Goal: Task Accomplishment & Management: Use online tool/utility

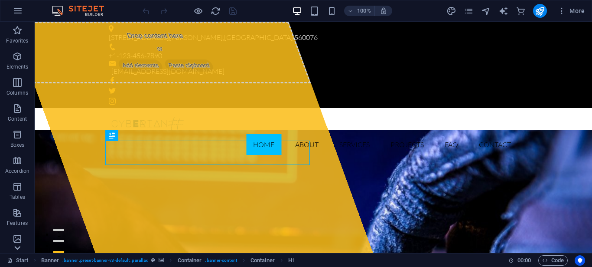
click at [18, 248] on icon at bounding box center [17, 248] width 6 height 4
click at [21, 24] on icon at bounding box center [17, 27] width 12 height 12
click at [14, 8] on icon "button" at bounding box center [18, 11] width 10 height 10
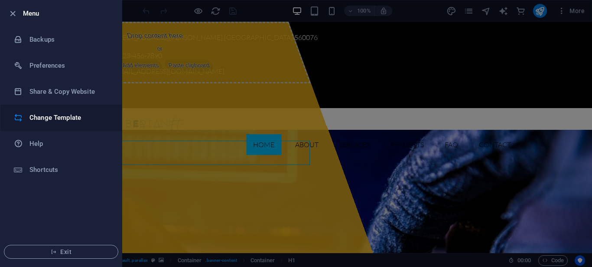
click at [86, 118] on h6 "Change Template" at bounding box center [69, 117] width 80 height 10
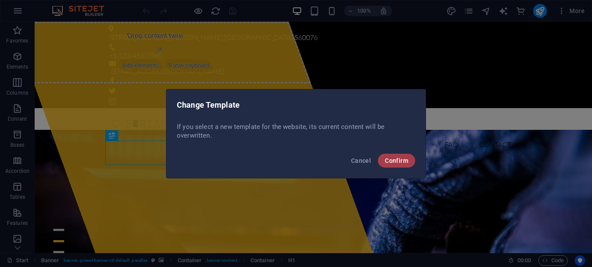
click at [405, 158] on span "Confirm" at bounding box center [396, 160] width 23 height 7
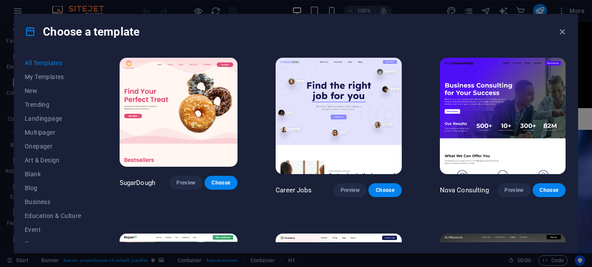
click at [589, 36] on div "Choose a template All Templates My Templates New Trending Landingpage Multipage…" at bounding box center [296, 133] width 592 height 267
drag, startPoint x: 589, startPoint y: 36, endPoint x: 588, endPoint y: 43, distance: 7.1
click at [588, 43] on div "Choose a template All Templates My Templates New Trending Landingpage Multipage…" at bounding box center [296, 133] width 592 height 267
click at [588, 250] on div "Choose a template All Templates My Templates New Trending Landingpage Multipage…" at bounding box center [296, 133] width 592 height 267
click at [542, 186] on span "Choose" at bounding box center [549, 189] width 19 height 7
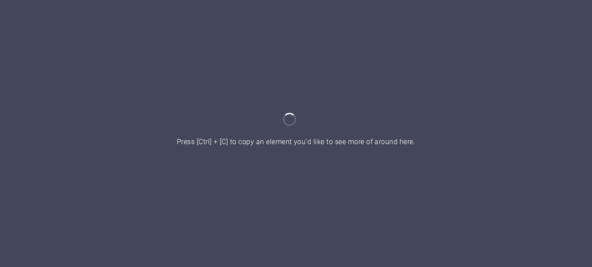
click at [531, 182] on html "DIGITAL PROTECTION Home Press [Ctrl] + [C] to copy an element you'd like to see…" at bounding box center [296, 133] width 592 height 267
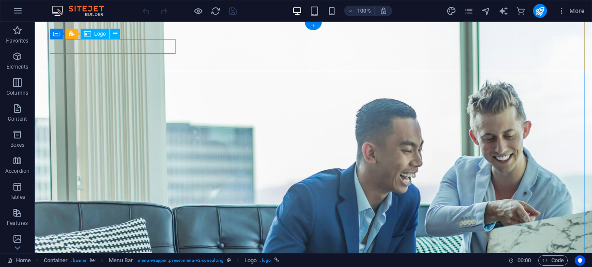
click at [67, 43] on div "Drag here to replace the existing content. Press “Ctrl” if you want to create a…" at bounding box center [314, 137] width 558 height 231
select select "px"
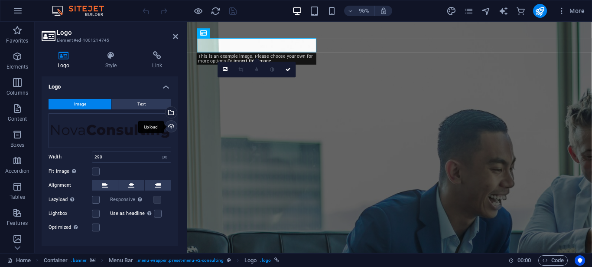
click at [164, 129] on div "Upload" at bounding box center [170, 127] width 13 height 13
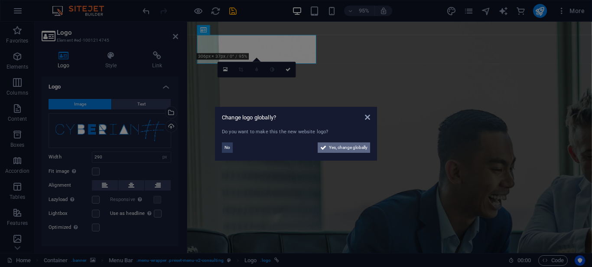
click at [340, 144] on span "Yes, change globally" at bounding box center [348, 147] width 39 height 10
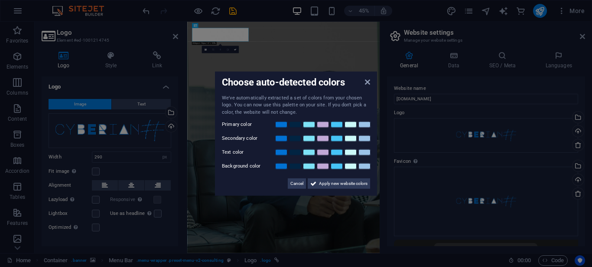
click at [582, 37] on aside "Choose auto-detected colors We've automatically extracted a set of colors from …" at bounding box center [296, 133] width 592 height 267
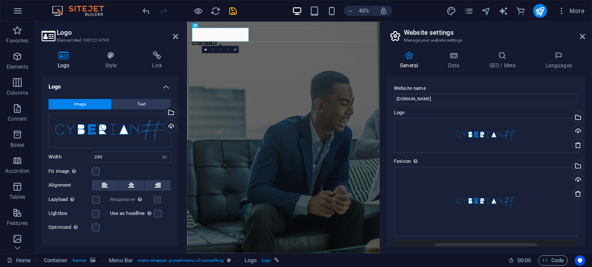
click at [582, 37] on icon at bounding box center [582, 36] width 5 height 7
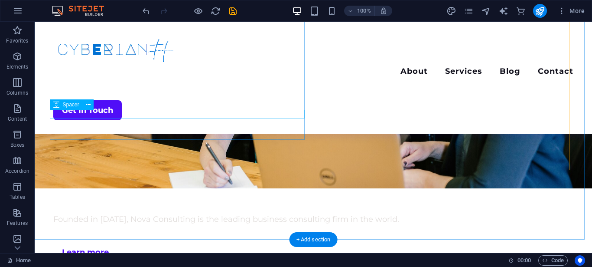
scroll to position [2131, 0]
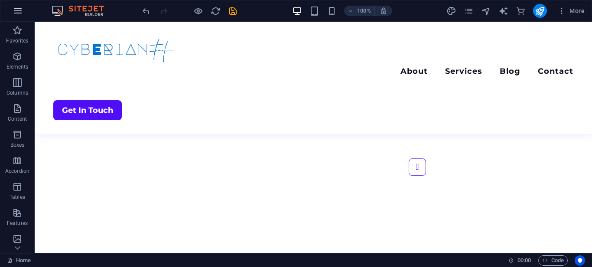
click at [18, 13] on icon "button" at bounding box center [18, 11] width 10 height 10
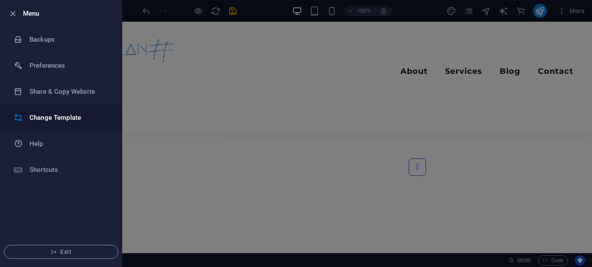
click at [34, 113] on h6 "Change Template" at bounding box center [69, 117] width 80 height 10
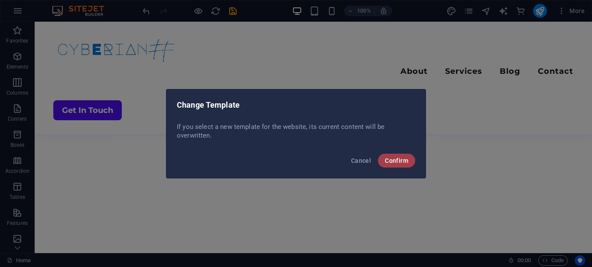
click at [399, 161] on span "Confirm" at bounding box center [396, 160] width 23 height 7
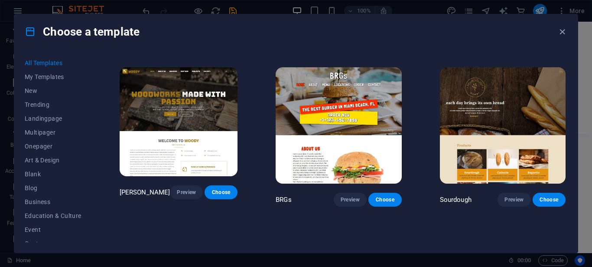
scroll to position [4567, 0]
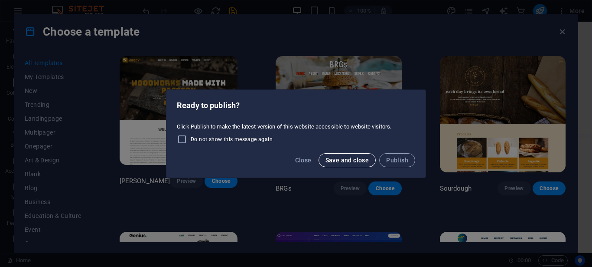
click at [329, 159] on span "Save and close" at bounding box center [348, 160] width 44 height 7
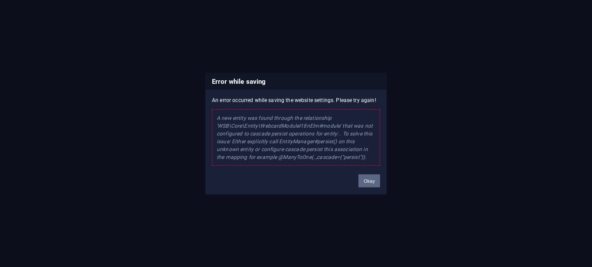
click at [376, 183] on button "Okay" at bounding box center [370, 180] width 22 height 13
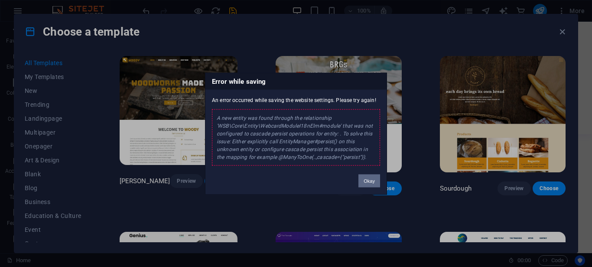
click at [372, 186] on button "Okay" at bounding box center [370, 180] width 22 height 13
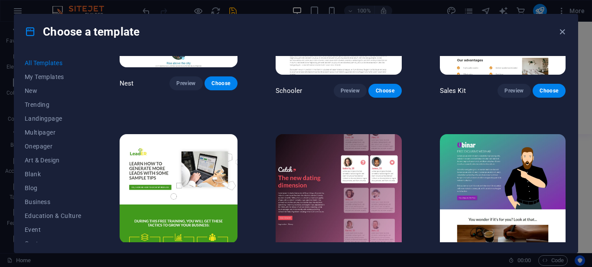
scroll to position [9762, 0]
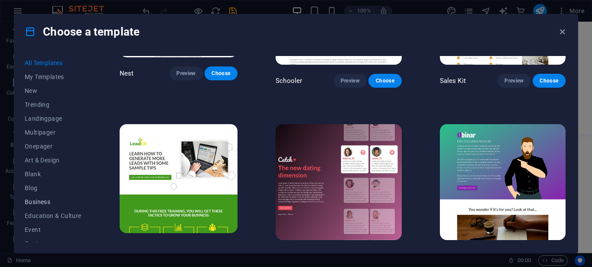
click at [42, 199] on span "Business" at bounding box center [53, 201] width 57 height 7
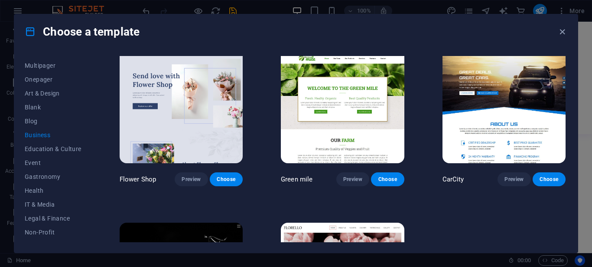
scroll to position [175, 0]
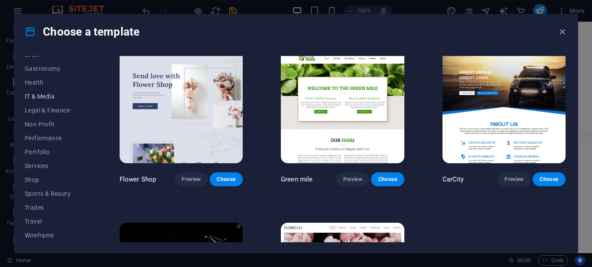
click at [37, 95] on span "IT & Media" at bounding box center [53, 96] width 57 height 7
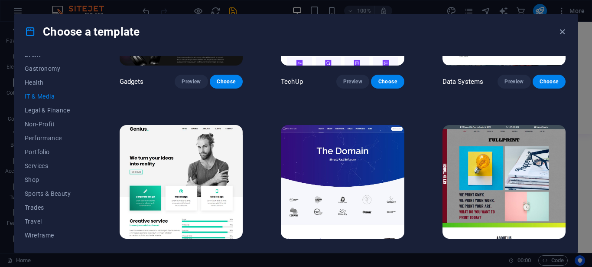
scroll to position [292, 0]
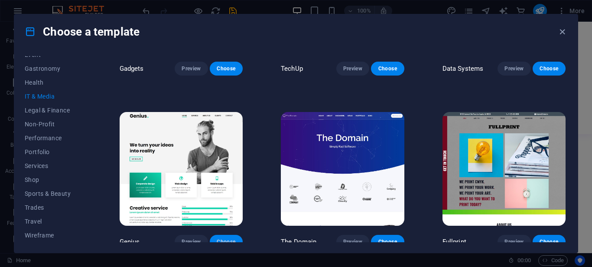
click at [225, 238] on span "Choose" at bounding box center [226, 241] width 19 height 7
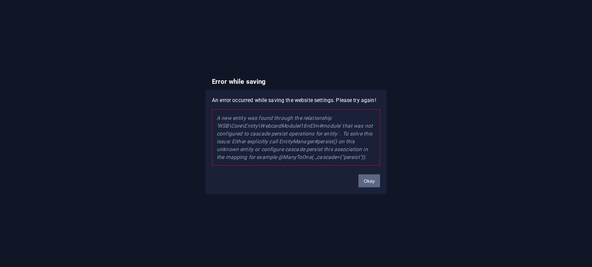
click at [370, 180] on button "Okay" at bounding box center [370, 180] width 22 height 13
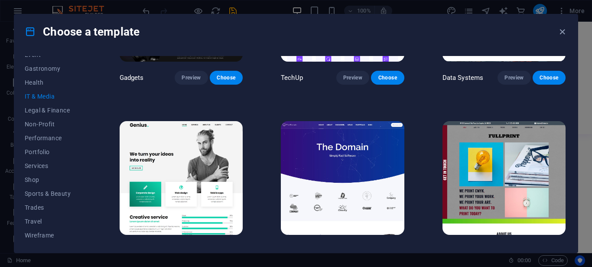
scroll to position [281, 0]
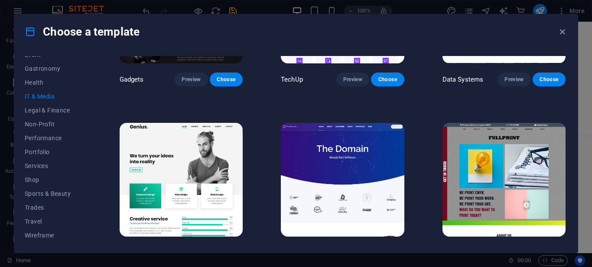
click at [190, 249] on span "Preview" at bounding box center [191, 252] width 19 height 7
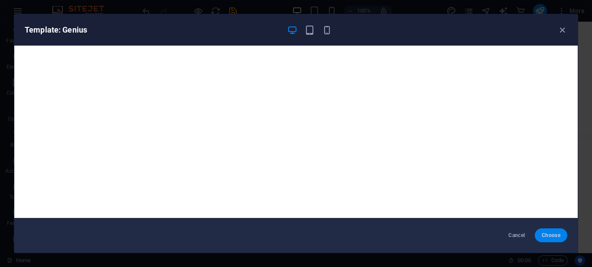
click at [552, 232] on button "Choose" at bounding box center [551, 235] width 33 height 14
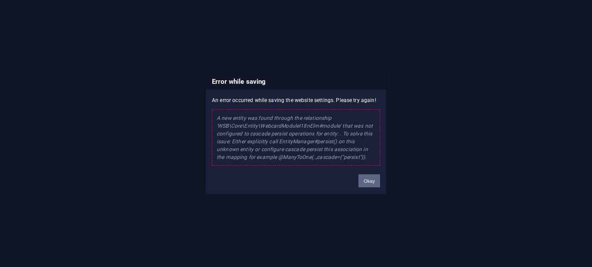
click at [361, 178] on button "Okay" at bounding box center [370, 180] width 22 height 13
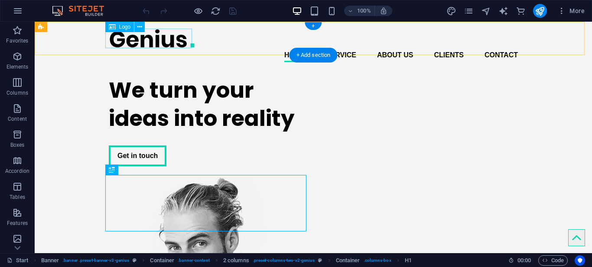
click at [151, 38] on div at bounding box center [313, 39] width 409 height 20
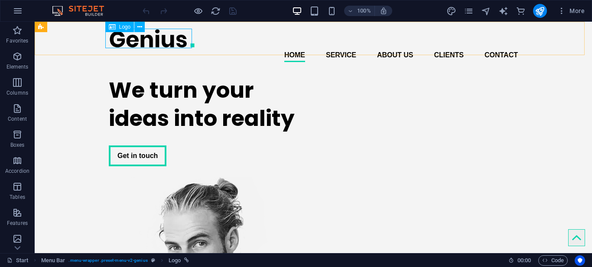
click at [127, 29] on span "Logo" at bounding box center [125, 26] width 12 height 5
click at [148, 42] on div at bounding box center [313, 39] width 409 height 20
click at [148, 42] on div "Drag here to replace the existing content. Press “Ctrl” if you want to create a…" at bounding box center [314, 137] width 558 height 231
select select "px"
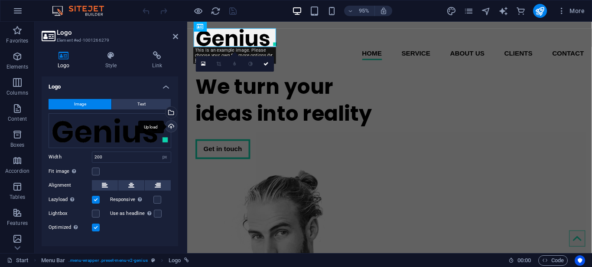
click at [164, 126] on div "Upload" at bounding box center [170, 127] width 13 height 13
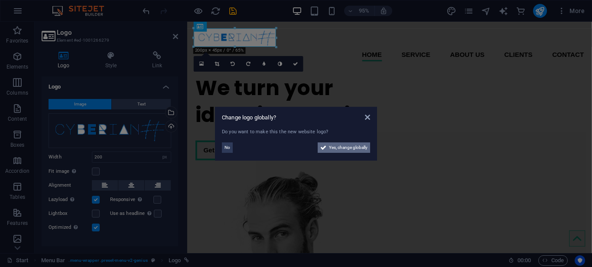
click at [330, 151] on span "Yes, change globally" at bounding box center [348, 147] width 39 height 10
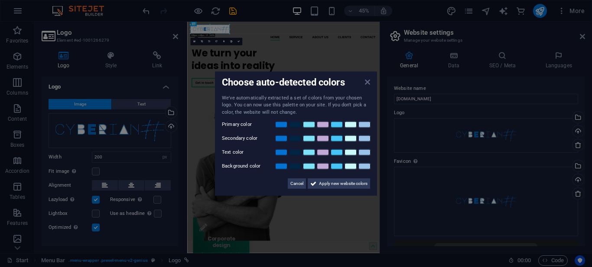
click at [367, 80] on icon at bounding box center [367, 81] width 5 height 7
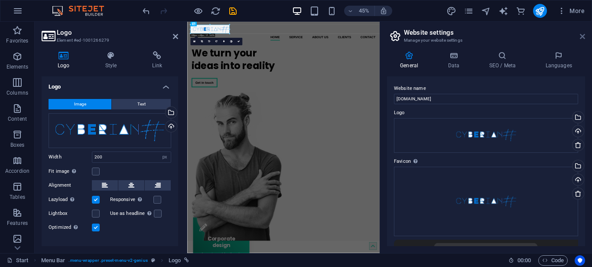
click at [585, 35] on icon at bounding box center [582, 36] width 5 height 7
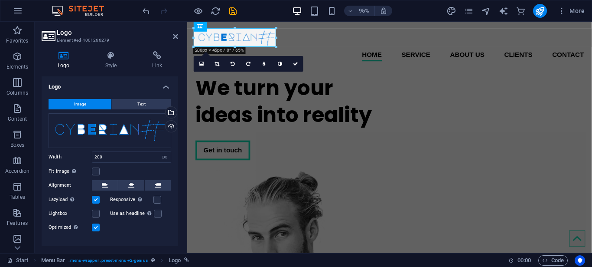
scroll to position [14, 0]
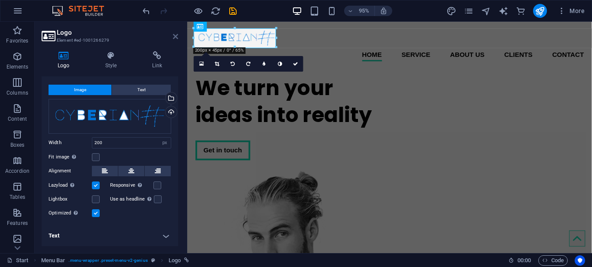
click at [177, 34] on icon at bounding box center [175, 36] width 5 height 7
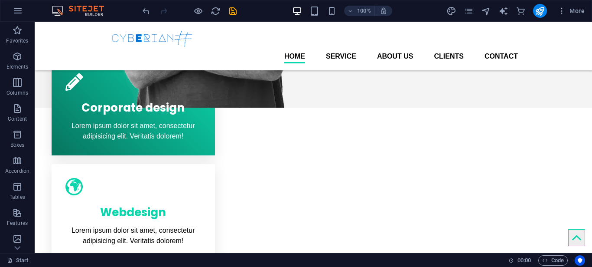
scroll to position [0, 0]
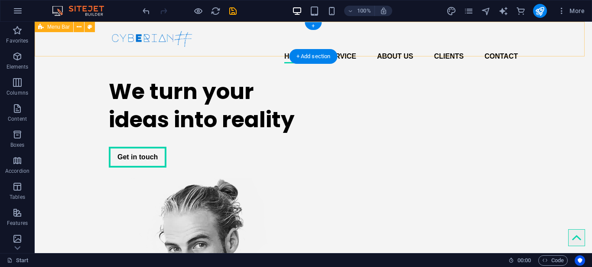
click at [545, 38] on div "Home Service About us Clients Contact Menu" at bounding box center [314, 46] width 558 height 49
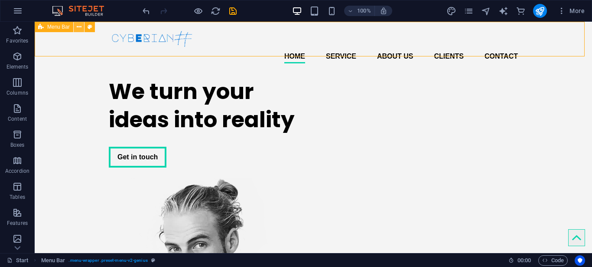
click at [76, 30] on button at bounding box center [79, 27] width 10 height 10
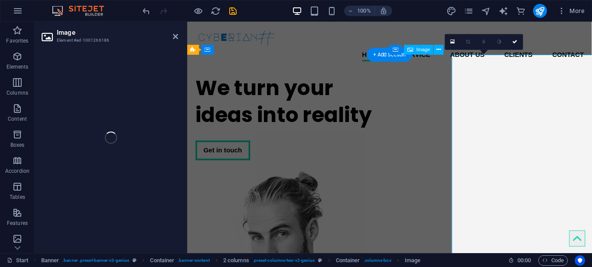
select select "px"
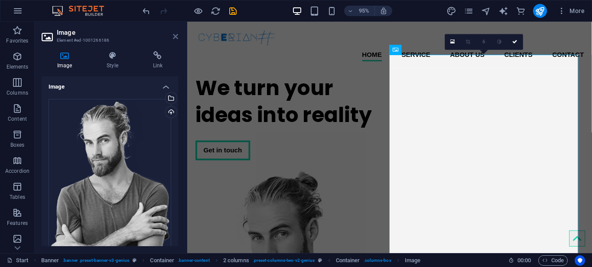
click at [176, 38] on icon at bounding box center [175, 36] width 5 height 7
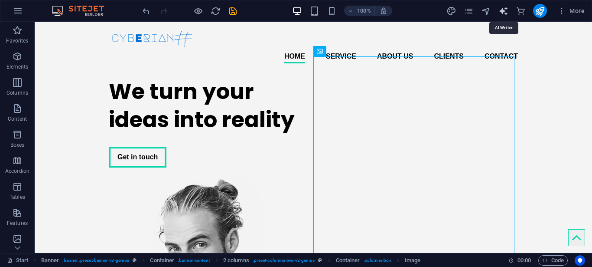
click at [503, 6] on icon "text_generator" at bounding box center [504, 11] width 10 height 10
select select "English"
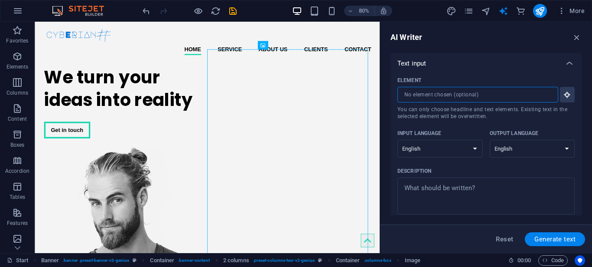
click at [451, 95] on input "Element ​ You can only choose headline and text elements. Existing text in the …" at bounding box center [475, 95] width 155 height 16
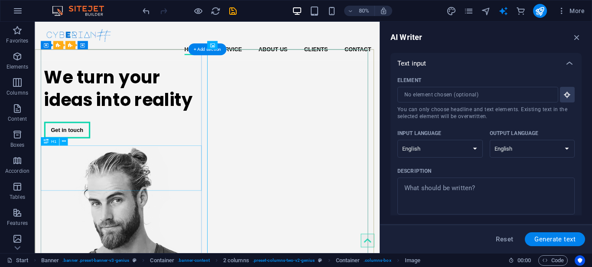
click at [132, 134] on div "We turn your ideas into reality" at bounding box center [146, 105] width 201 height 56
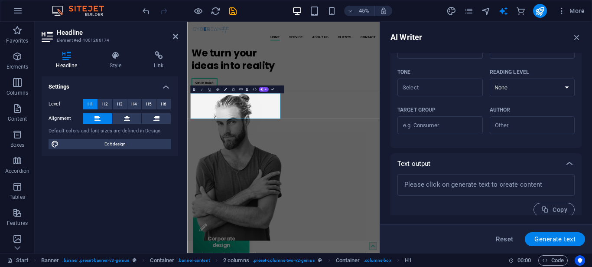
scroll to position [249, 0]
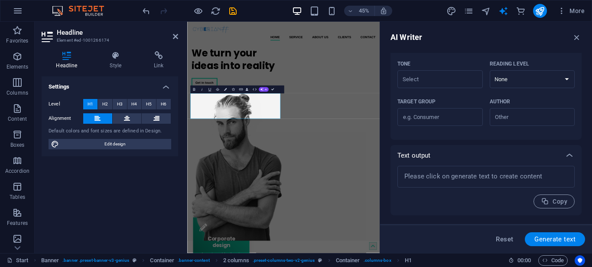
drag, startPoint x: 582, startPoint y: 161, endPoint x: 592, endPoint y: 98, distance: 64.0
click at [583, 147] on div "AI Writer Text input Element ​ You can only choose headline and text elements. …" at bounding box center [486, 137] width 212 height 231
drag, startPoint x: 592, startPoint y: 23, endPoint x: 592, endPoint y: 19, distance: 4.8
click at [592, 22] on div "Start Favorites Elements Columns Content Boxes Accordion Tables Features Images…" at bounding box center [296, 137] width 592 height 231
click at [592, 19] on header "45% More" at bounding box center [296, 11] width 592 height 22
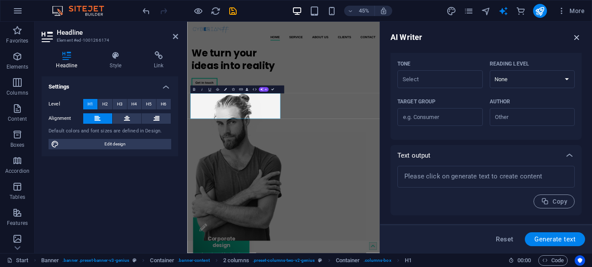
click at [576, 40] on icon "button" at bounding box center [577, 38] width 10 height 10
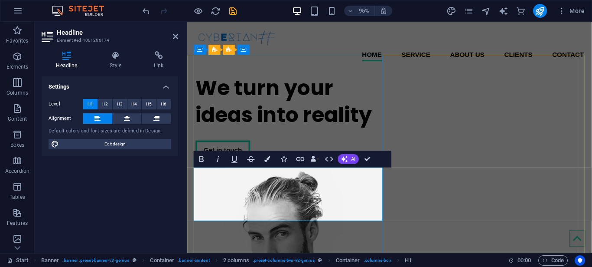
click at [337, 134] on h1 "We turn your ideas into reality" at bounding box center [296, 105] width 201 height 56
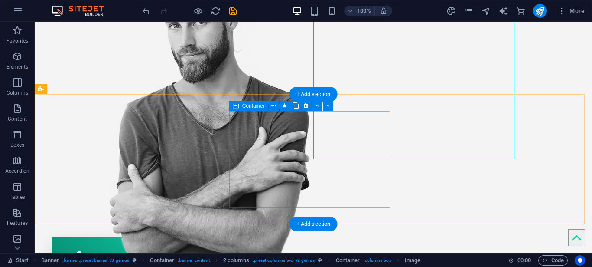
scroll to position [233, 0]
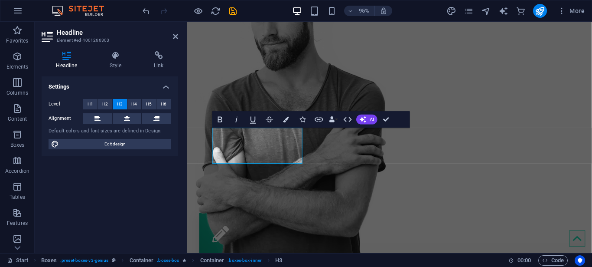
click at [139, 157] on div "Settings Level H1 H2 H3 H4 H5 H6 Alignment Default colors and font sizes are de…" at bounding box center [110, 161] width 137 height 170
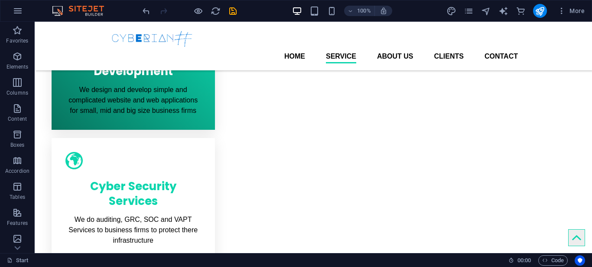
scroll to position [433, 0]
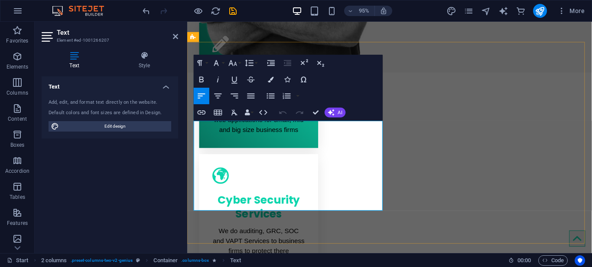
drag, startPoint x: 246, startPoint y: 167, endPoint x: 194, endPoint y: 136, distance: 60.3
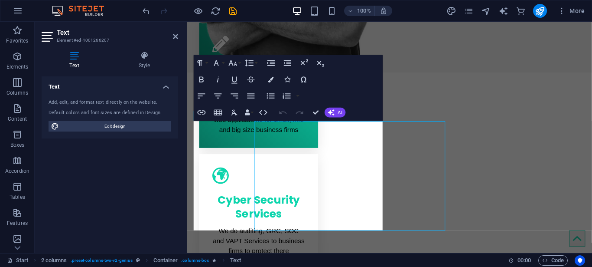
click at [141, 228] on div "Text Add, edit, and format text directly on the website. Default colors and fon…" at bounding box center [110, 161] width 137 height 170
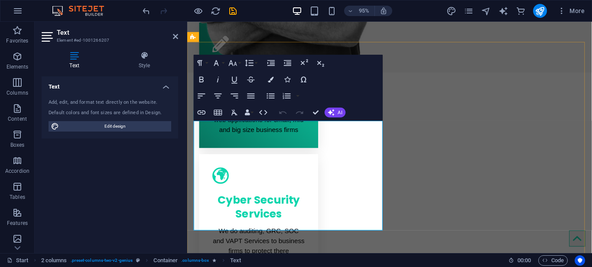
drag, startPoint x: 353, startPoint y: 239, endPoint x: 193, endPoint y: 200, distance: 164.1
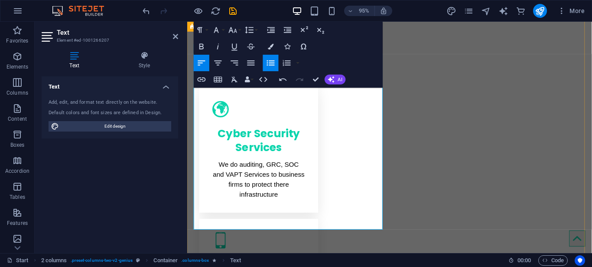
scroll to position [503, 0]
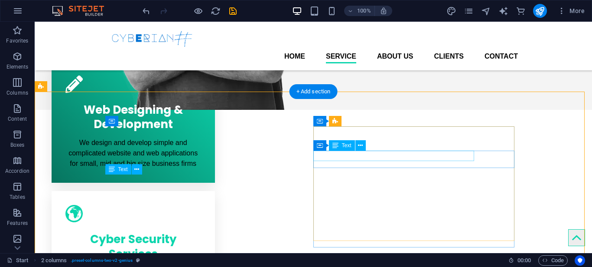
scroll to position [384, 0]
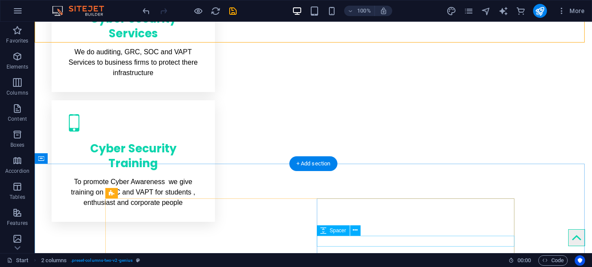
scroll to position [624, 0]
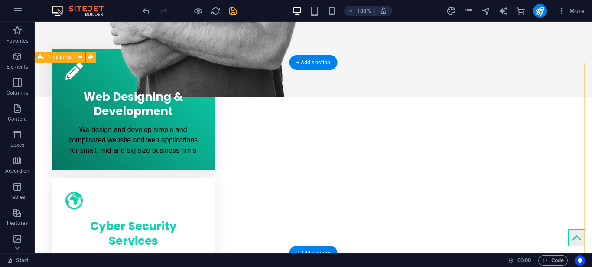
scroll to position [414, 0]
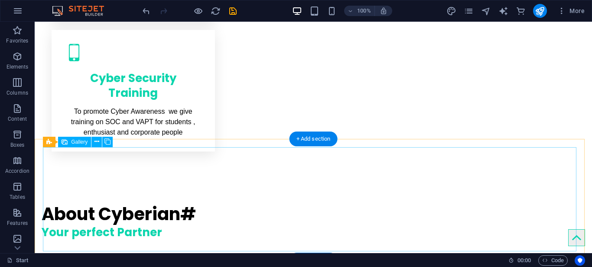
scroll to position [694, 0]
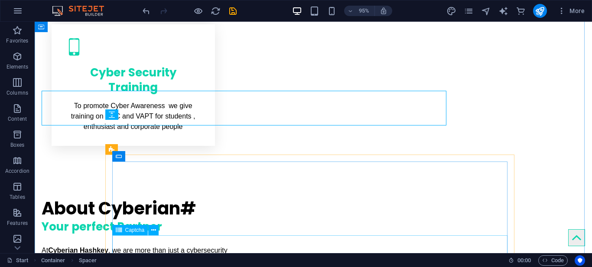
scroll to position [844, 0]
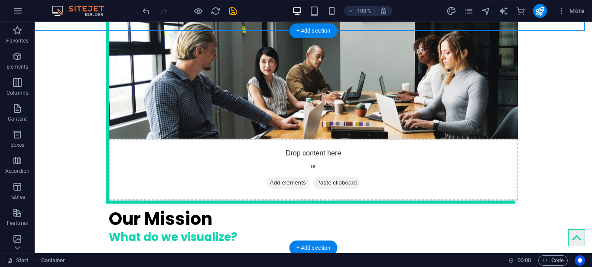
scroll to position [1378, 0]
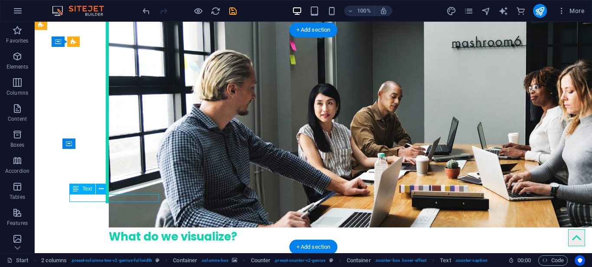
click at [111, 196] on div "Drag here to replace the existing content. Press “Ctrl” if you want to create a…" at bounding box center [314, 137] width 558 height 231
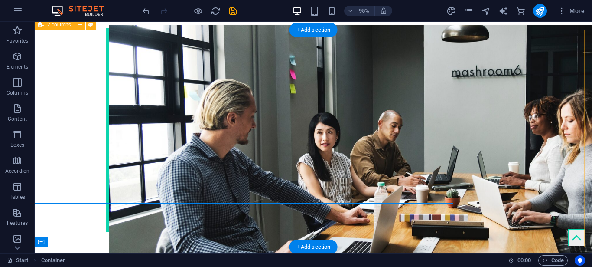
scroll to position [1378, 0]
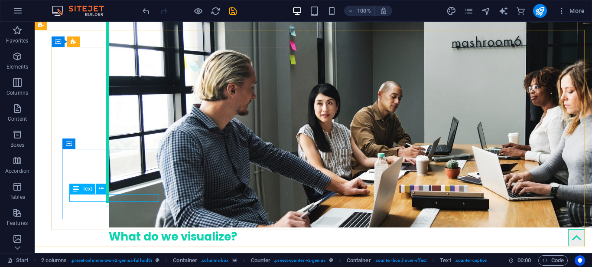
click at [75, 189] on icon at bounding box center [76, 188] width 6 height 10
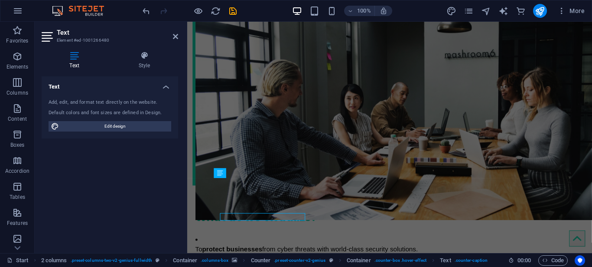
scroll to position [1349, 0]
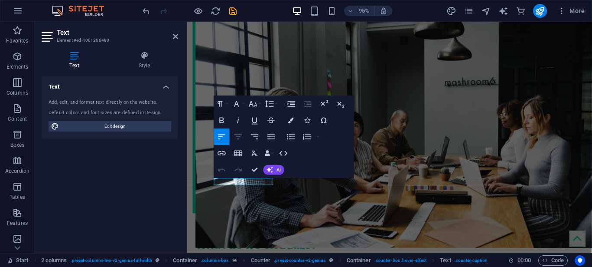
click at [241, 141] on icon "button" at bounding box center [239, 137] width 10 height 10
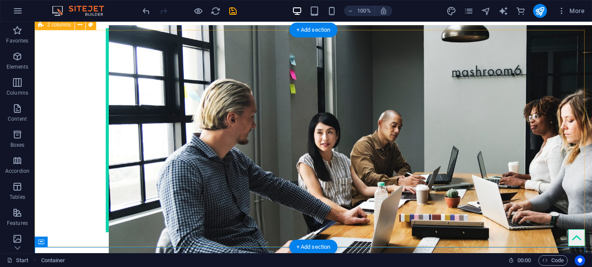
scroll to position [1378, 0]
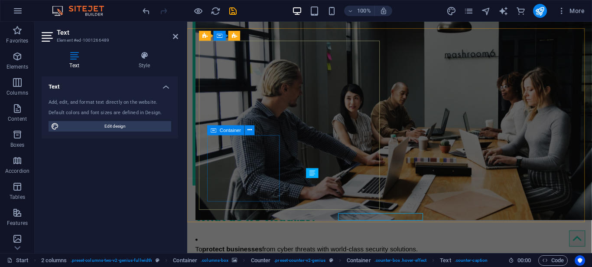
scroll to position [1349, 0]
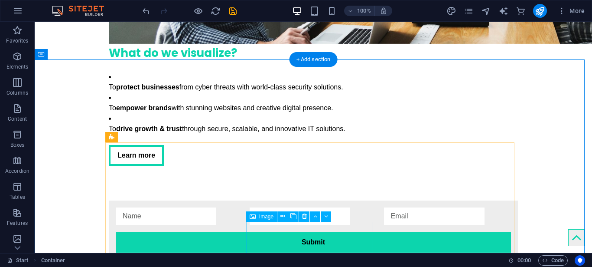
scroll to position [1566, 0]
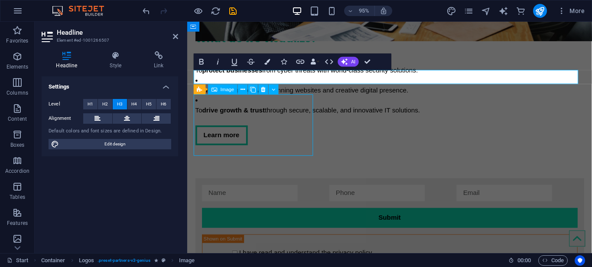
scroll to position [1609, 0]
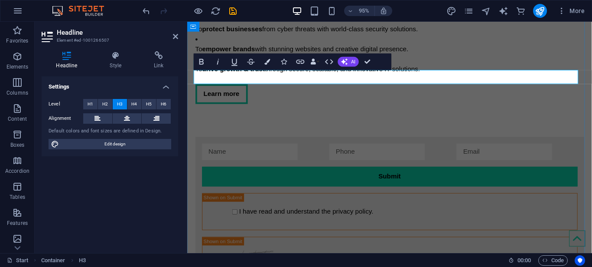
scroll to position [1566, 0]
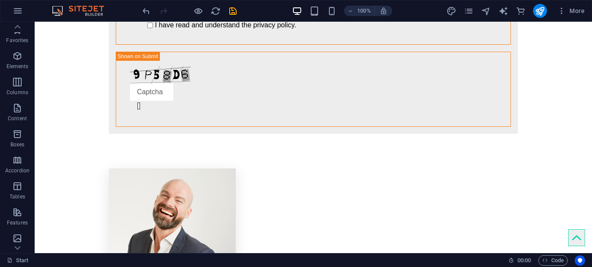
scroll to position [0, 0]
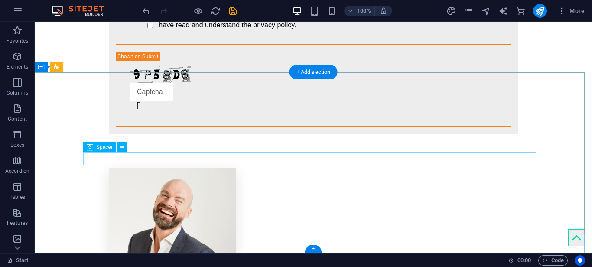
drag, startPoint x: 56, startPoint y: 132, endPoint x: 164, endPoint y: 153, distance: 110.8
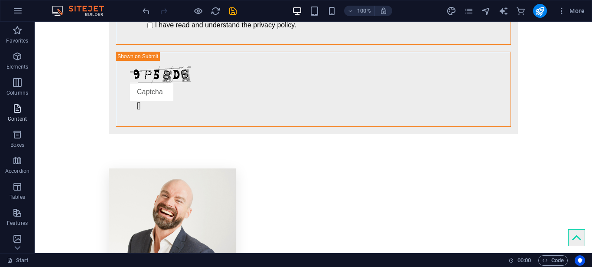
click at [13, 109] on icon "button" at bounding box center [17, 108] width 10 height 10
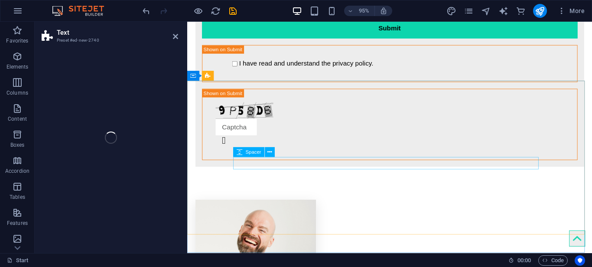
scroll to position [1758, 0]
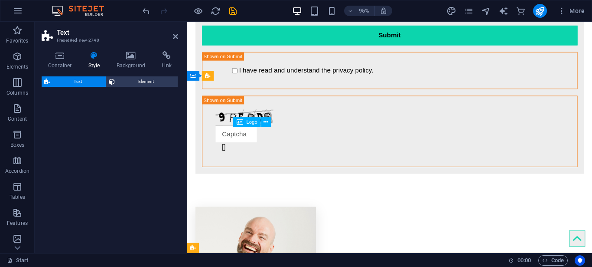
select select "preset-text-v2-default"
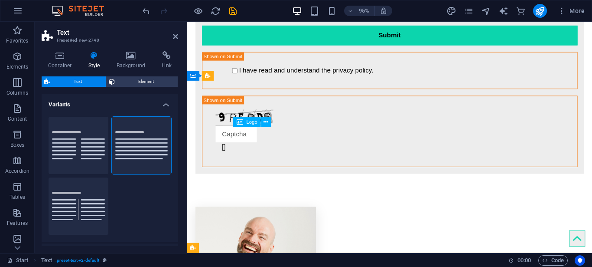
drag, startPoint x: 316, startPoint y: 141, endPoint x: 386, endPoint y: 153, distance: 71.7
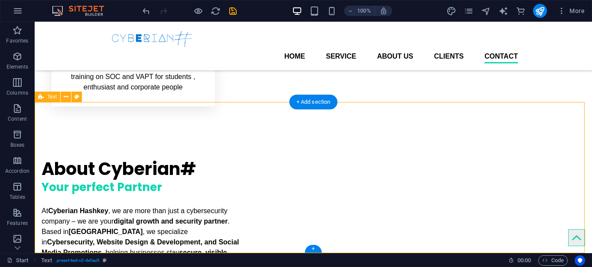
scroll to position [1965, 0]
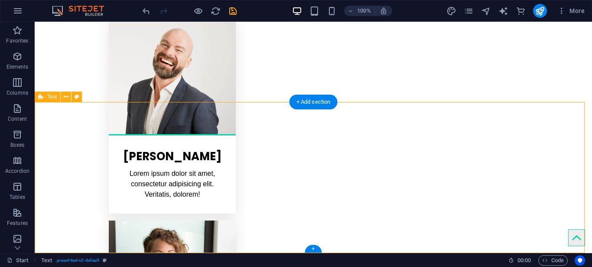
select select "preset-text-v2-default"
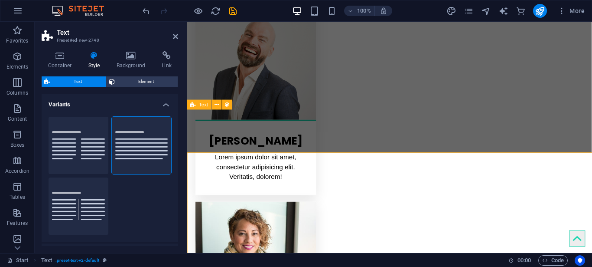
scroll to position [1909, 0]
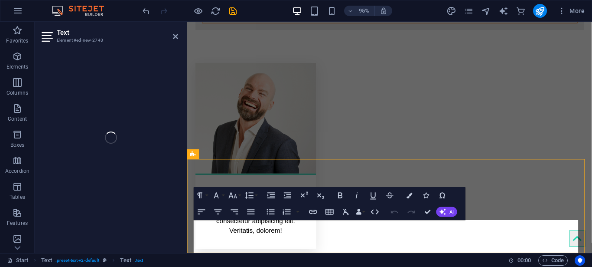
scroll to position [1857, 0]
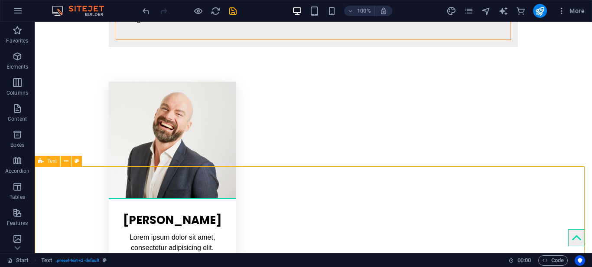
scroll to position [1966, 0]
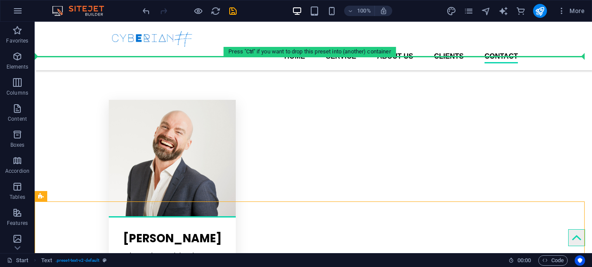
scroll to position [1865, 0]
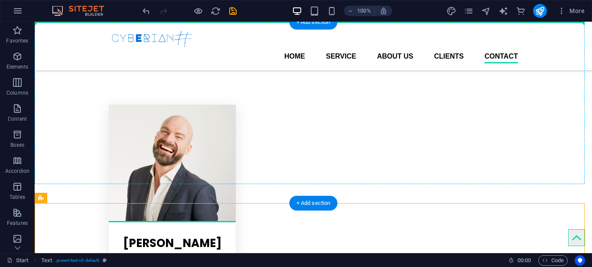
drag, startPoint x: 341, startPoint y: 238, endPoint x: 317, endPoint y: 98, distance: 142.6
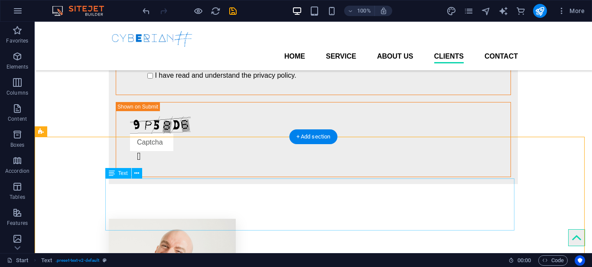
scroll to position [1750, 0]
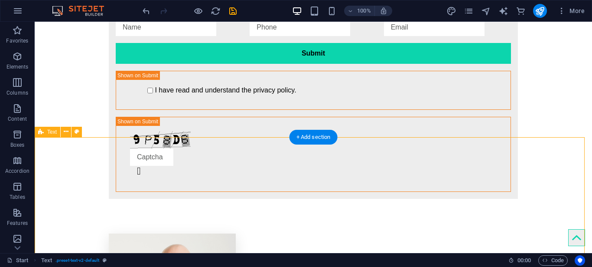
select select "preset-text-v2-default"
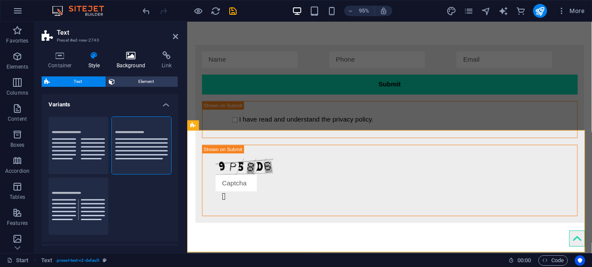
click at [128, 54] on icon at bounding box center [131, 55] width 42 height 9
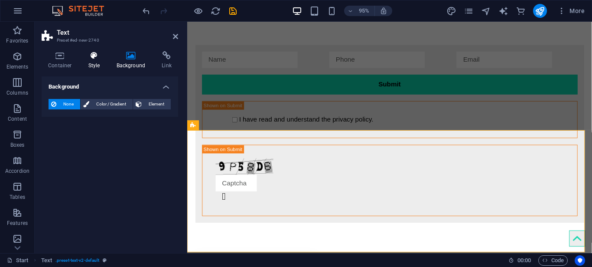
click at [99, 64] on h4 "Style" at bounding box center [96, 60] width 28 height 18
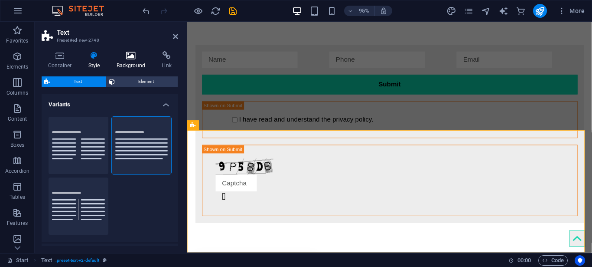
click at [127, 67] on h4 "Background" at bounding box center [133, 60] width 46 height 18
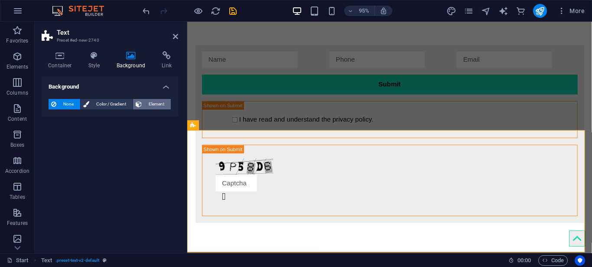
click at [146, 105] on span "Element" at bounding box center [156, 104] width 24 height 10
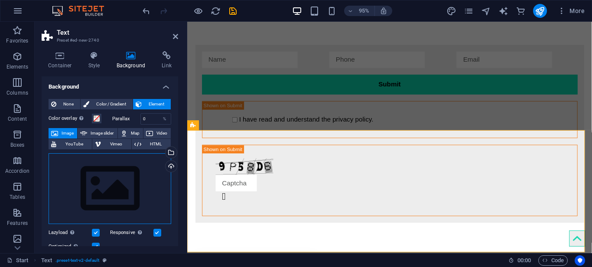
click at [120, 171] on div "Drag files here, click to choose files or select files from Files or our free s…" at bounding box center [110, 188] width 123 height 71
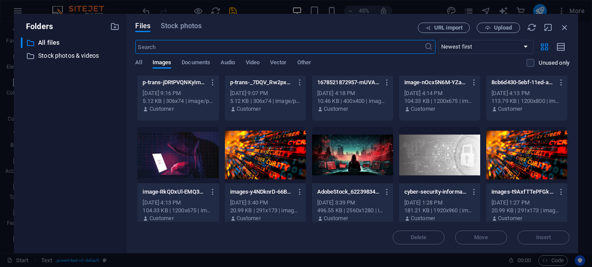
scroll to position [60, 0]
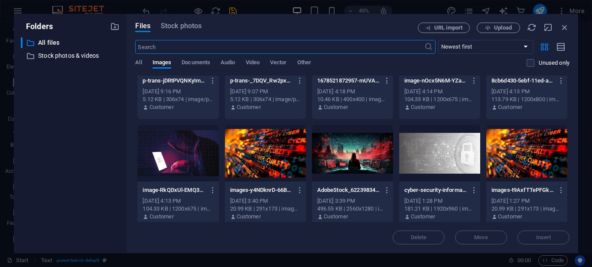
click at [336, 161] on div at bounding box center [352, 153] width 81 height 56
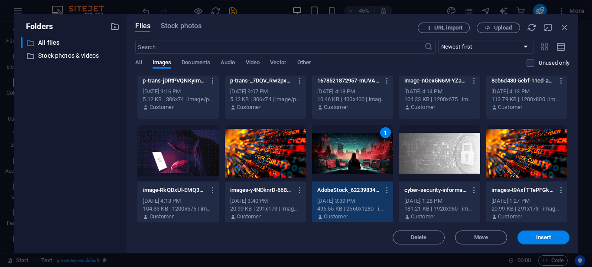
click at [336, 161] on div "1" at bounding box center [352, 153] width 81 height 56
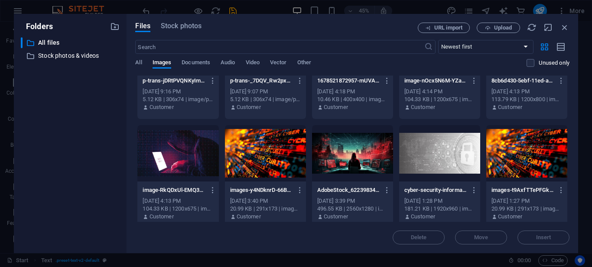
click at [336, 161] on div at bounding box center [352, 153] width 81 height 56
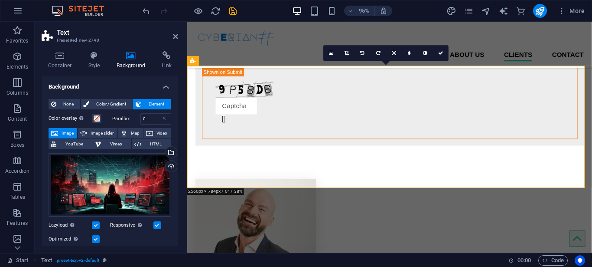
scroll to position [1772, 0]
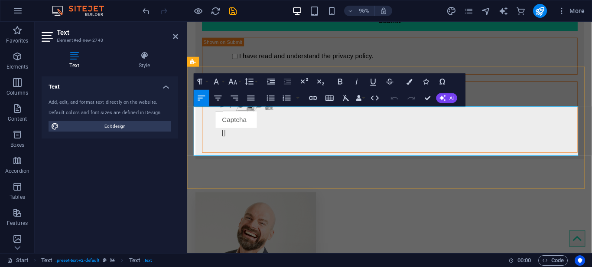
click at [406, 85] on button "Colors" at bounding box center [410, 81] width 16 height 16
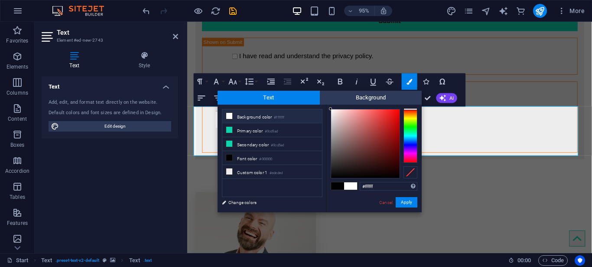
drag, startPoint x: 330, startPoint y: 177, endPoint x: 328, endPoint y: 107, distance: 70.3
click at [328, 107] on div "#ffffff Supported formats #0852ed rgb(8, 82, 237) rgba(8, 82, 237, 90%) hsv(221…" at bounding box center [374, 221] width 96 height 233
type input "#000000"
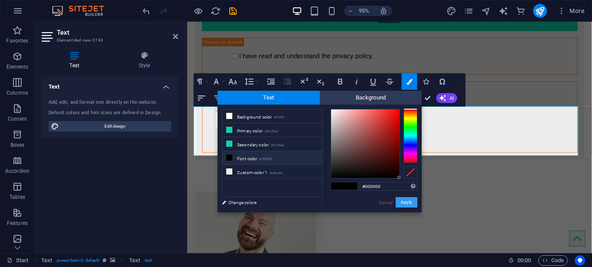
click at [409, 202] on button "Apply" at bounding box center [407, 202] width 22 height 10
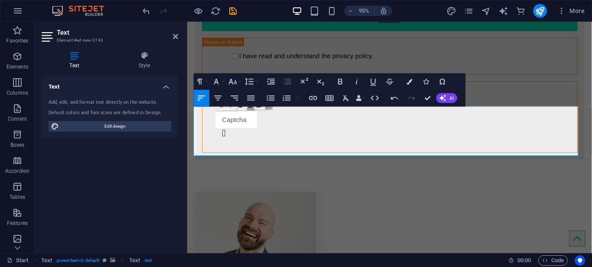
click at [418, 142] on div "Drag here to replace the existing content. Press “Ctrl” if you want to create a…" at bounding box center [389, 137] width 405 height 231
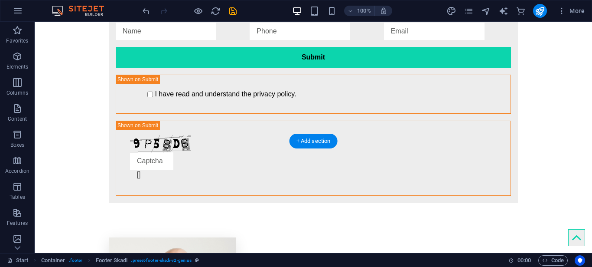
scroll to position [1839, 0]
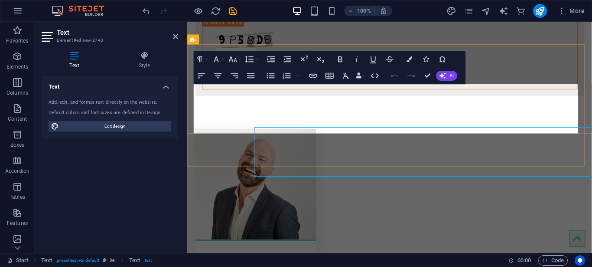
scroll to position [1796, 0]
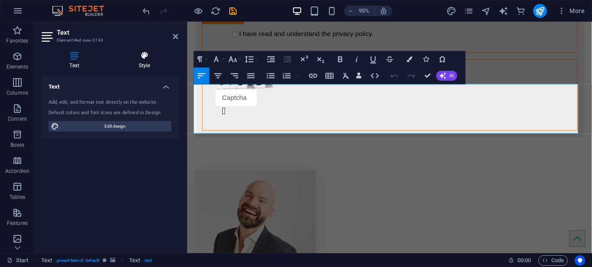
click at [147, 61] on h4 "Style" at bounding box center [145, 60] width 68 height 18
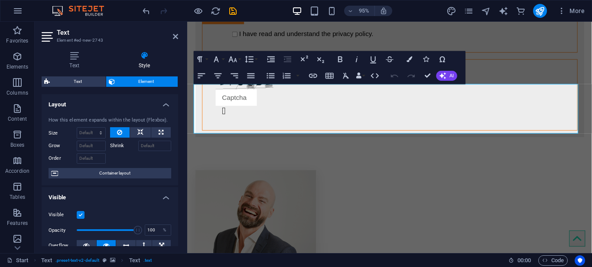
click at [130, 85] on span "Element" at bounding box center [147, 81] width 58 height 10
click at [152, 82] on span "Element" at bounding box center [147, 81] width 58 height 10
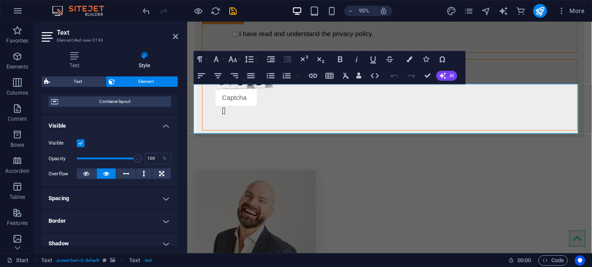
scroll to position [71, 0]
drag, startPoint x: 130, startPoint y: 167, endPoint x: 75, endPoint y: 165, distance: 54.3
click at [75, 163] on span at bounding box center [76, 159] width 9 height 9
drag, startPoint x: 79, startPoint y: 167, endPoint x: 101, endPoint y: 169, distance: 22.7
click at [101, 163] on span at bounding box center [105, 159] width 9 height 9
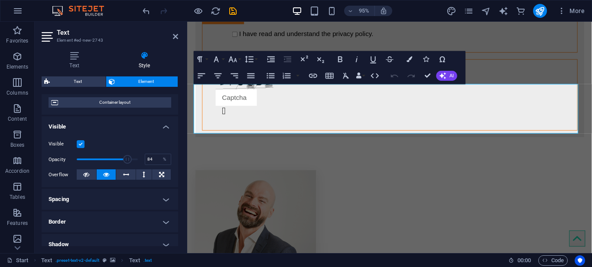
drag, startPoint x: 101, startPoint y: 169, endPoint x: 122, endPoint y: 172, distance: 20.6
click at [122, 166] on span at bounding box center [107, 159] width 61 height 13
type input "100"
drag, startPoint x: 122, startPoint y: 172, endPoint x: 141, endPoint y: 172, distance: 19.1
click at [141, 166] on div "Opacity 100 %" at bounding box center [110, 159] width 123 height 13
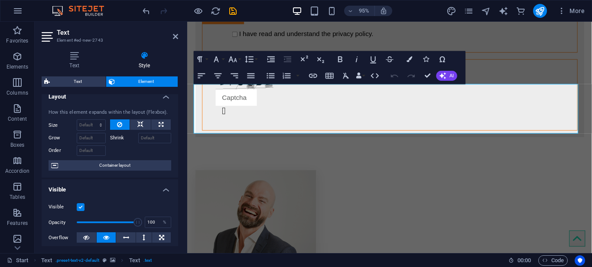
scroll to position [0, 0]
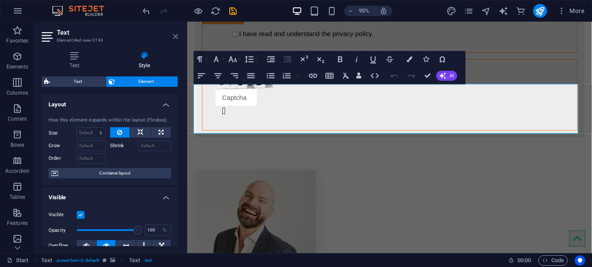
click at [177, 39] on icon at bounding box center [175, 36] width 5 height 7
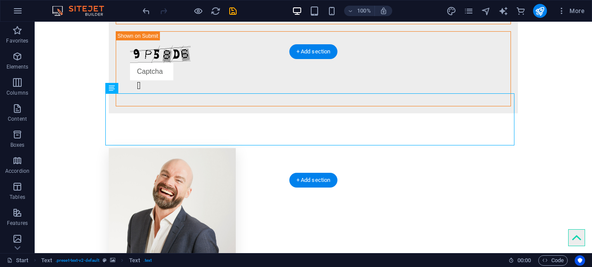
scroll to position [1837, 0]
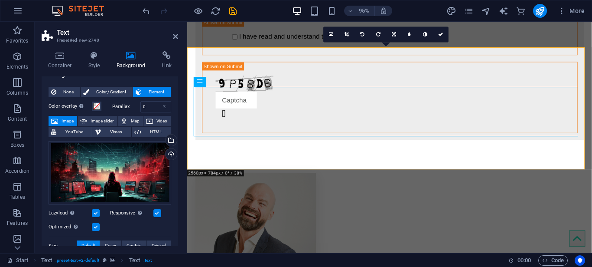
scroll to position [0, 0]
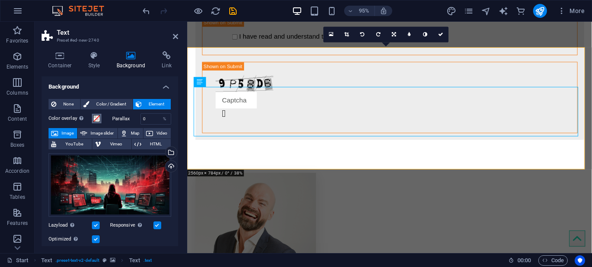
click at [96, 121] on span at bounding box center [96, 118] width 7 height 7
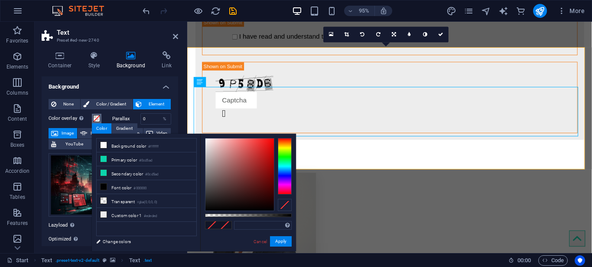
click at [96, 121] on span at bounding box center [96, 118] width 7 height 7
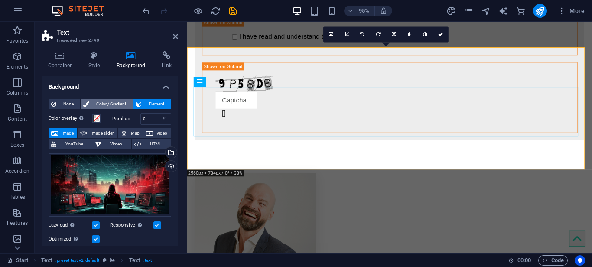
click at [114, 101] on span "Color / Gradient" at bounding box center [111, 104] width 38 height 10
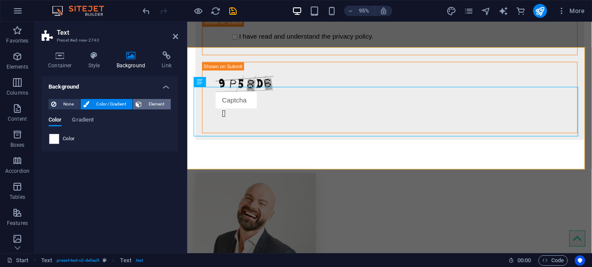
click at [141, 105] on icon at bounding box center [139, 104] width 6 height 10
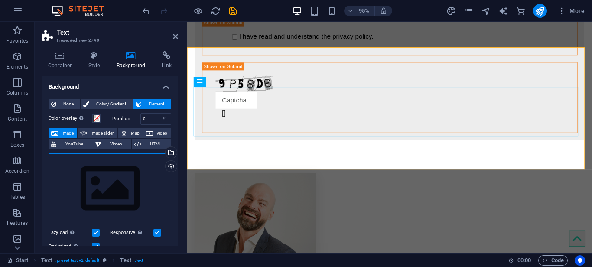
click at [111, 168] on div "Drag files here, click to choose files or select files from Files or our free s…" at bounding box center [110, 188] width 123 height 71
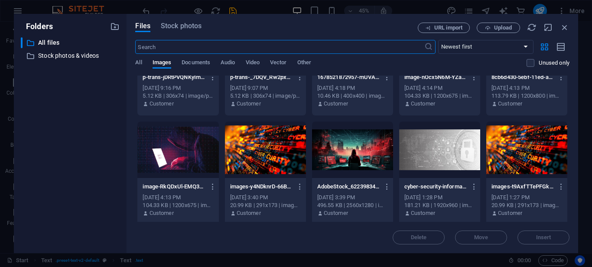
scroll to position [62, 0]
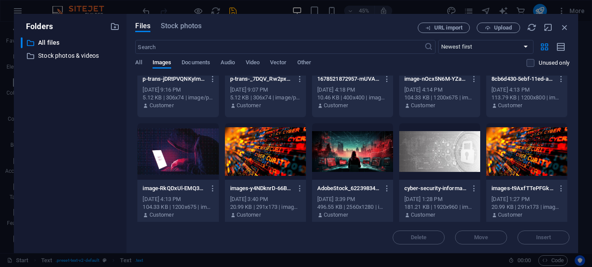
click at [467, 142] on div at bounding box center [439, 151] width 81 height 56
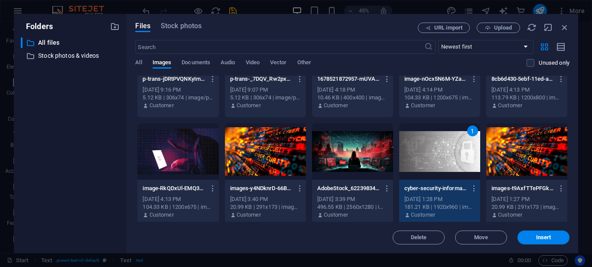
click at [467, 142] on div "1" at bounding box center [439, 151] width 81 height 56
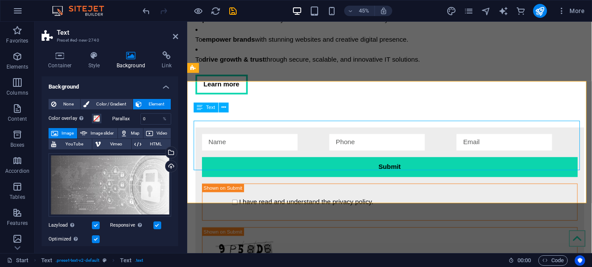
scroll to position [1766, 0]
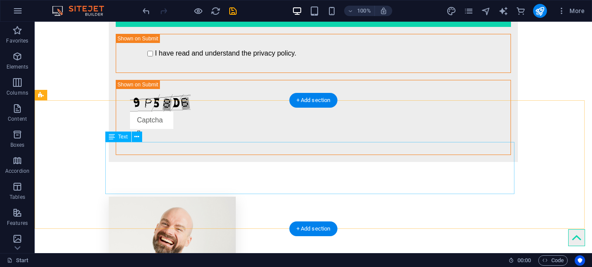
scroll to position [1787, 0]
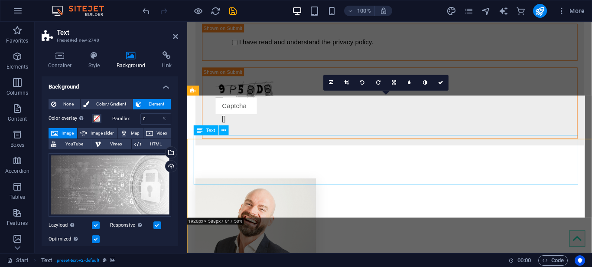
scroll to position [1742, 0]
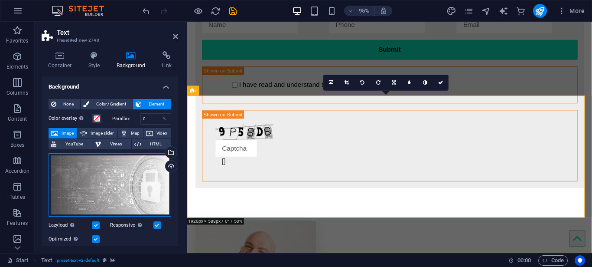
click at [115, 177] on div "Drag files here, click to choose files or select files from Files or our free s…" at bounding box center [110, 185] width 123 height 64
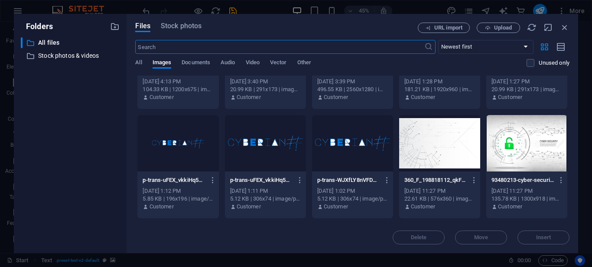
scroll to position [181, 0]
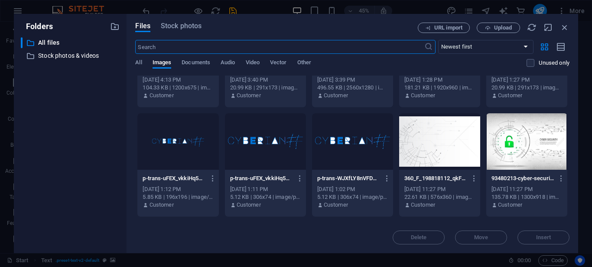
click at [399, 147] on div at bounding box center [439, 141] width 81 height 56
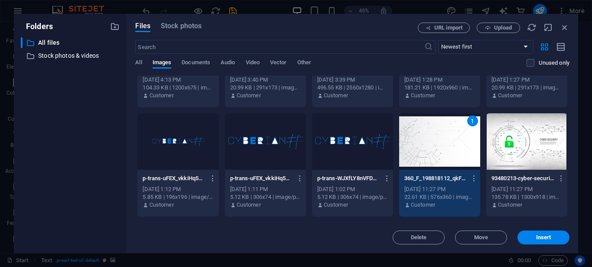
click at [399, 147] on div "1" at bounding box center [439, 141] width 81 height 56
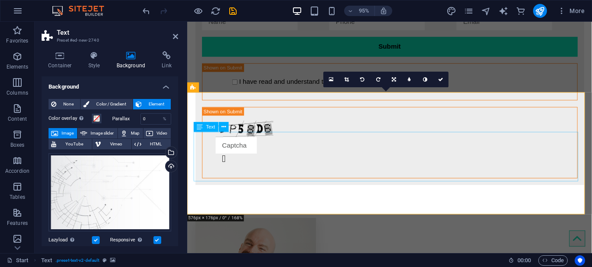
scroll to position [1746, 0]
click at [177, 36] on icon at bounding box center [175, 36] width 5 height 7
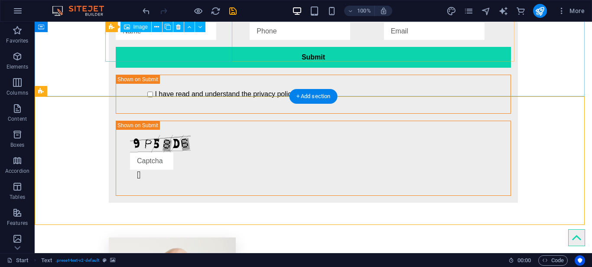
scroll to position [1791, 0]
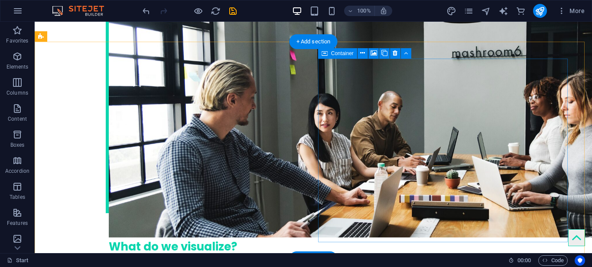
scroll to position [1380, 0]
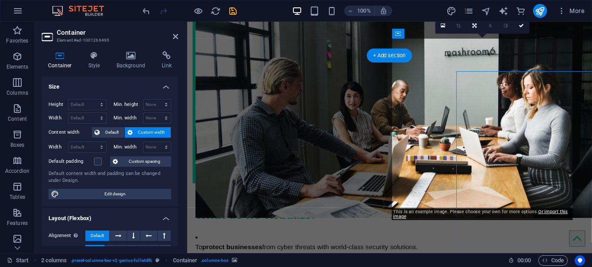
scroll to position [1351, 0]
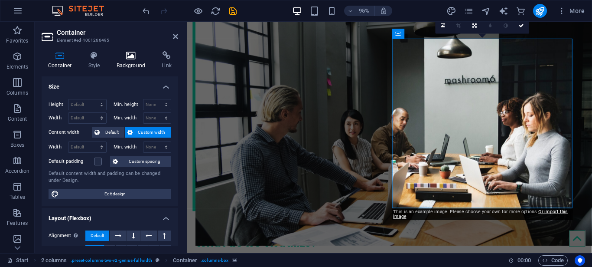
click at [133, 57] on icon at bounding box center [131, 55] width 42 height 9
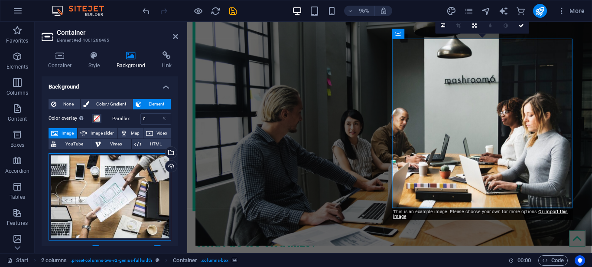
click at [119, 180] on div "Drag files here, click to choose files or select files from Files or our free s…" at bounding box center [110, 196] width 123 height 87
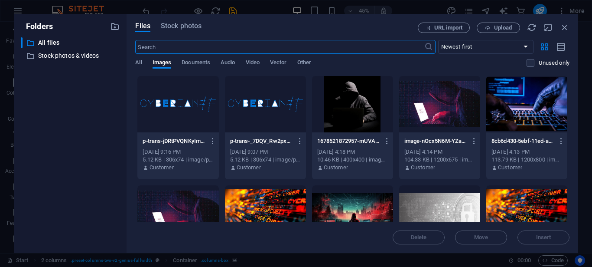
scroll to position [2, 0]
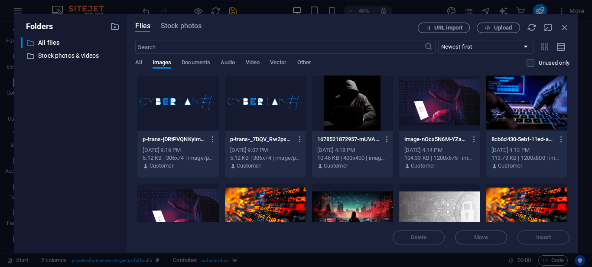
click at [344, 92] on div at bounding box center [352, 102] width 81 height 56
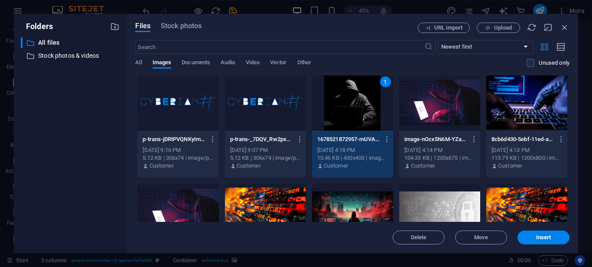
click at [344, 92] on div "1" at bounding box center [352, 102] width 81 height 56
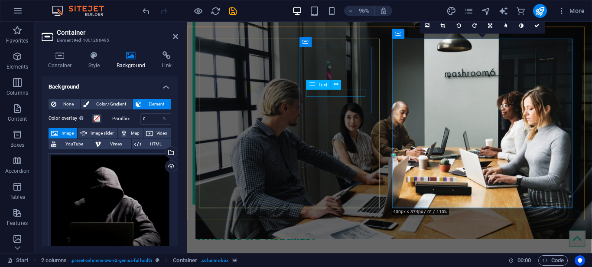
scroll to position [1351, 0]
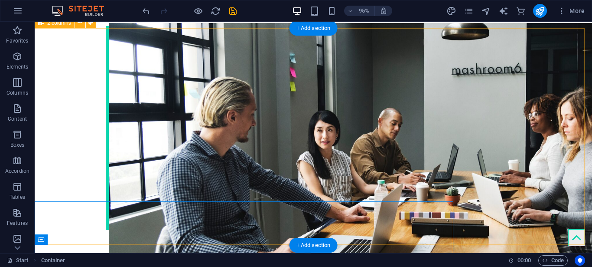
scroll to position [1380, 0]
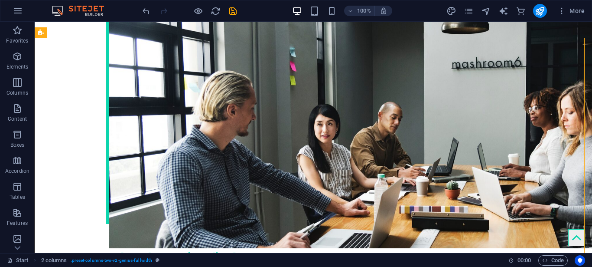
scroll to position [1400, 0]
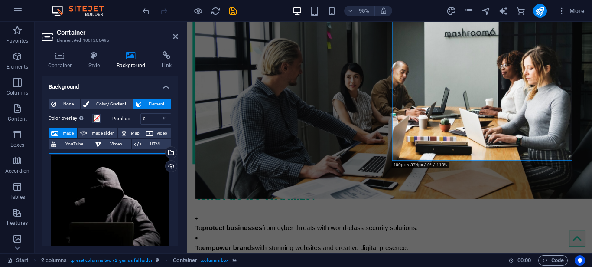
click at [99, 185] on div "Drag files here, click to choose files or select files from Files or our free s…" at bounding box center [110, 214] width 123 height 123
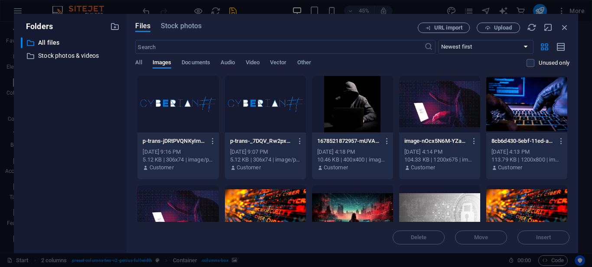
click at [525, 114] on div at bounding box center [527, 104] width 81 height 56
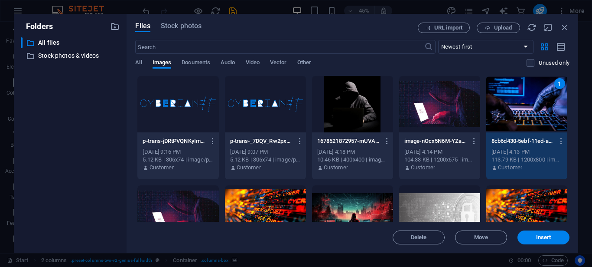
click at [525, 114] on div "1" at bounding box center [527, 104] width 81 height 56
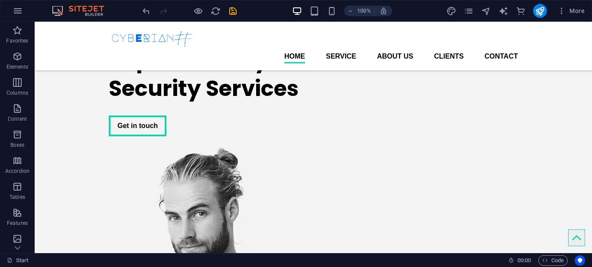
scroll to position [0, 0]
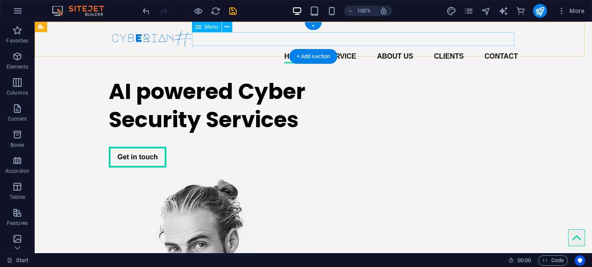
click at [340, 49] on nav "Home Service About us Clients Contact" at bounding box center [313, 56] width 409 height 14
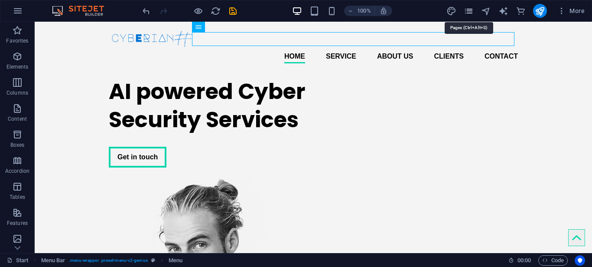
click at [470, 14] on icon "pages" at bounding box center [469, 11] width 10 height 10
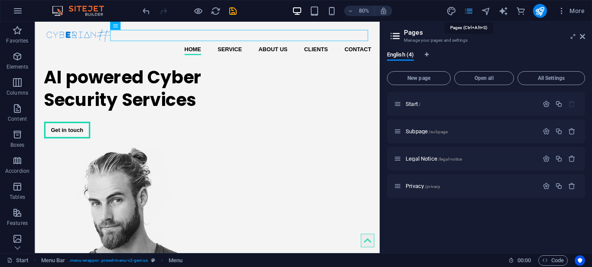
click at [470, 14] on icon "pages" at bounding box center [469, 11] width 10 height 10
click at [584, 36] on icon at bounding box center [582, 36] width 5 height 7
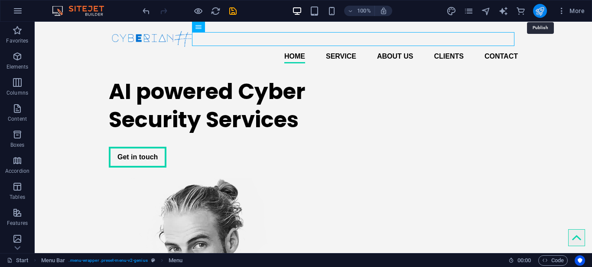
click at [538, 9] on icon "publish" at bounding box center [540, 11] width 10 height 10
checkbox input "false"
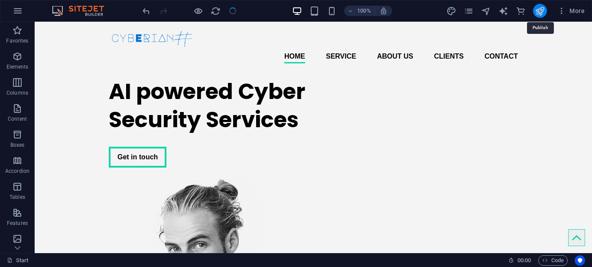
click at [538, 9] on icon "publish" at bounding box center [540, 11] width 10 height 10
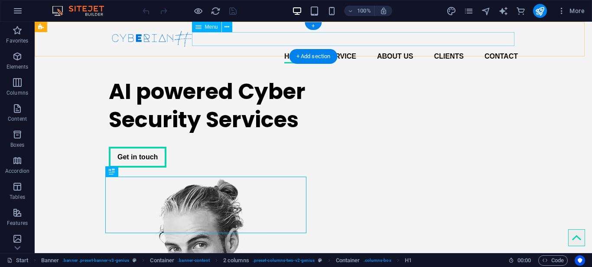
click at [337, 49] on nav "Home Service About us Clients Contact" at bounding box center [313, 56] width 409 height 14
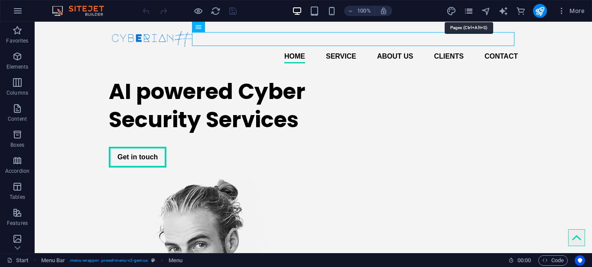
click at [471, 10] on icon "pages" at bounding box center [469, 11] width 10 height 10
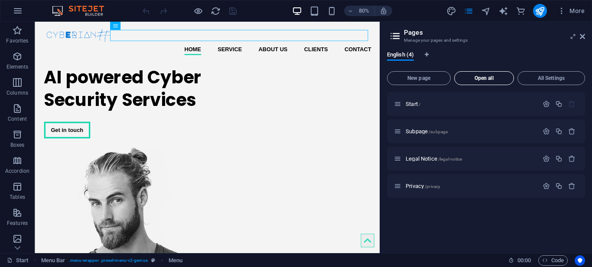
click at [471, 80] on span "Open all" at bounding box center [484, 77] width 52 height 5
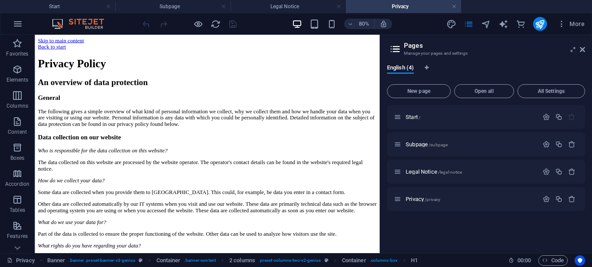
drag, startPoint x: 452, startPoint y: 26, endPoint x: 470, endPoint y: 47, distance: 28.0
click at [470, 47] on div "Start Subpage Legal Notice Privacy Favorites Elements Columns Content Boxes Acc…" at bounding box center [296, 144] width 592 height 218
click at [44, 48] on div "Back to start" at bounding box center [250, 50] width 425 height 8
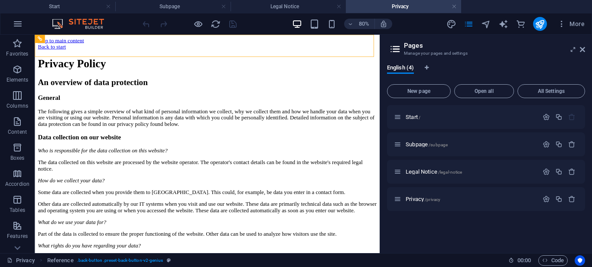
click at [580, 49] on h2 "Pages" at bounding box center [494, 46] width 181 height 8
click at [584, 49] on icon at bounding box center [582, 49] width 5 height 7
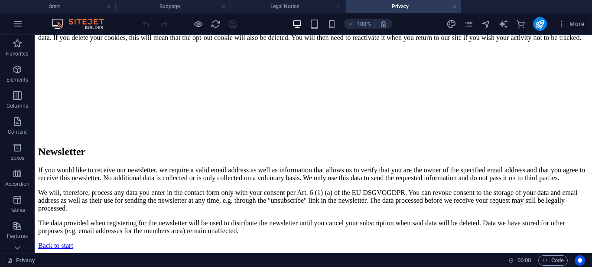
scroll to position [2157, 0]
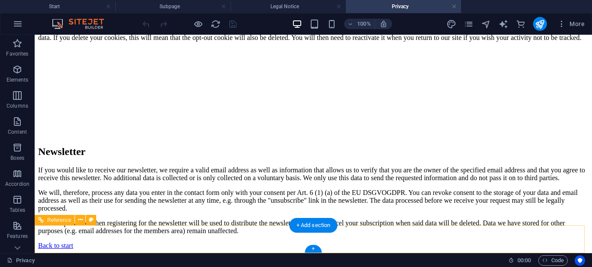
click at [152, 242] on div "Back to start" at bounding box center [313, 246] width 551 height 8
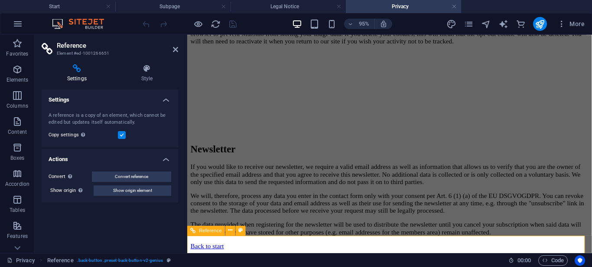
click at [221, 261] on div "Back to start" at bounding box center [400, 257] width 419 height 8
click at [173, 49] on icon at bounding box center [175, 49] width 5 height 7
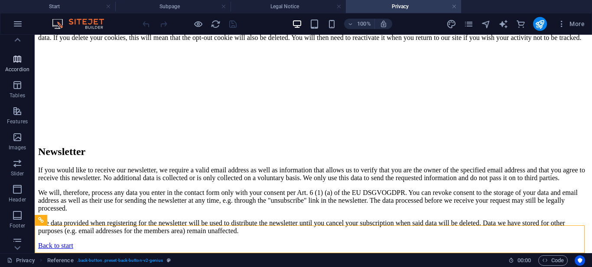
scroll to position [198, 0]
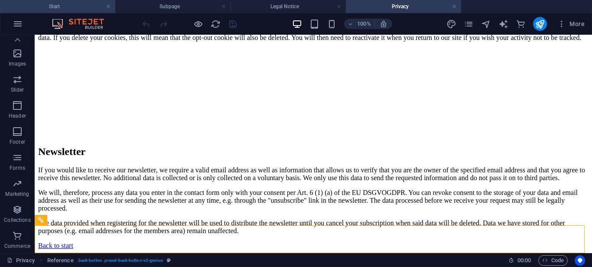
click at [94, 7] on h4 "Start" at bounding box center [57, 7] width 115 height 10
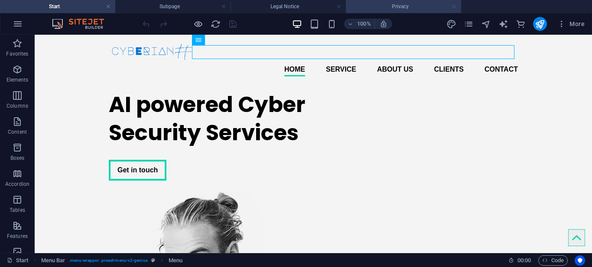
click at [456, 10] on link at bounding box center [454, 7] width 5 height 8
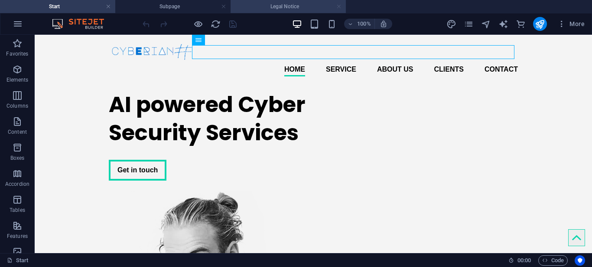
click at [337, 4] on link at bounding box center [339, 7] width 5 height 8
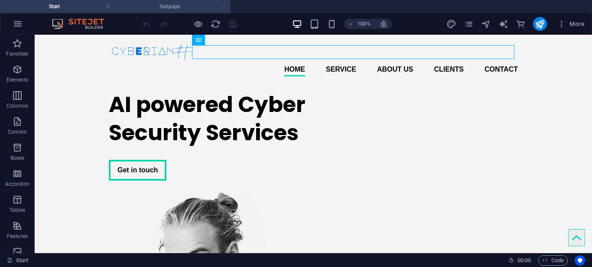
click at [222, 5] on link at bounding box center [223, 7] width 5 height 8
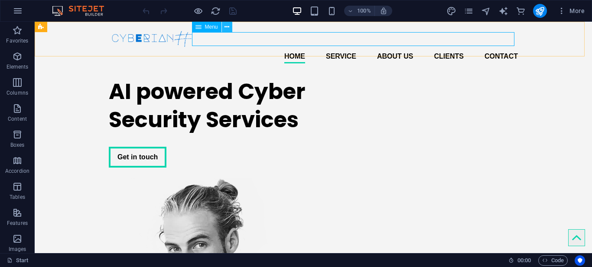
click at [225, 27] on icon at bounding box center [227, 27] width 5 height 9
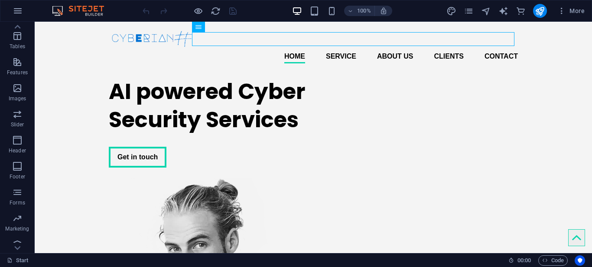
scroll to position [185, 0]
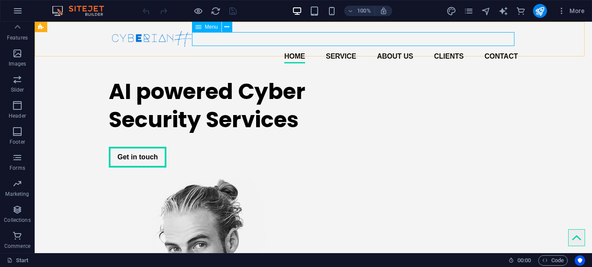
click at [203, 28] on div "Menu" at bounding box center [206, 27] width 29 height 10
select select
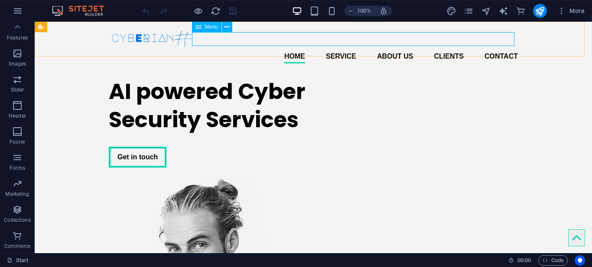
select select
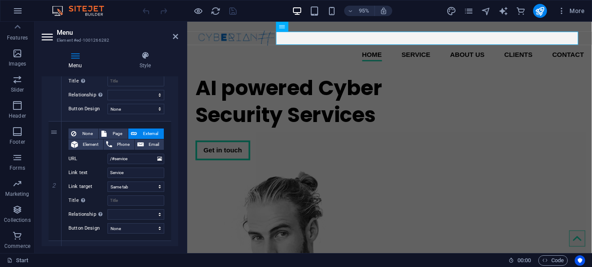
scroll to position [160, 0]
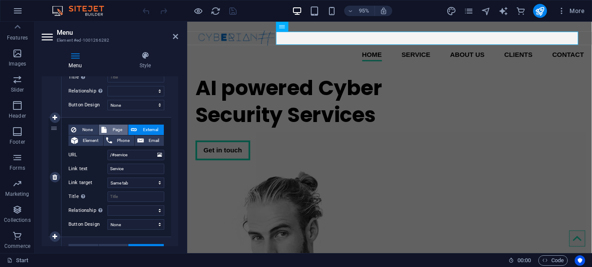
click at [102, 126] on icon at bounding box center [103, 129] width 5 height 10
select select
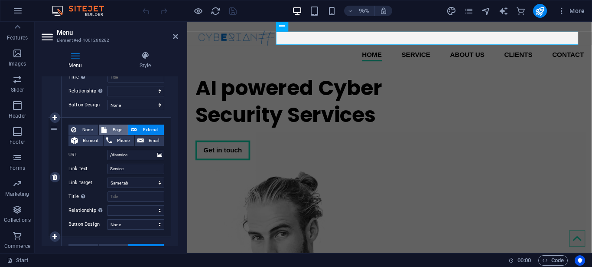
select select
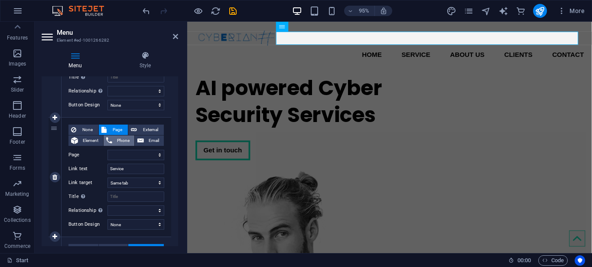
drag, startPoint x: 82, startPoint y: 128, endPoint x: 118, endPoint y: 136, distance: 37.3
click at [118, 136] on div "None Page External Element Phone Email" at bounding box center [117, 135] width 96 height 22
click at [116, 131] on span "Page" at bounding box center [117, 129] width 16 height 10
click at [131, 131] on icon at bounding box center [134, 129] width 6 height 10
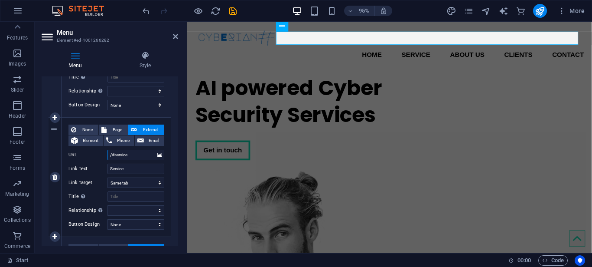
select select
select select "blank"
select select
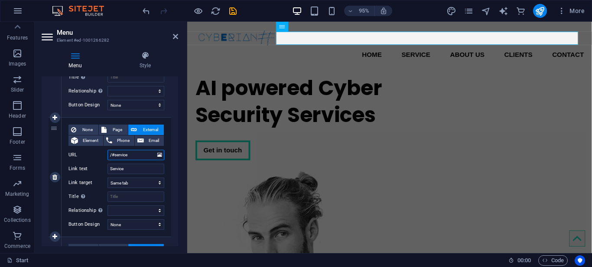
select select
click at [311, 27] on icon at bounding box center [309, 26] width 4 height 9
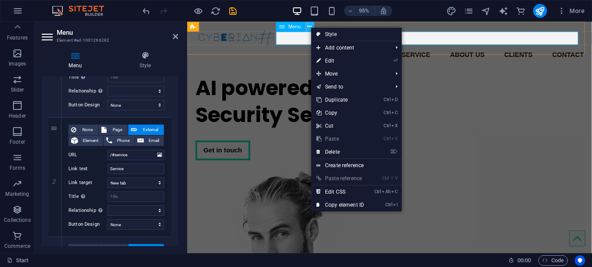
click at [311, 27] on icon at bounding box center [309, 26] width 4 height 9
click at [307, 27] on button at bounding box center [310, 27] width 10 height 10
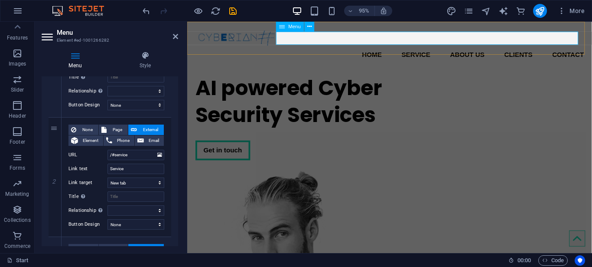
click at [432, 49] on nav "Home Service About us Clients Contact" at bounding box center [400, 56] width 409 height 14
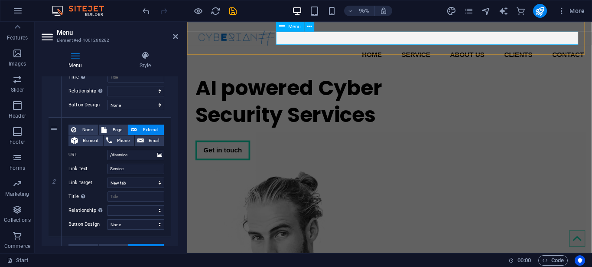
click at [432, 49] on nav "Home Service About us Clients Contact" at bounding box center [400, 56] width 409 height 14
click at [177, 39] on icon at bounding box center [175, 36] width 5 height 7
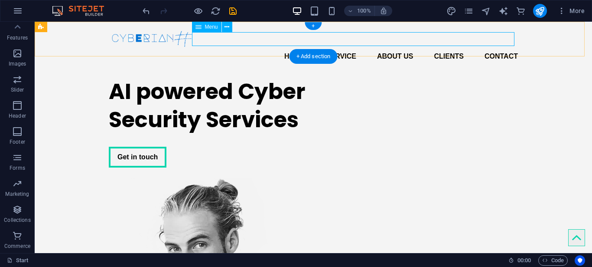
click at [344, 49] on nav "Home Service About us Clients Contact" at bounding box center [313, 56] width 409 height 14
select select
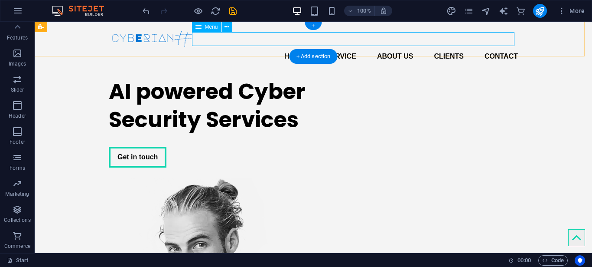
select select
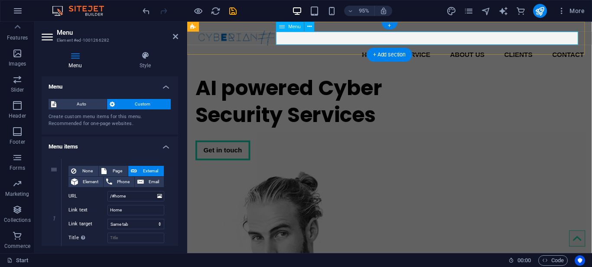
click at [429, 49] on nav "Home Service About us Clients Contact" at bounding box center [400, 56] width 409 height 14
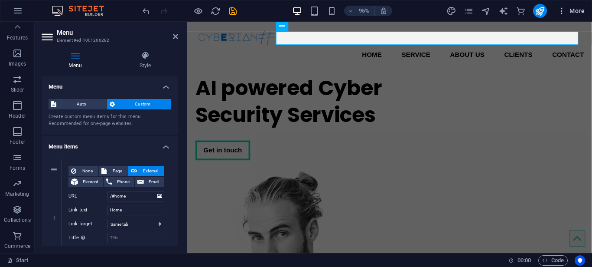
click at [562, 6] on button "More" at bounding box center [571, 11] width 34 height 14
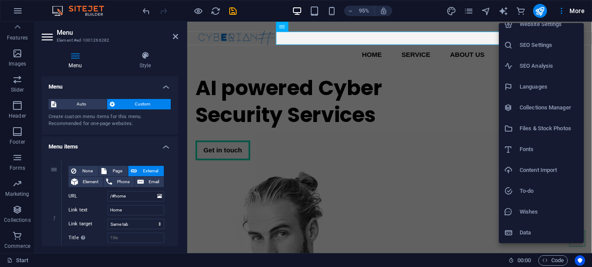
scroll to position [0, 0]
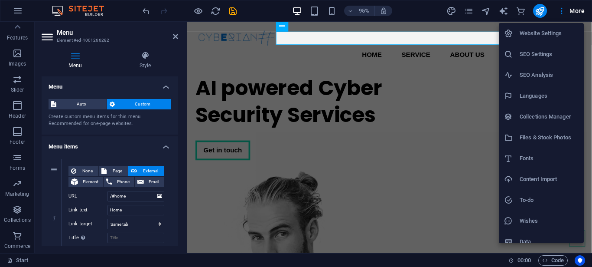
click at [536, 38] on h6 "Website Settings" at bounding box center [549, 33] width 59 height 10
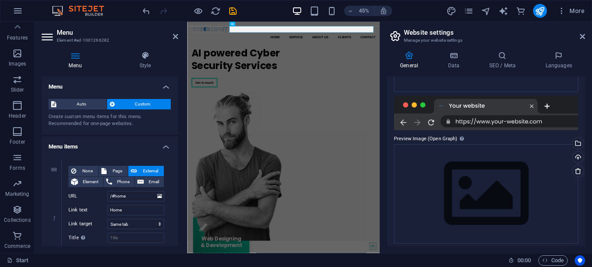
scroll to position [148, 0]
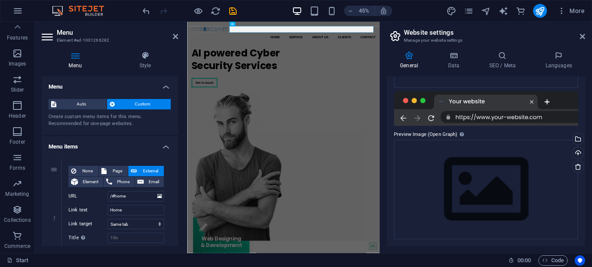
drag, startPoint x: 580, startPoint y: 180, endPoint x: 592, endPoint y: 137, distance: 44.6
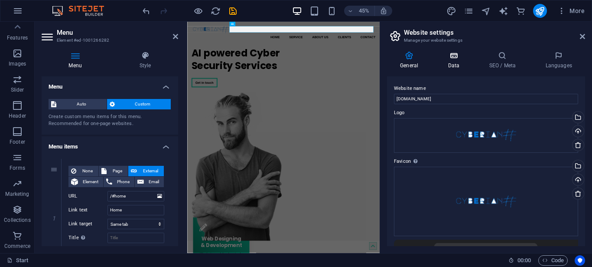
click at [448, 52] on icon at bounding box center [454, 55] width 38 height 9
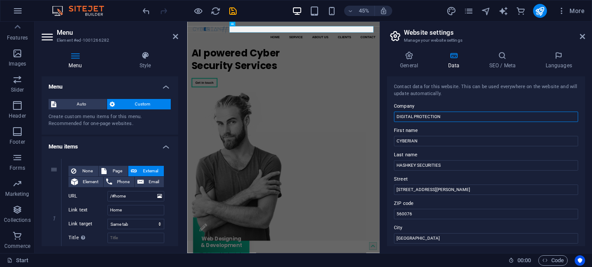
click at [477, 113] on input "DIGITAL PROTECTION" at bounding box center [486, 116] width 184 height 10
click at [496, 53] on icon at bounding box center [502, 55] width 53 height 9
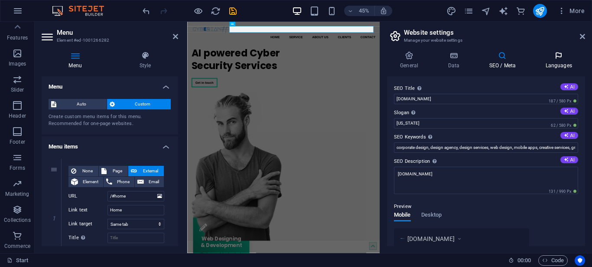
click at [569, 61] on h4 "Languages" at bounding box center [559, 60] width 53 height 18
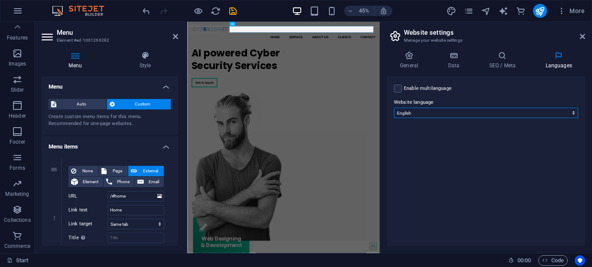
click at [394, 108] on select "Abkhazian Afar Afrikaans Akan Albanian Amharic Arabic Aragonese Armenian Assame…" at bounding box center [486, 113] width 184 height 10
click at [516, 111] on select "Abkhazian Afar Afrikaans Akan Albanian Amharic Arabic Aragonese Armenian Assame…" at bounding box center [486, 113] width 184 height 10
click at [587, 37] on aside "Website settings Manage your website settings General Data SEO / Meta Languages…" at bounding box center [486, 137] width 212 height 231
click at [584, 38] on icon at bounding box center [582, 36] width 5 height 7
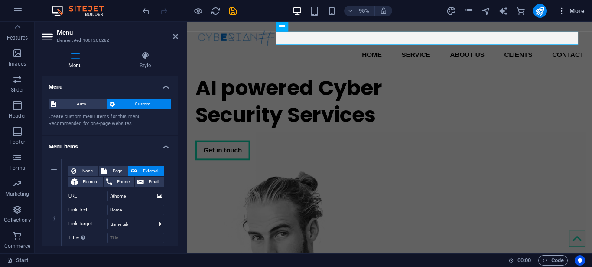
click at [575, 5] on button "More" at bounding box center [571, 11] width 34 height 14
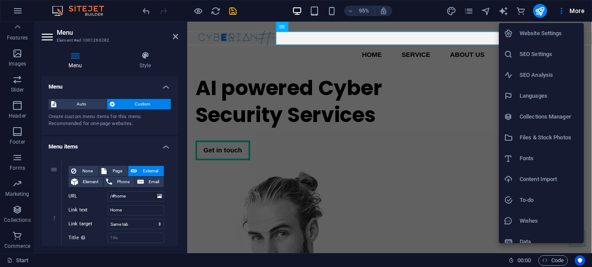
scroll to position [9, 0]
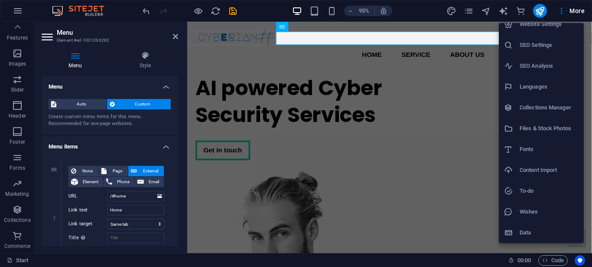
click at [449, 167] on div at bounding box center [296, 133] width 592 height 267
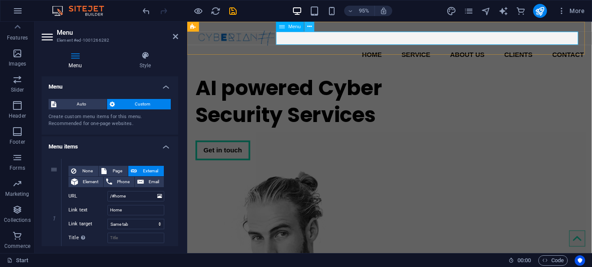
click at [314, 29] on button at bounding box center [310, 27] width 10 height 10
click at [429, 49] on nav "Home Service About us Clients Contact" at bounding box center [400, 56] width 409 height 14
click at [175, 39] on icon at bounding box center [175, 36] width 5 height 7
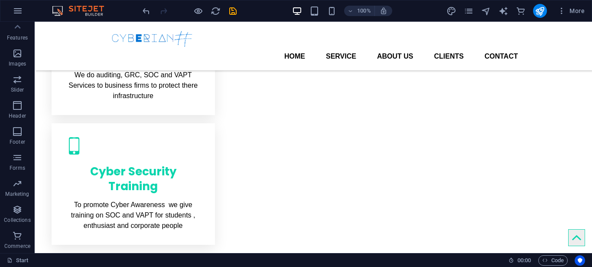
scroll to position [573, 0]
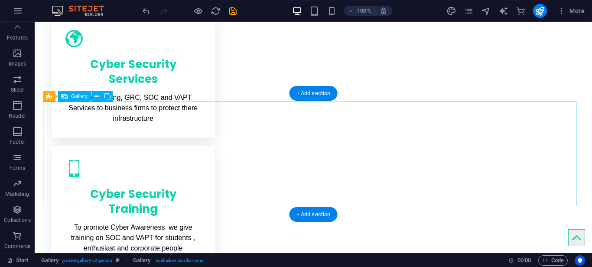
scroll to position [572, 0]
select select "3"
select select "px"
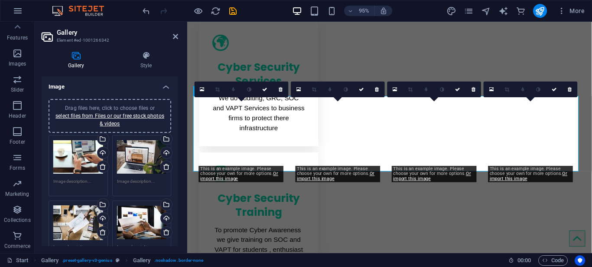
click at [79, 155] on div "Drag files here, click to choose files or select files from Files or our free s…" at bounding box center [78, 157] width 50 height 35
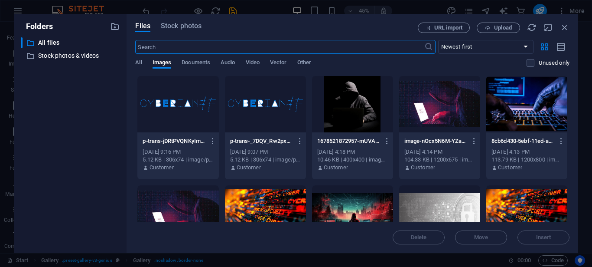
scroll to position [579, 0]
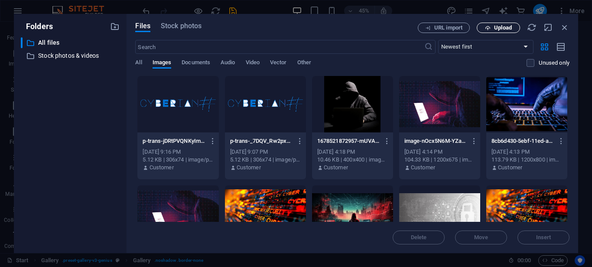
click at [497, 27] on span "Upload" at bounding box center [503, 27] width 18 height 5
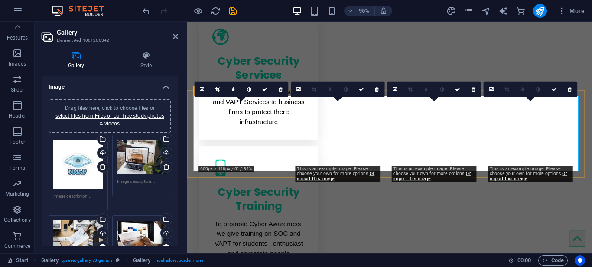
scroll to position [572, 0]
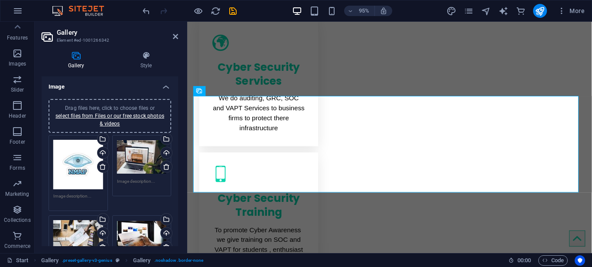
click at [133, 158] on div "Drag files here, click to choose files or select files from Files or our free s…" at bounding box center [142, 157] width 50 height 35
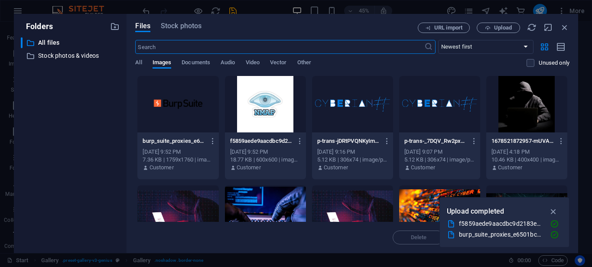
scroll to position [579, 0]
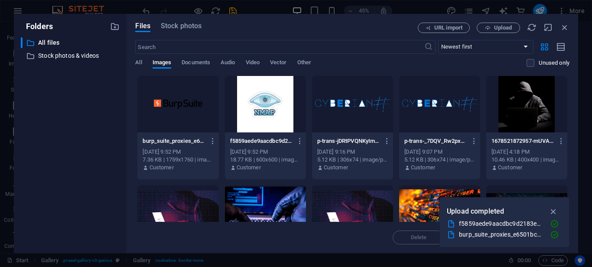
click at [185, 114] on div at bounding box center [177, 104] width 81 height 56
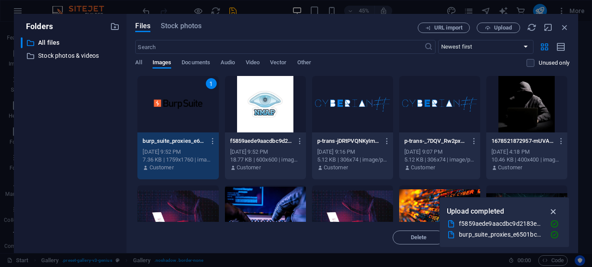
click at [555, 212] on icon "button" at bounding box center [554, 211] width 10 height 10
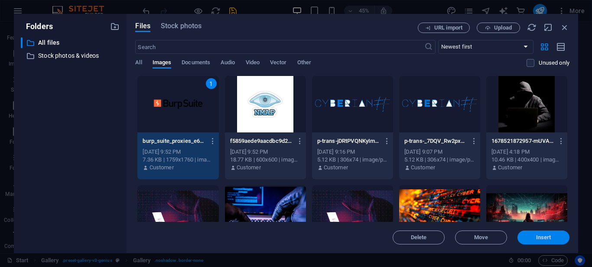
click at [550, 234] on button "Insert" at bounding box center [544, 237] width 52 height 14
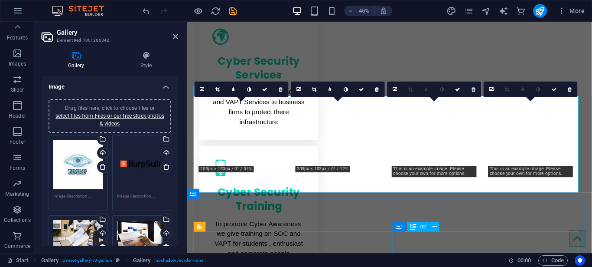
scroll to position [572, 0]
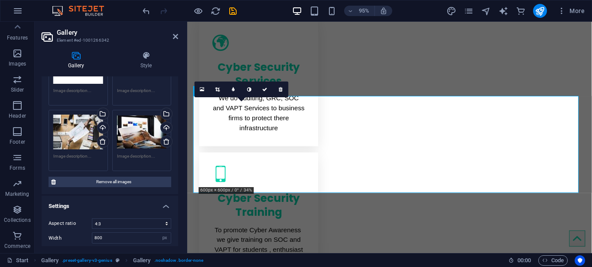
scroll to position [106, 0]
click at [75, 130] on div "Drag files here, click to choose files or select files from Files or our free s…" at bounding box center [78, 131] width 50 height 35
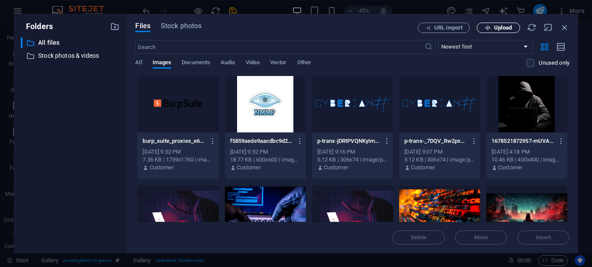
click at [517, 26] on button "Upload" at bounding box center [498, 28] width 43 height 10
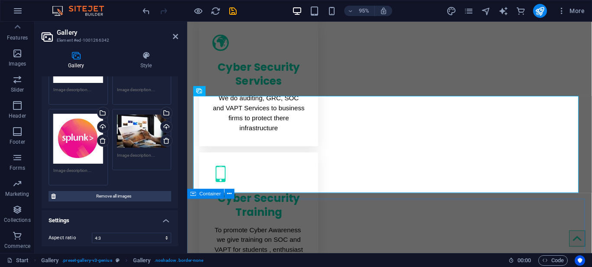
scroll to position [118, 0]
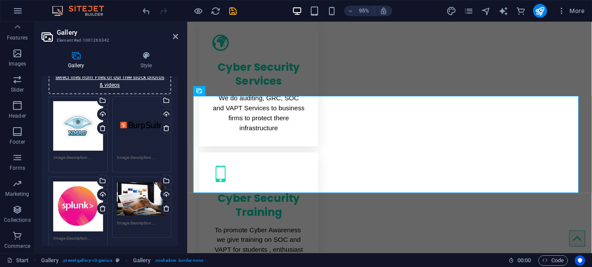
scroll to position [27, 0]
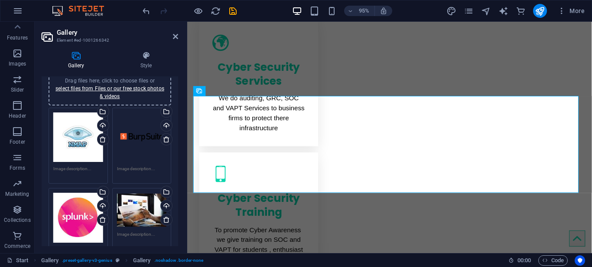
click at [134, 210] on div "Drag files here, click to choose files or select files from Files or our free s…" at bounding box center [142, 210] width 50 height 35
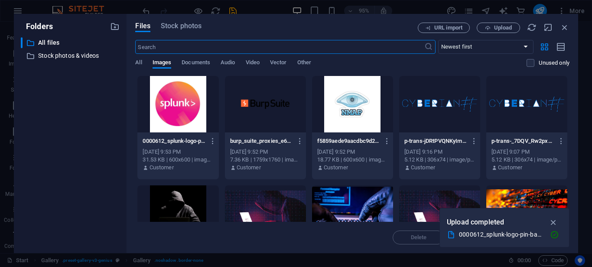
scroll to position [579, 0]
click at [486, 27] on icon "button" at bounding box center [488, 28] width 6 height 6
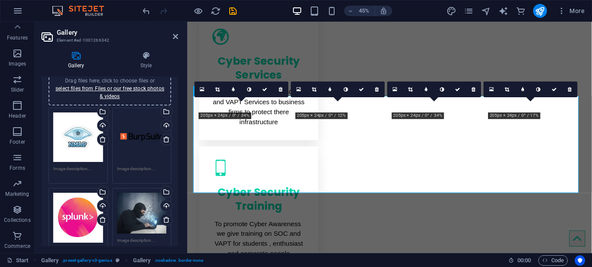
scroll to position [572, 0]
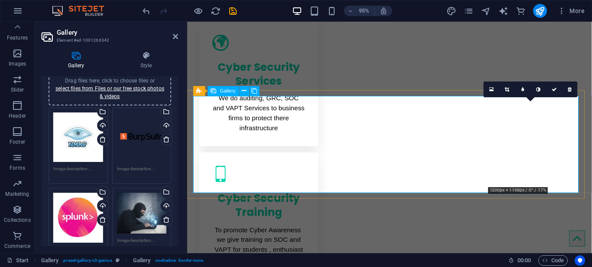
click at [490, 85] on link at bounding box center [492, 90] width 16 height 16
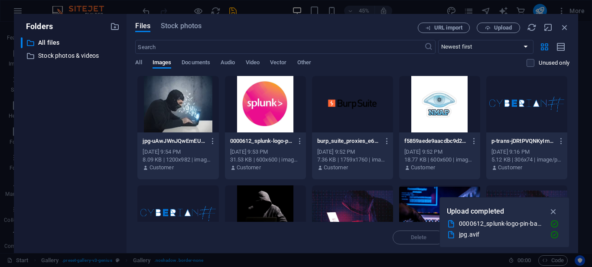
click at [213, 117] on div at bounding box center [177, 104] width 81 height 56
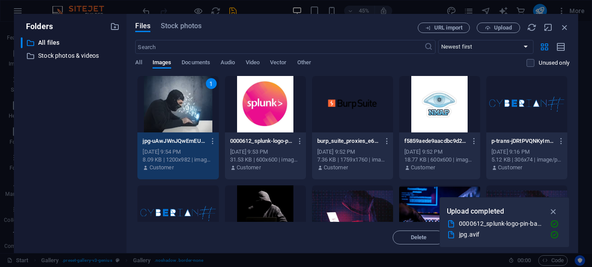
click at [213, 117] on div "1" at bounding box center [177, 104] width 81 height 56
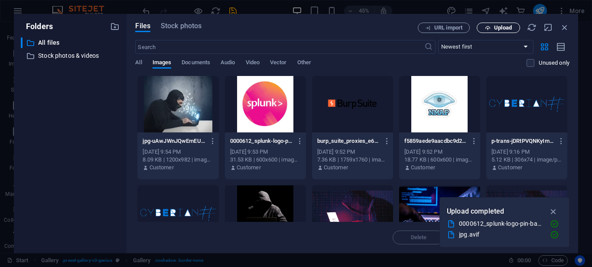
click at [503, 28] on span "Upload" at bounding box center [503, 27] width 18 height 5
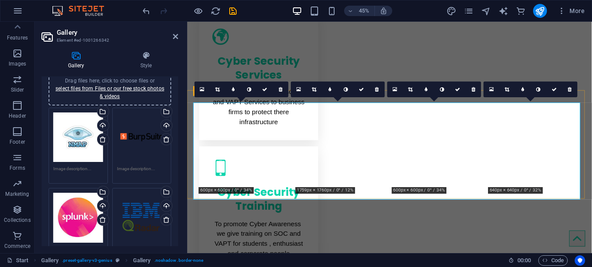
scroll to position [572, 0]
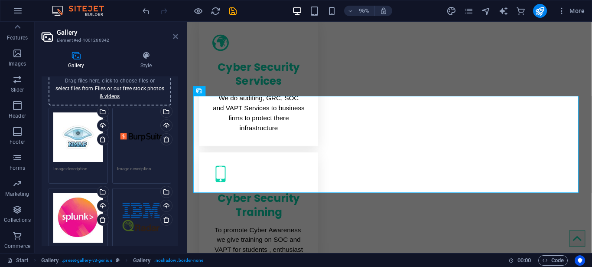
click at [177, 35] on icon at bounding box center [175, 36] width 5 height 7
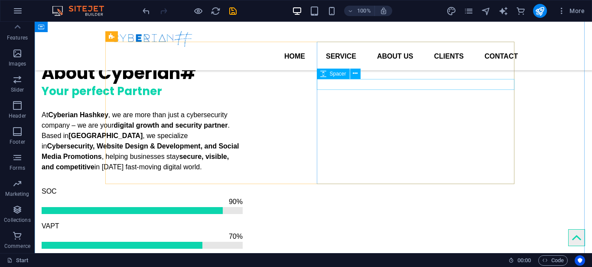
scroll to position [790, 0]
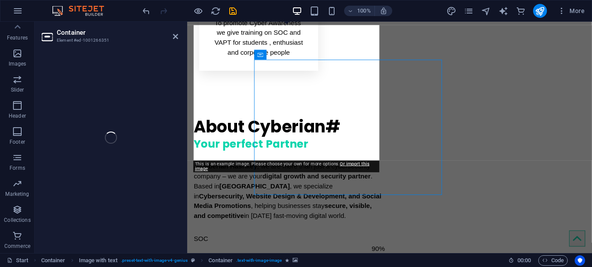
scroll to position [790, 0]
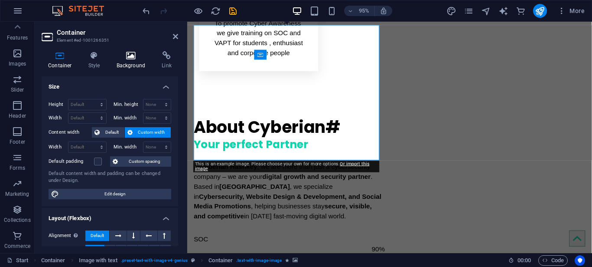
click at [119, 64] on h4 "Background" at bounding box center [133, 60] width 46 height 18
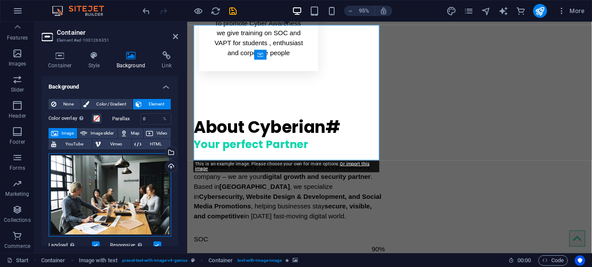
click at [114, 175] on div "Drag files here, click to choose files or select files from Files or our free s…" at bounding box center [110, 194] width 123 height 83
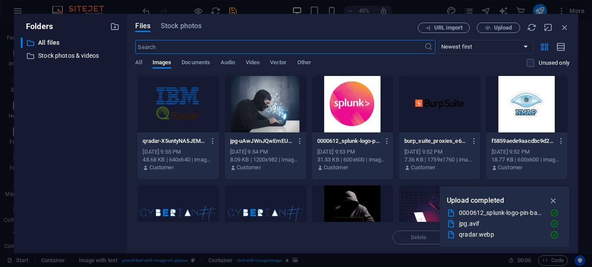
scroll to position [796, 0]
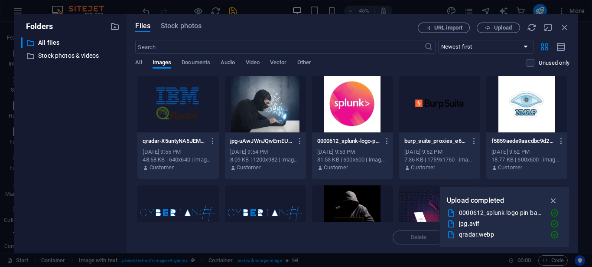
click at [260, 115] on div at bounding box center [265, 104] width 81 height 56
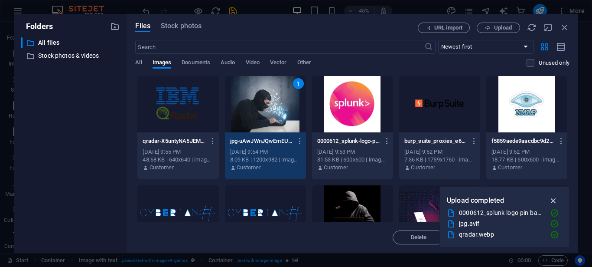
click at [552, 197] on icon "button" at bounding box center [554, 201] width 10 height 10
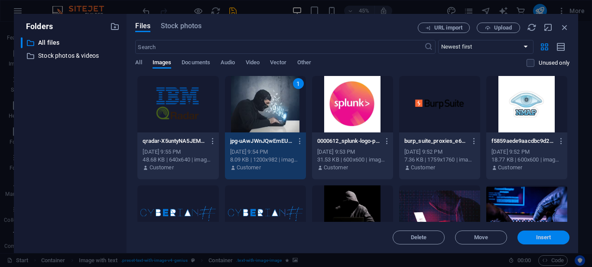
click at [551, 240] on button "Insert" at bounding box center [544, 237] width 52 height 14
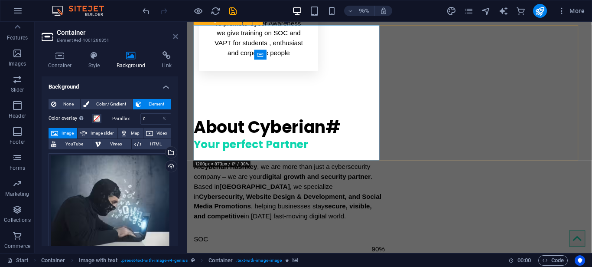
click at [175, 39] on icon at bounding box center [175, 36] width 5 height 7
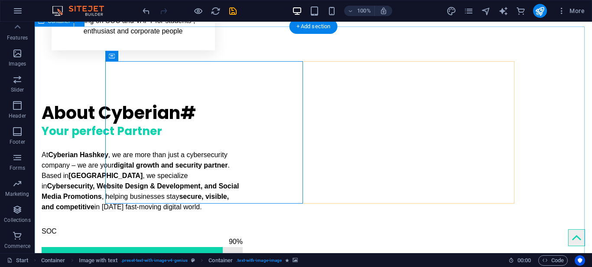
scroll to position [790, 0]
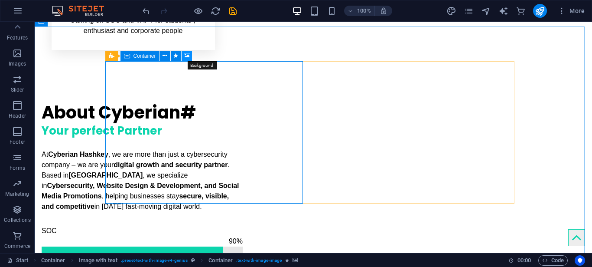
click at [184, 58] on icon at bounding box center [187, 55] width 7 height 9
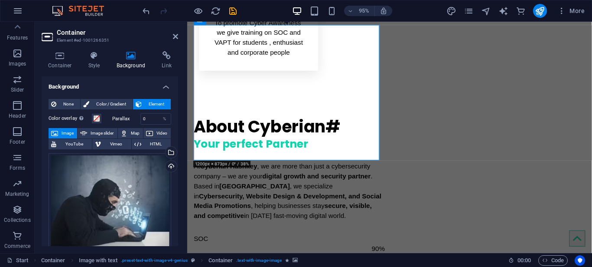
scroll to position [790, 0]
click at [111, 184] on div "Drag files here, click to choose files or select files from Files or our free s…" at bounding box center [110, 203] width 123 height 101
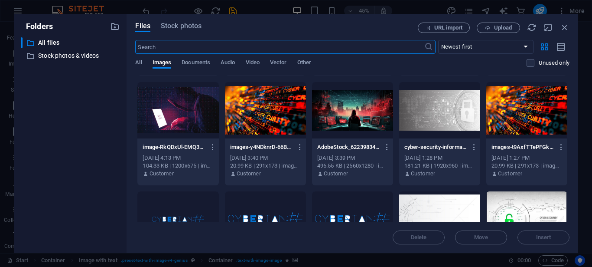
scroll to position [210, 0]
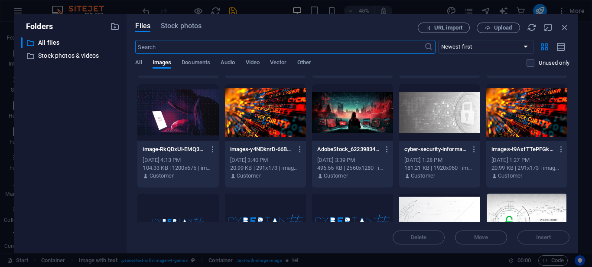
click at [355, 127] on div at bounding box center [352, 112] width 81 height 56
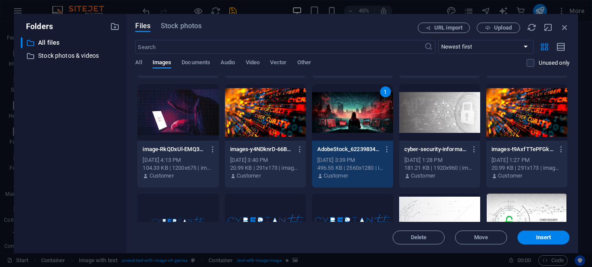
click at [355, 127] on div "1" at bounding box center [352, 112] width 81 height 56
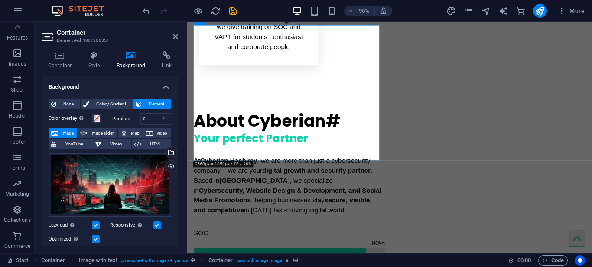
scroll to position [790, 0]
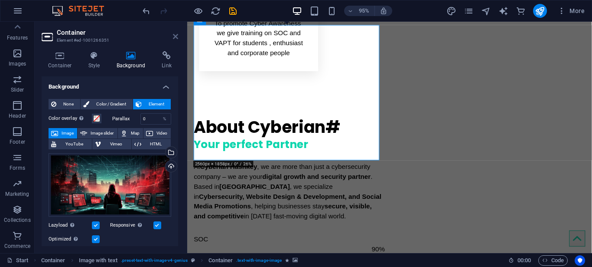
click at [178, 35] on icon at bounding box center [175, 36] width 5 height 7
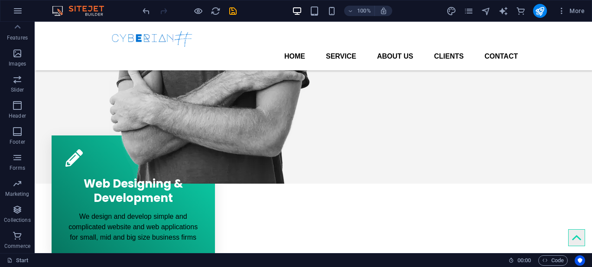
scroll to position [0, 0]
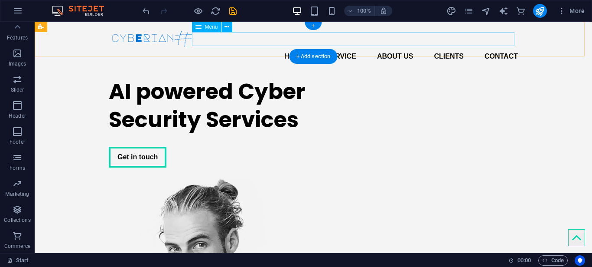
drag, startPoint x: 577, startPoint y: 34, endPoint x: 450, endPoint y: 34, distance: 126.6
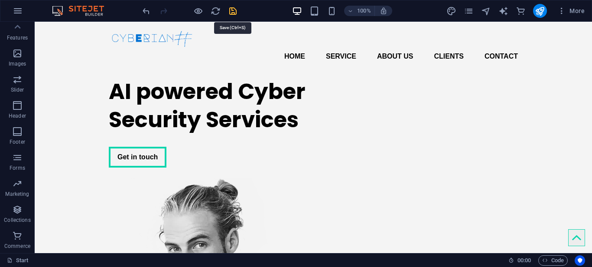
click at [229, 10] on icon "save" at bounding box center [233, 11] width 10 height 10
checkbox input "false"
click at [228, 28] on icon at bounding box center [227, 27] width 5 height 9
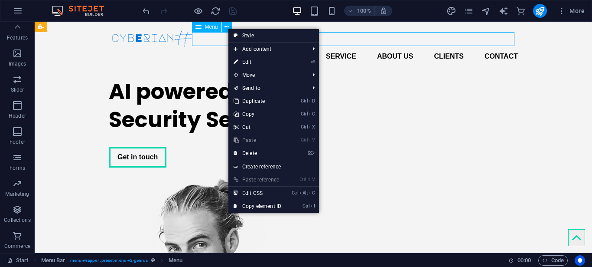
click at [210, 28] on span "Menu" at bounding box center [211, 26] width 13 height 5
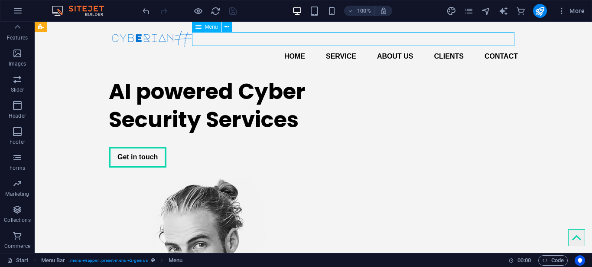
click at [210, 28] on span "Menu" at bounding box center [211, 26] width 13 height 5
select select
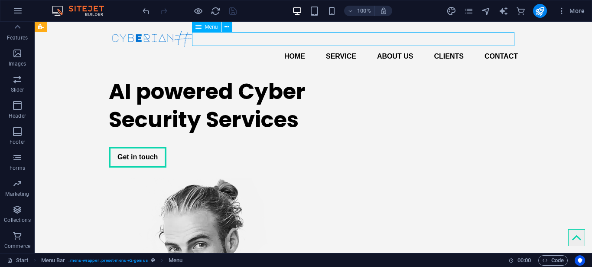
select select
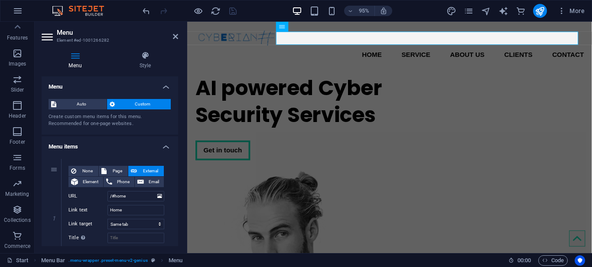
drag, startPoint x: 178, startPoint y: 105, endPoint x: 176, endPoint y: 113, distance: 7.7
click at [176, 113] on div "Menu Style Menu Auto Custom Create custom menu items for this menu. Recommended…" at bounding box center [110, 148] width 150 height 209
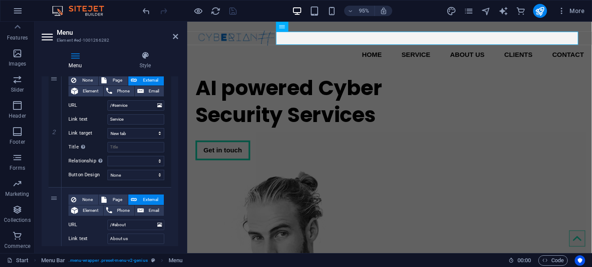
scroll to position [204, 0]
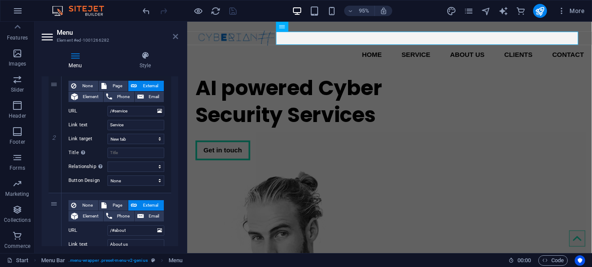
click at [175, 36] on icon at bounding box center [175, 36] width 5 height 7
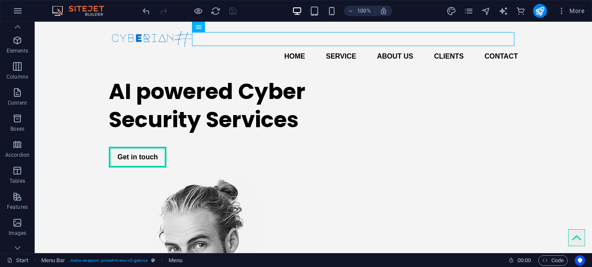
scroll to position [14, 0]
click at [23, 122] on span "Boxes" at bounding box center [17, 125] width 35 height 21
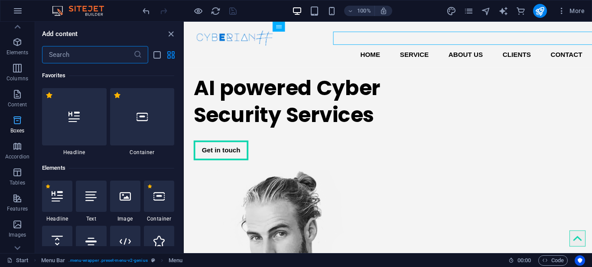
scroll to position [2392, 0]
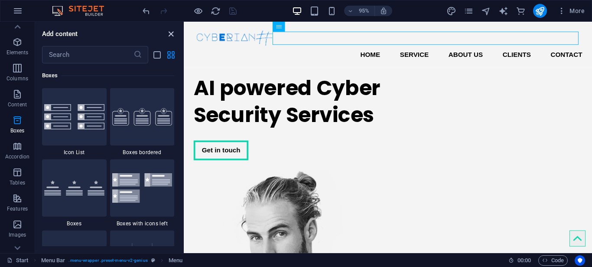
click at [170, 32] on icon "close panel" at bounding box center [171, 34] width 10 height 10
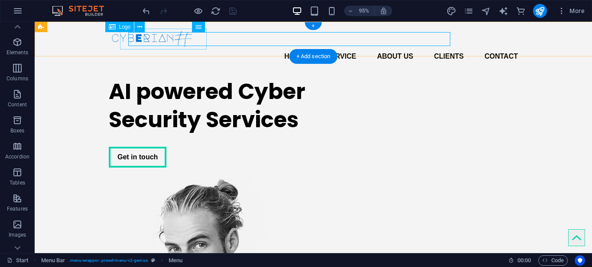
scroll to position [14, 0]
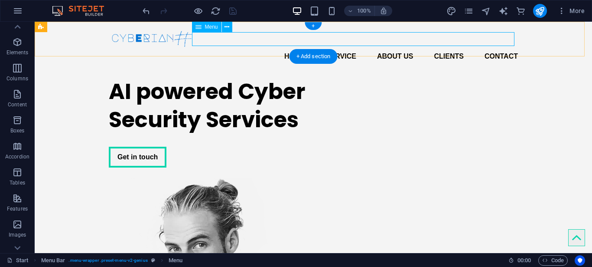
click at [347, 49] on nav "Home Service About us Clients Contact" at bounding box center [313, 56] width 409 height 14
select select
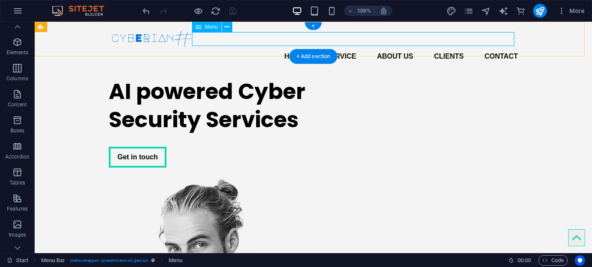
select select
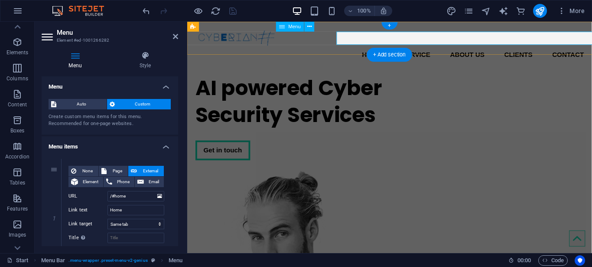
click at [355, 49] on nav "Home Service About us Clients Contact" at bounding box center [400, 56] width 409 height 14
click at [428, 49] on nav "Home Service About us Clients Contact" at bounding box center [400, 56] width 409 height 14
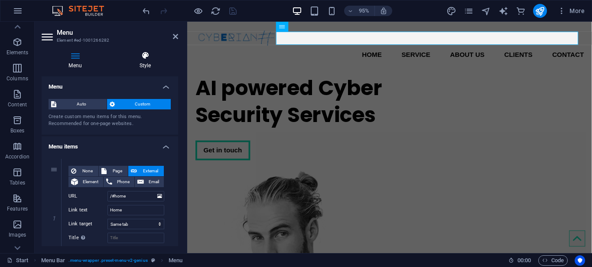
click at [153, 60] on h4 "Style" at bounding box center [145, 60] width 66 height 18
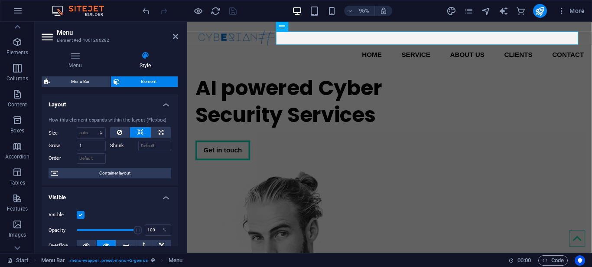
click at [179, 38] on aside "Menu Element #ed-1001266282 Menu Style Menu Auto Custom Create custom menu item…" at bounding box center [111, 137] width 153 height 231
click at [176, 38] on icon at bounding box center [175, 36] width 5 height 7
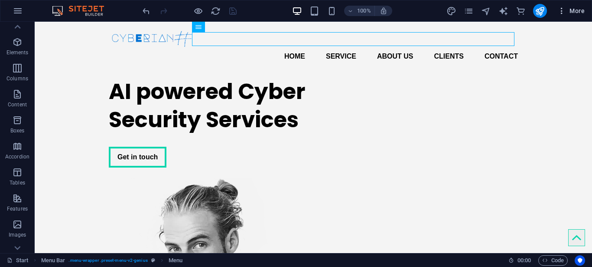
click at [573, 12] on span "More" at bounding box center [571, 11] width 27 height 9
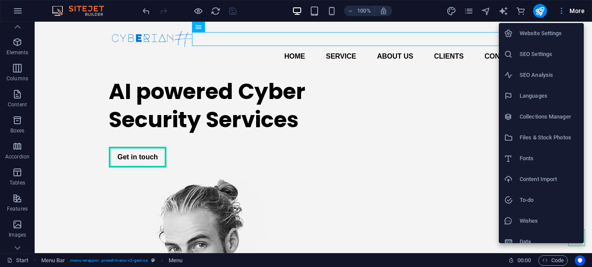
click at [573, 12] on div at bounding box center [296, 133] width 592 height 267
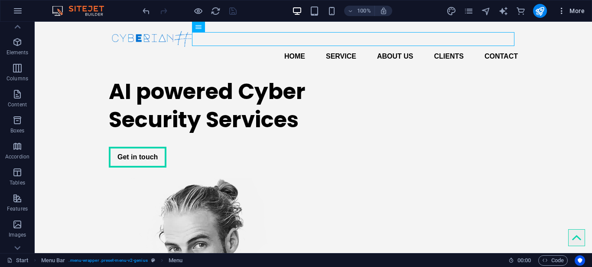
click at [562, 13] on icon "button" at bounding box center [562, 11] width 9 height 9
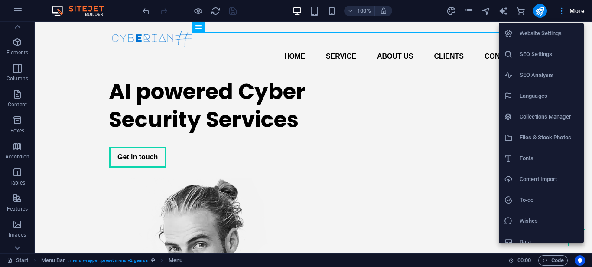
click at [562, 13] on div at bounding box center [296, 133] width 592 height 267
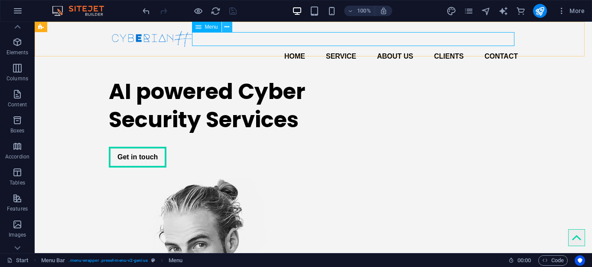
click at [228, 30] on icon at bounding box center [227, 27] width 5 height 9
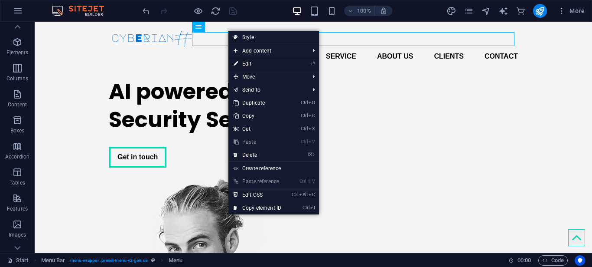
click at [245, 63] on link "⏎ Edit" at bounding box center [258, 63] width 58 height 13
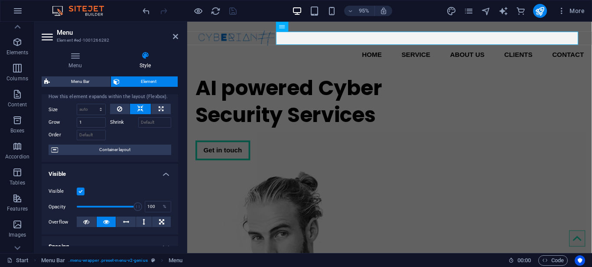
scroll to position [0, 0]
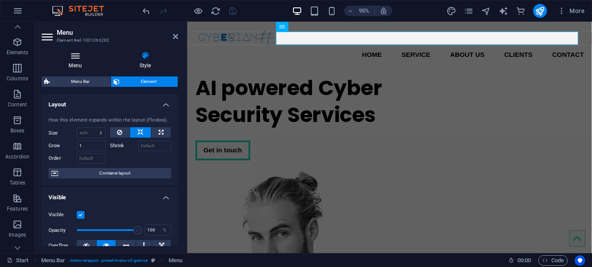
click at [89, 60] on h4 "Menu" at bounding box center [77, 60] width 71 height 18
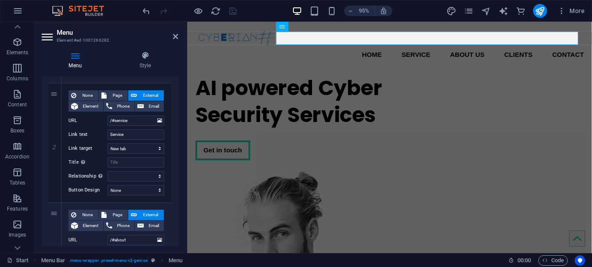
scroll to position [187, 0]
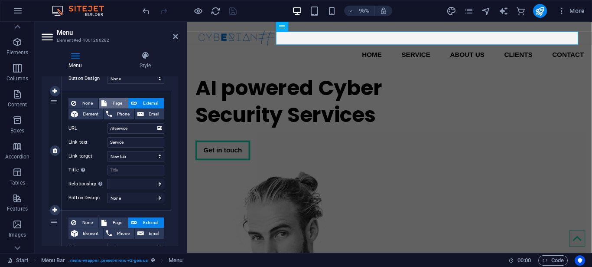
click at [111, 105] on span "Page" at bounding box center [117, 103] width 16 height 10
select select
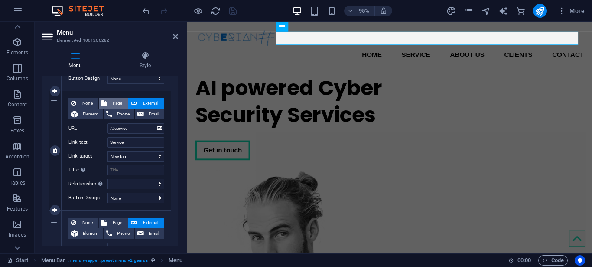
select select
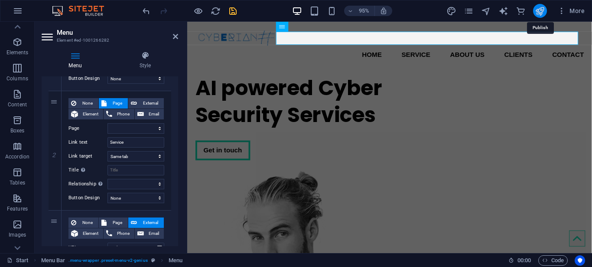
click at [542, 13] on icon "publish" at bounding box center [540, 11] width 10 height 10
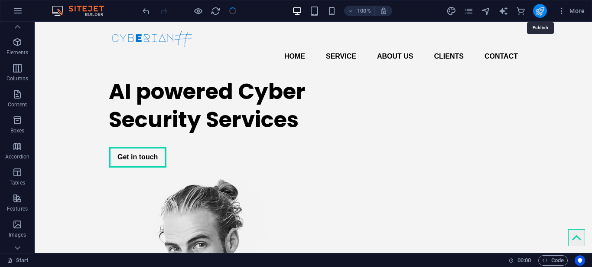
click at [542, 13] on icon "publish" at bounding box center [540, 11] width 10 height 10
checkbox input "false"
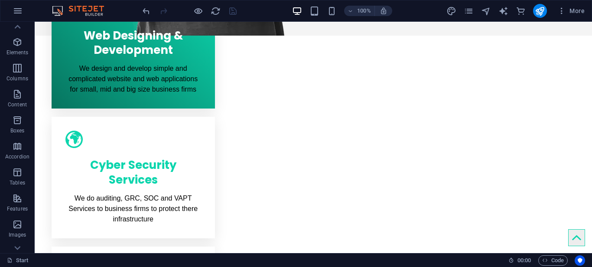
scroll to position [490, 0]
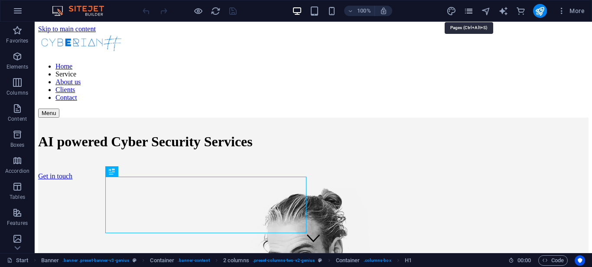
click at [470, 9] on icon "pages" at bounding box center [469, 11] width 10 height 10
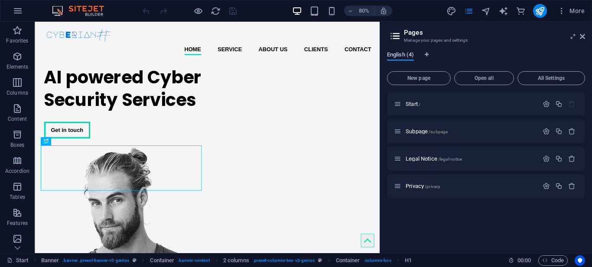
click at [404, 55] on span "English (4)" at bounding box center [400, 55] width 27 height 12
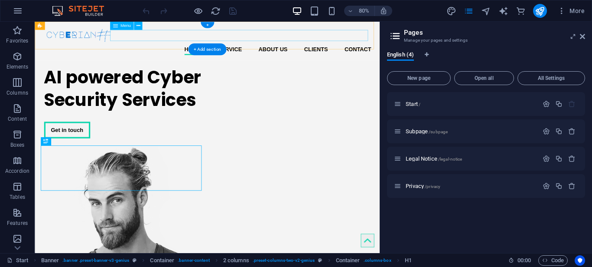
click at [270, 49] on nav "Home Service About us Clients Contact" at bounding box center [250, 56] width 409 height 14
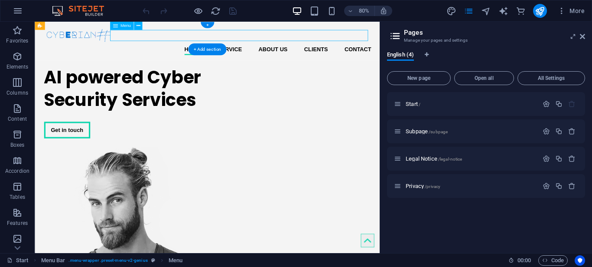
click at [270, 49] on nav "Home Service About us Clients Contact" at bounding box center [250, 56] width 409 height 14
select select
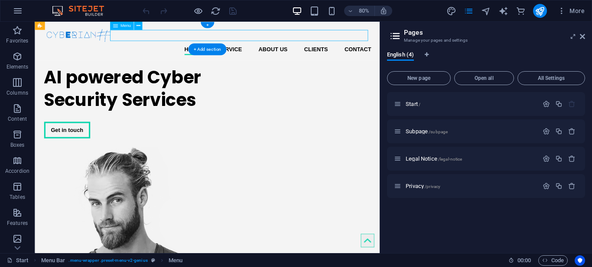
select select
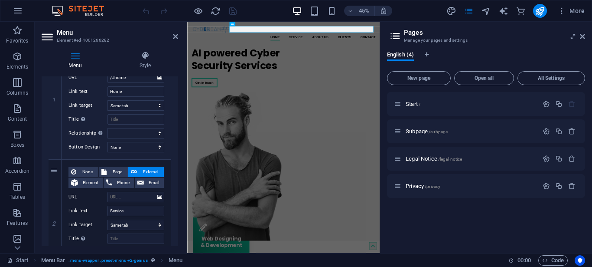
scroll to position [139, 0]
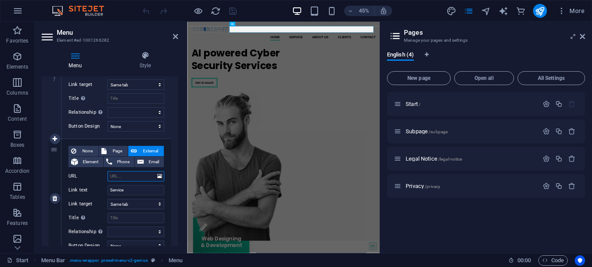
click at [125, 177] on input "URL" at bounding box center [136, 176] width 57 height 10
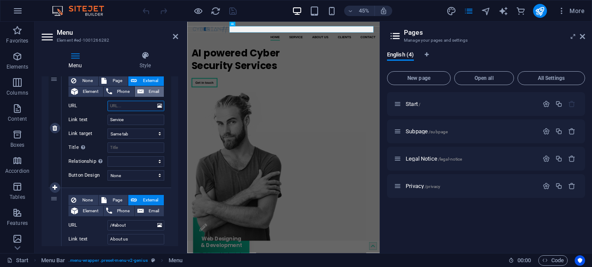
scroll to position [210, 0]
type input "/"
select select
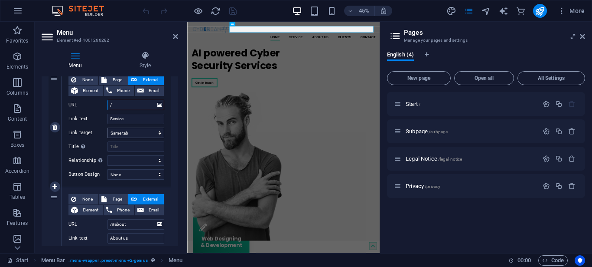
select select
type input "/#"
select select
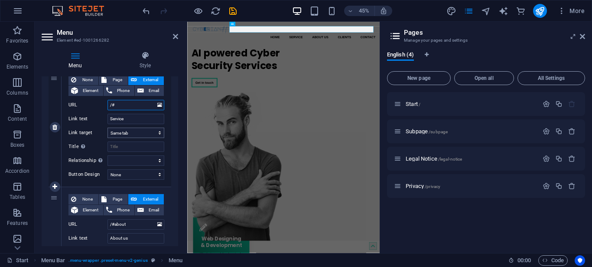
select select
type input "/#ser"
select select
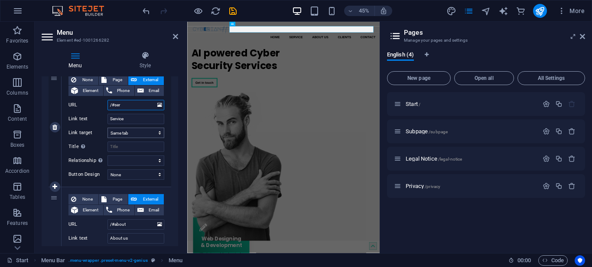
select select
type input "/#serv"
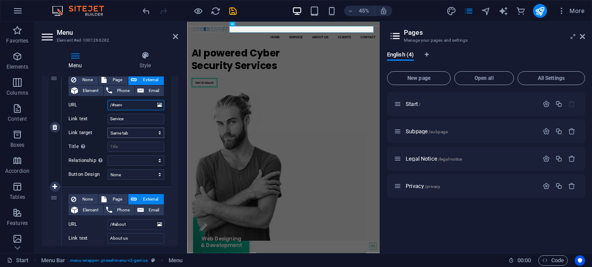
select select
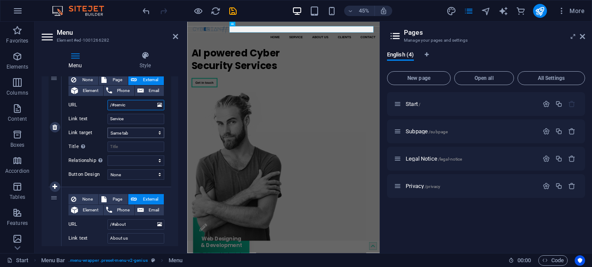
type input "/#service"
select select
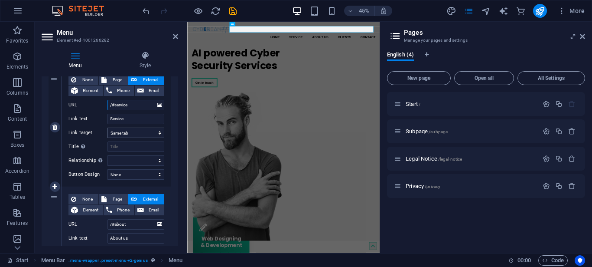
select select
type input "/#service"
click at [230, 13] on icon "save" at bounding box center [233, 11] width 10 height 10
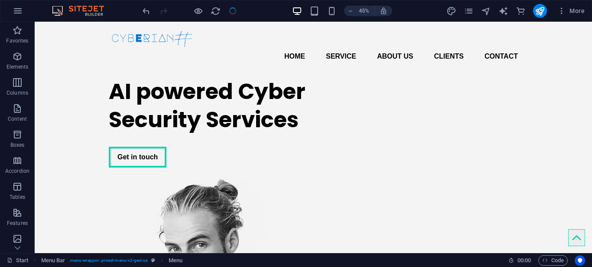
checkbox input "false"
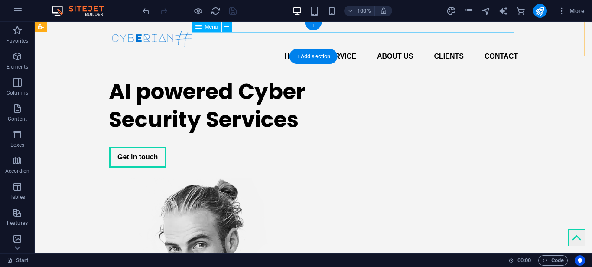
click at [341, 49] on nav "Home Service About us Clients Contact" at bounding box center [313, 56] width 409 height 14
select select
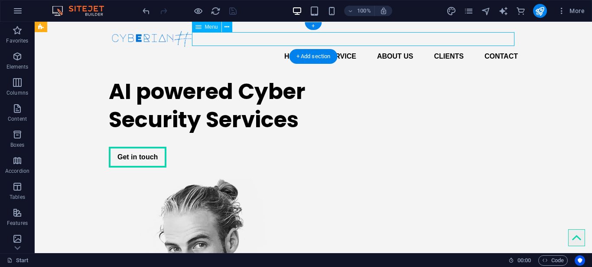
select select
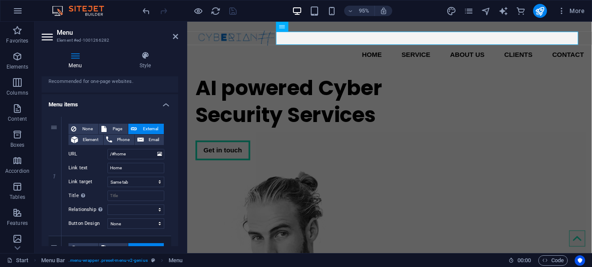
scroll to position [0, 0]
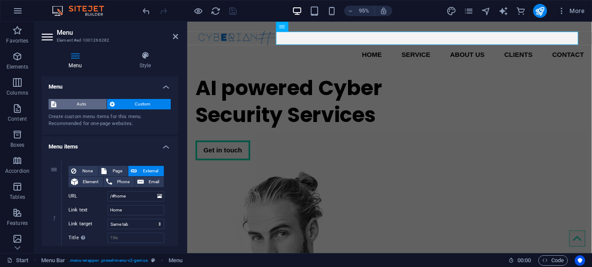
click at [85, 104] on span "Auto" at bounding box center [81, 104] width 45 height 10
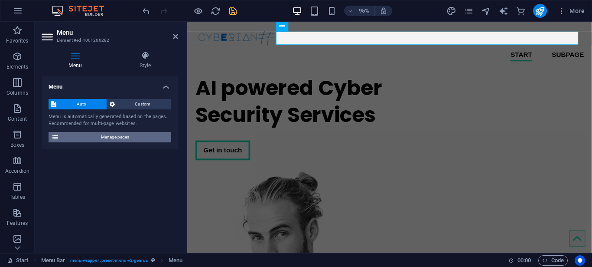
click at [110, 137] on span "Manage pages" at bounding box center [115, 137] width 107 height 10
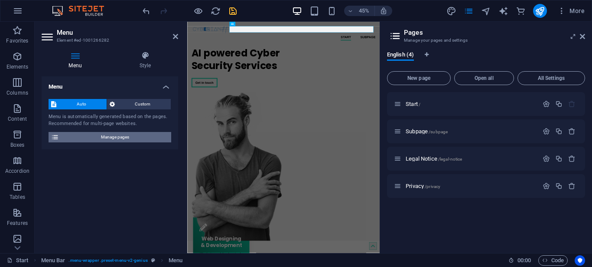
click at [110, 137] on span "Manage pages" at bounding box center [115, 137] width 107 height 10
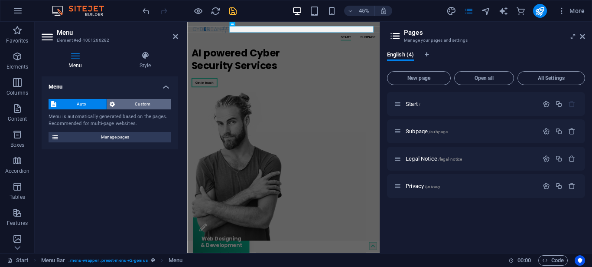
click at [121, 105] on span "Custom" at bounding box center [143, 104] width 51 height 10
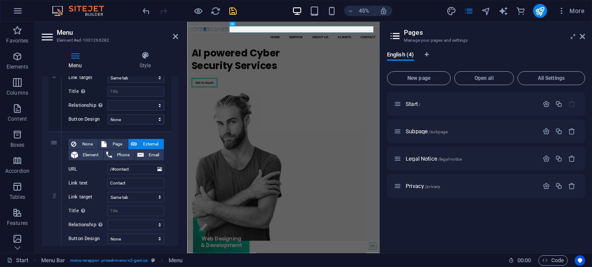
scroll to position [533, 0]
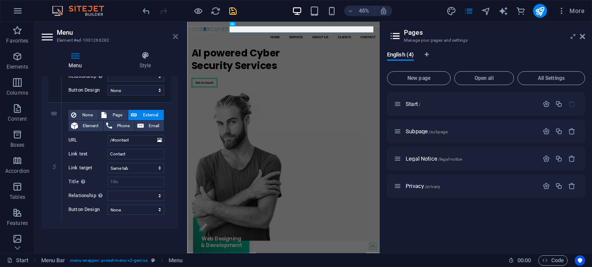
click at [176, 36] on icon at bounding box center [175, 36] width 5 height 7
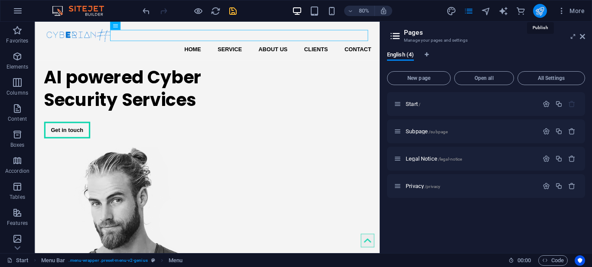
click at [541, 12] on icon "publish" at bounding box center [540, 11] width 10 height 10
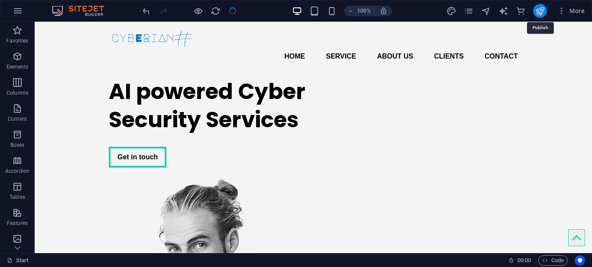
click at [541, 12] on icon "publish" at bounding box center [540, 11] width 10 height 10
checkbox input "false"
click at [541, 12] on icon "publish" at bounding box center [540, 11] width 10 height 10
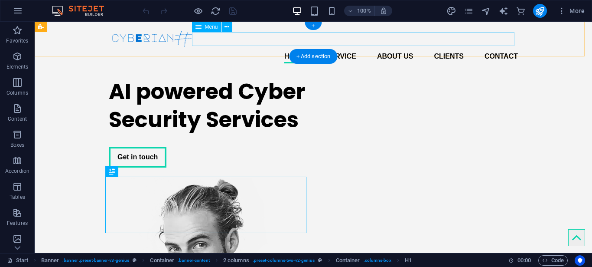
click at [505, 49] on nav "Home Service About us Clients Contact" at bounding box center [313, 56] width 409 height 14
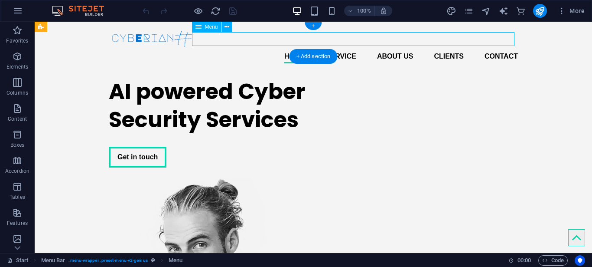
click at [505, 49] on nav "Home Service About us Clients Contact" at bounding box center [313, 56] width 409 height 14
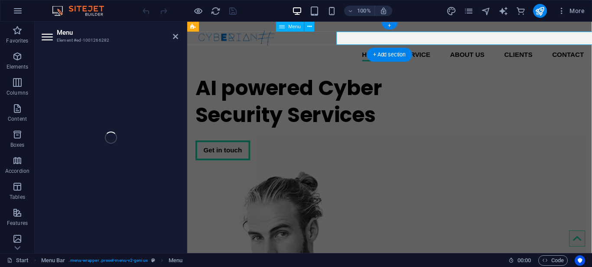
select select
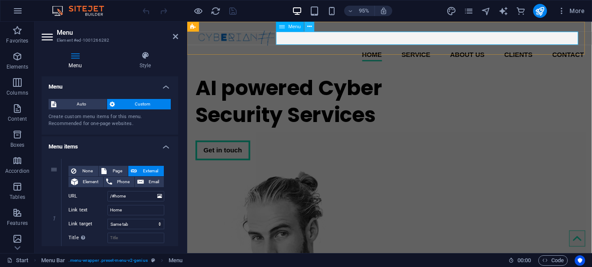
click at [306, 29] on button at bounding box center [310, 27] width 10 height 10
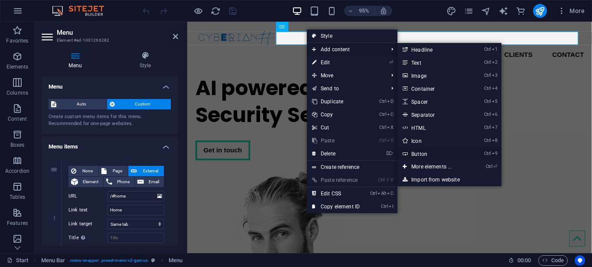
click at [434, 150] on link "Ctrl 9 Button" at bounding box center [434, 153] width 72 height 13
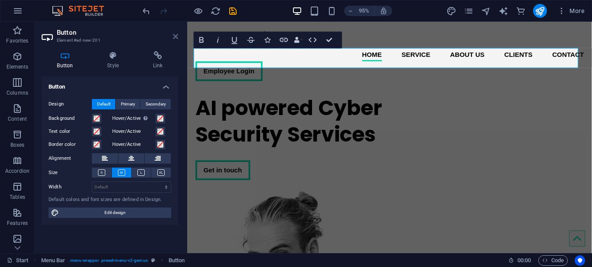
click at [175, 37] on icon at bounding box center [175, 36] width 5 height 7
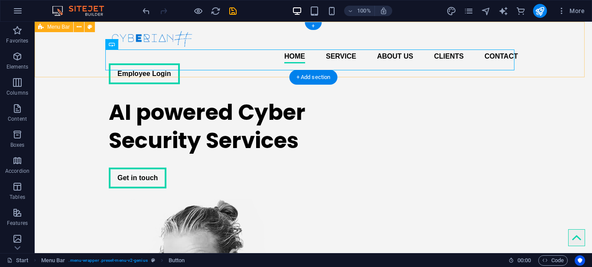
click at [82, 75] on div "Home Service About us Clients Contact Employee Login Menu" at bounding box center [314, 56] width 558 height 69
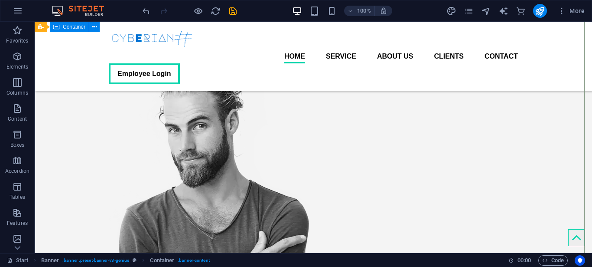
scroll to position [125, 0]
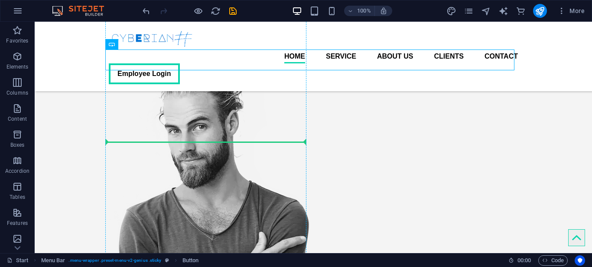
drag, startPoint x: 128, startPoint y: 58, endPoint x: 176, endPoint y: 151, distance: 104.1
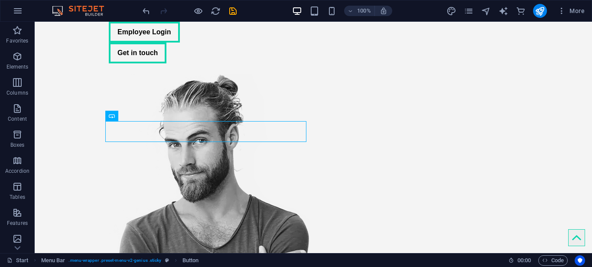
scroll to position [114, 0]
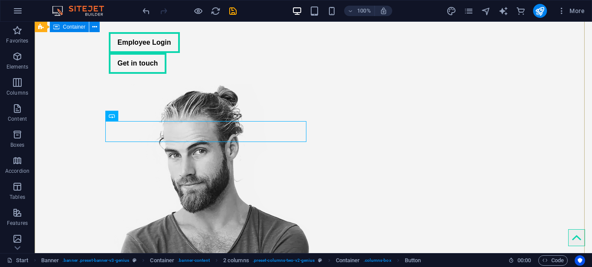
click at [54, 154] on div "AI powered Cyber Security Services Employee Login Get in touch" at bounding box center [314, 185] width 558 height 458
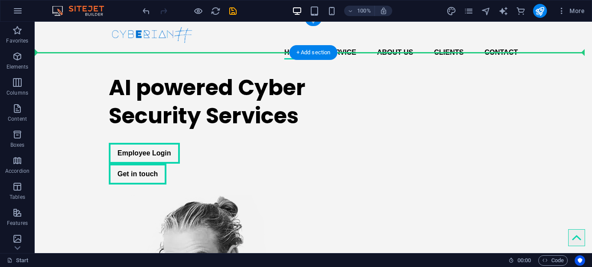
scroll to position [0, 0]
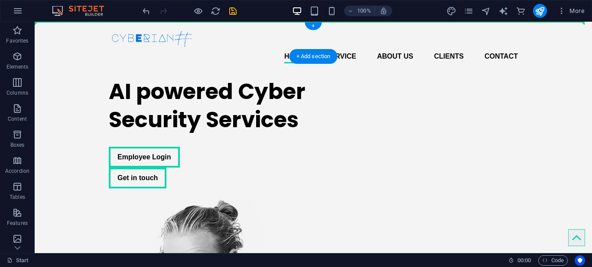
drag, startPoint x: 162, startPoint y: 136, endPoint x: 530, endPoint y: 30, distance: 383.6
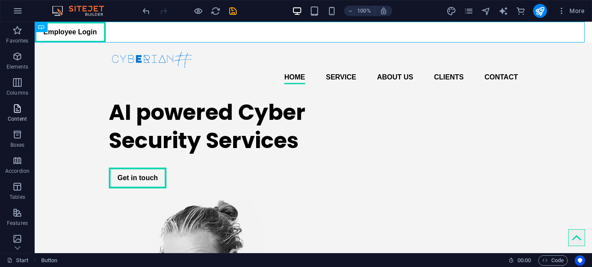
click at [13, 117] on p "Content" at bounding box center [17, 118] width 19 height 7
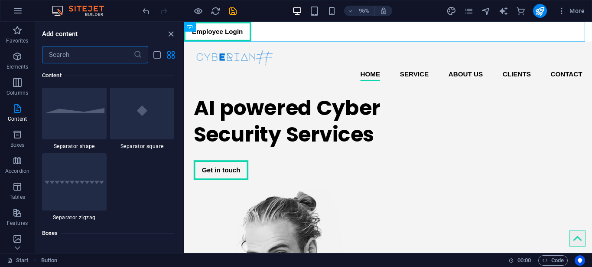
scroll to position [2235, 0]
click at [77, 139] on div at bounding box center [74, 110] width 65 height 57
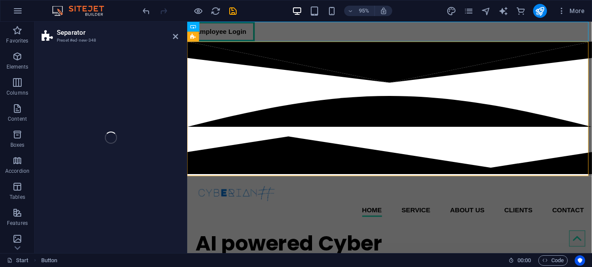
select select "polygon2"
select select "rem"
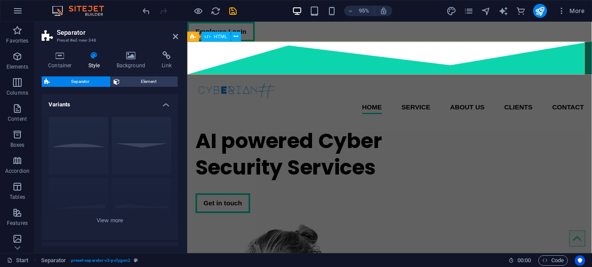
click at [212, 64] on div at bounding box center [400, 59] width 426 height 35
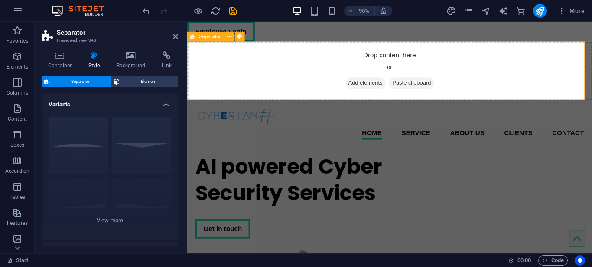
click at [212, 64] on div "Drop content here or Add elements Paste clipboard" at bounding box center [400, 73] width 426 height 62
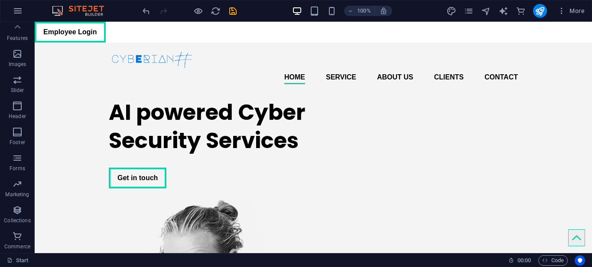
scroll to position [185, 0]
click at [15, 113] on p "Header" at bounding box center [17, 115] width 17 height 7
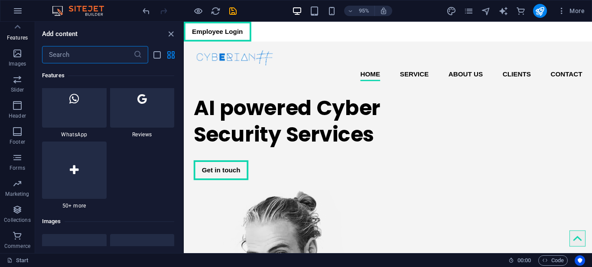
scroll to position [4246, 0]
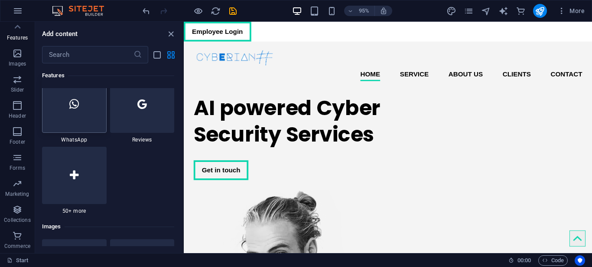
click at [72, 110] on icon at bounding box center [74, 103] width 10 height 11
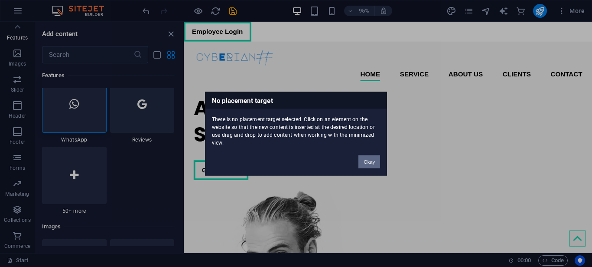
click at [371, 167] on button "Okay" at bounding box center [370, 161] width 22 height 13
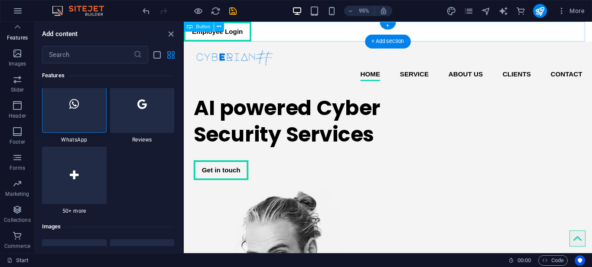
click at [286, 29] on div "Employee Login" at bounding box center [399, 32] width 430 height 21
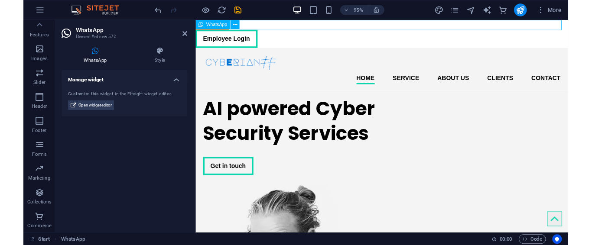
scroll to position [185, 0]
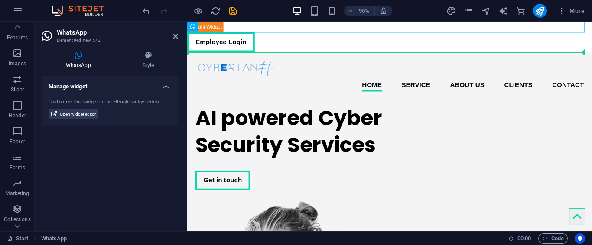
drag, startPoint x: 273, startPoint y: 28, endPoint x: 289, endPoint y: 46, distance: 23.9
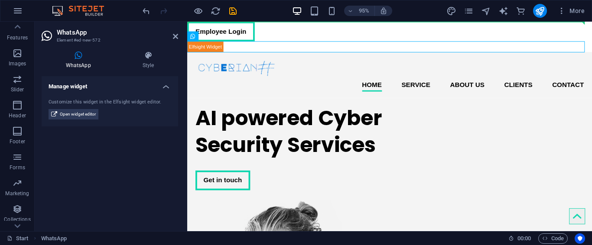
drag, startPoint x: 235, startPoint y: 49, endPoint x: 278, endPoint y: 31, distance: 46.2
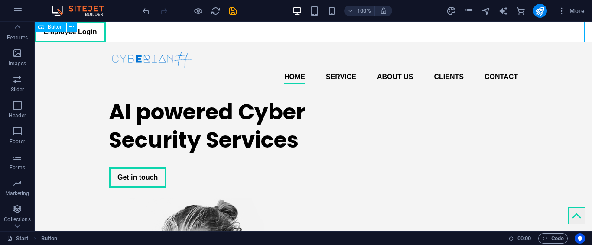
drag, startPoint x: 88, startPoint y: 42, endPoint x: 257, endPoint y: 26, distance: 169.9
click at [257, 26] on div "Employee Login" at bounding box center [314, 32] width 558 height 21
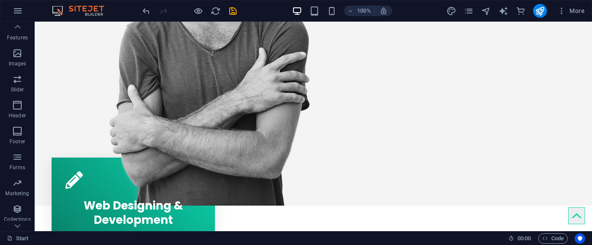
scroll to position [0, 0]
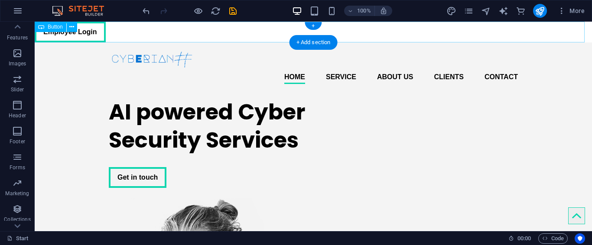
click at [98, 35] on div "Employee Login" at bounding box center [314, 32] width 558 height 21
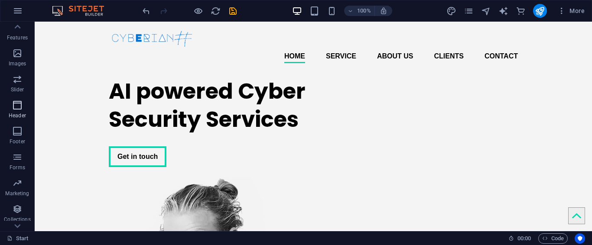
click at [18, 111] on span "Header" at bounding box center [17, 110] width 35 height 21
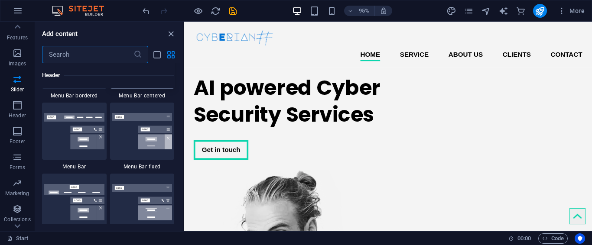
scroll to position [5318, 0]
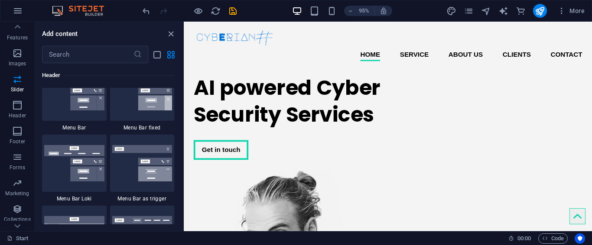
click at [89, 39] on img at bounding box center [74, 21] width 60 height 36
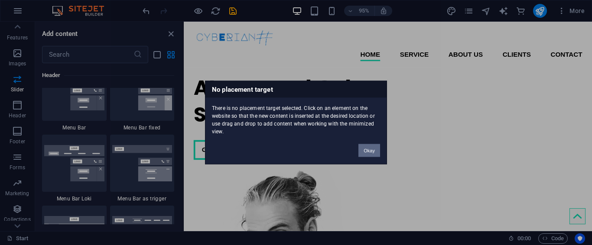
click at [366, 151] on button "Okay" at bounding box center [370, 150] width 22 height 13
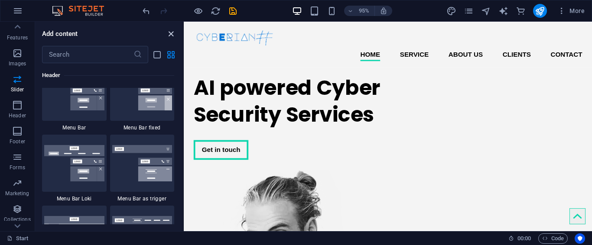
click at [173, 33] on icon "close panel" at bounding box center [171, 34] width 10 height 10
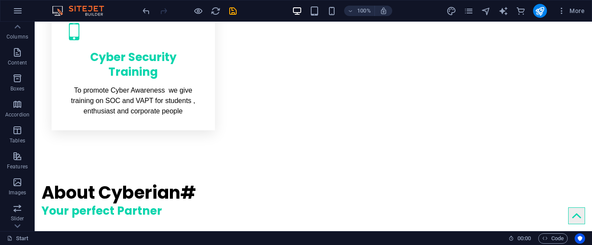
scroll to position [55, 0]
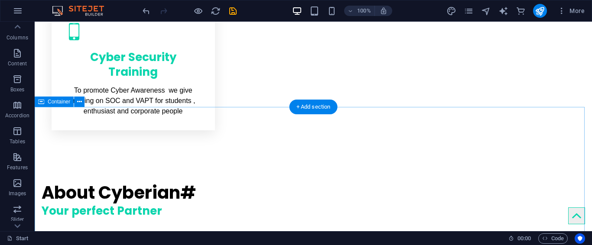
drag, startPoint x: 49, startPoint y: 127, endPoint x: 112, endPoint y: 116, distance: 64.4
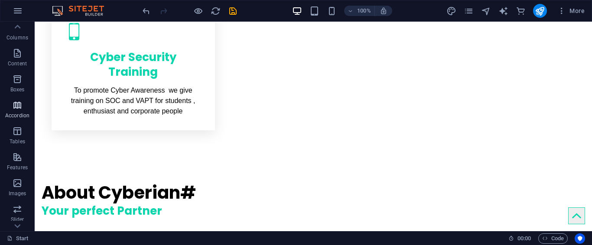
click at [17, 107] on icon "button" at bounding box center [17, 105] width 10 height 10
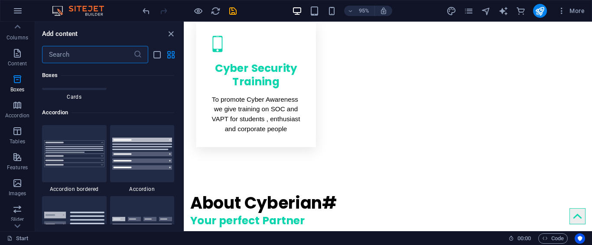
scroll to position [2731, 0]
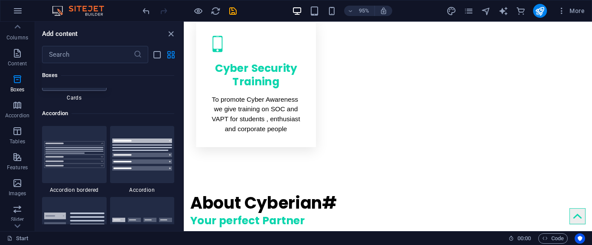
click at [83, 77] on img at bounding box center [74, 63] width 60 height 28
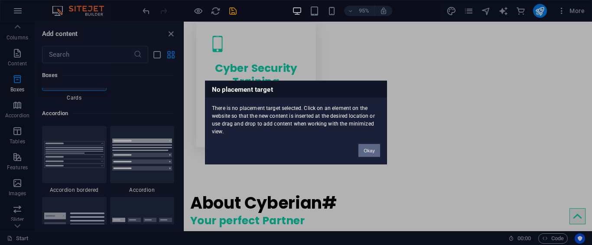
click at [367, 156] on button "Okay" at bounding box center [370, 150] width 22 height 13
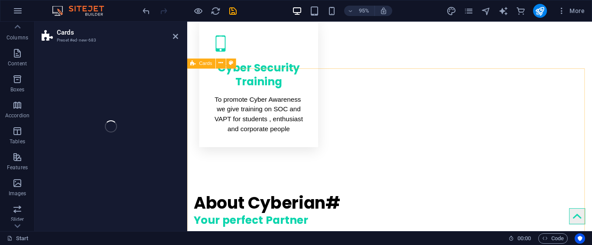
scroll to position [55, 0]
select select "rem"
select select "preset-image-boxes-v3-default"
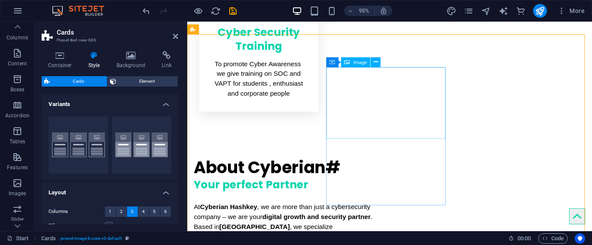
scroll to position [748, 0]
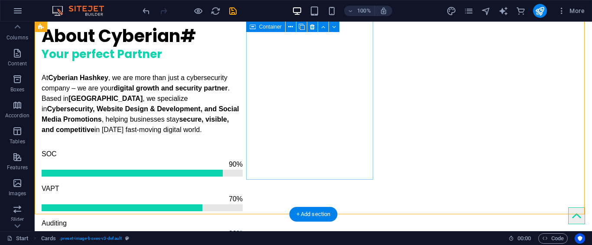
scroll to position [881, 0]
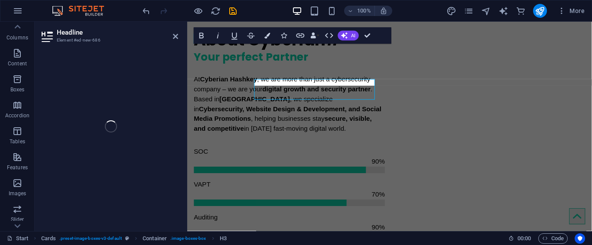
scroll to position [845, 0]
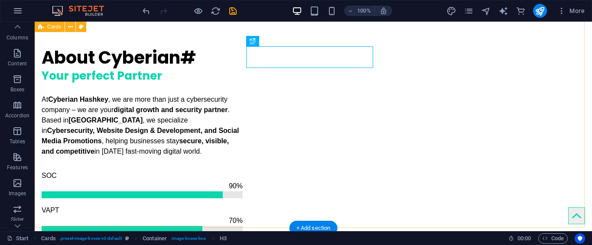
scroll to position [881, 0]
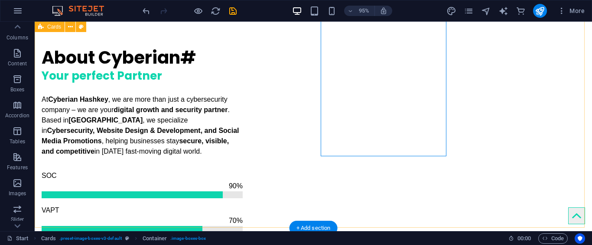
scroll to position [881, 0]
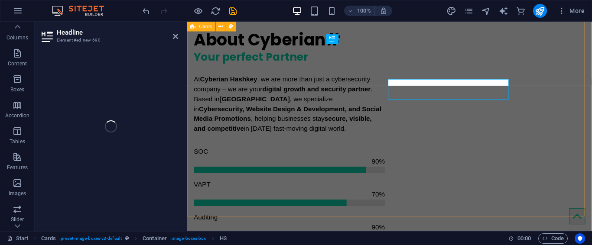
scroll to position [845, 0]
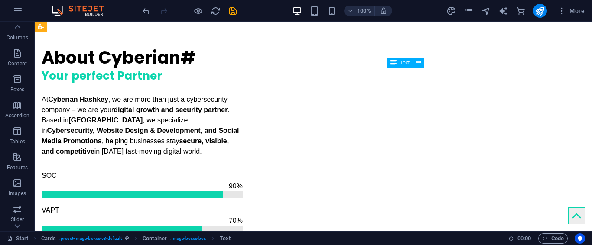
scroll to position [881, 0]
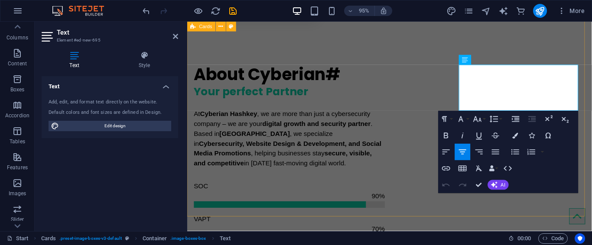
drag, startPoint x: 571, startPoint y: 103, endPoint x: 464, endPoint y: 63, distance: 113.9
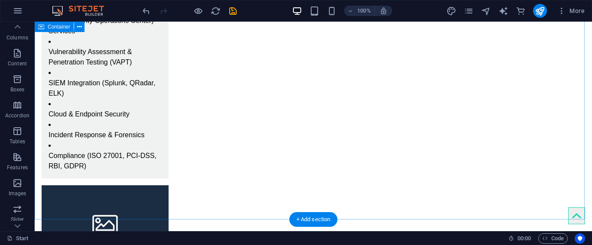
scroll to position [1511, 0]
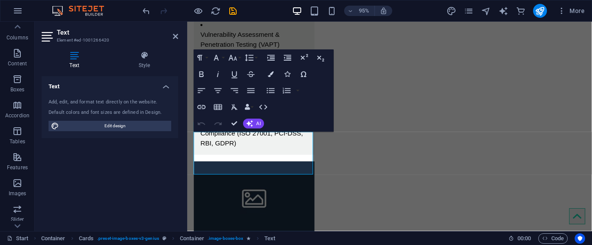
click at [148, 155] on div "Text Element #ed-1001266420 Text Style Text Add, edit, and format text directly…" at bounding box center [314, 127] width 558 height 210
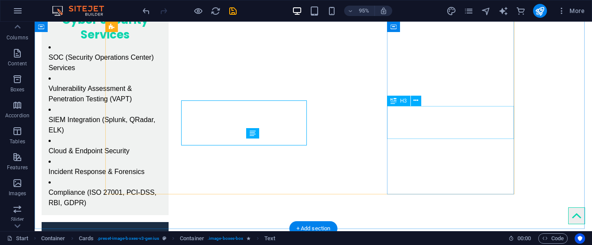
scroll to position [1511, 0]
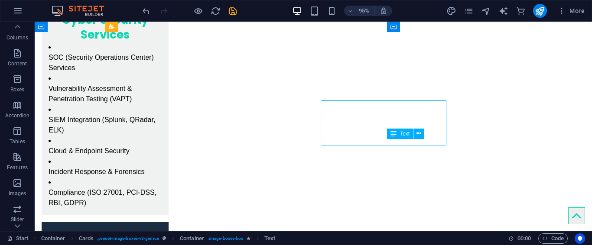
scroll to position [1511, 0]
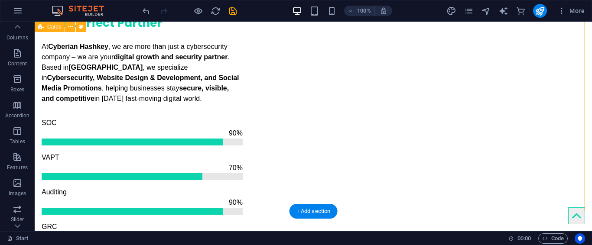
scroll to position [899, 0]
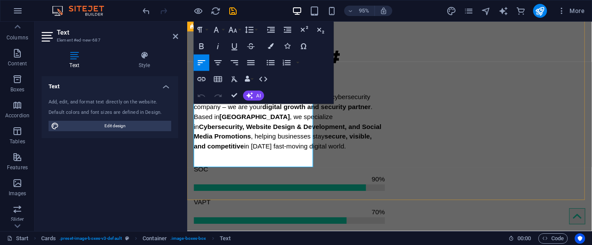
drag, startPoint x: 217, startPoint y: 124, endPoint x: 255, endPoint y: 113, distance: 39.6
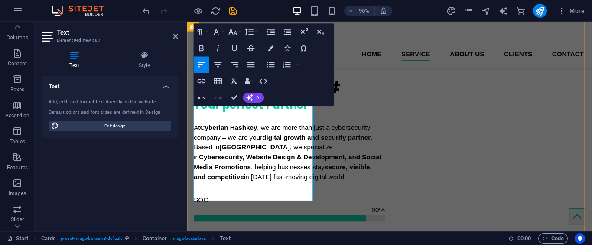
scroll to position [816, 0]
drag, startPoint x: 265, startPoint y: 148, endPoint x: 202, endPoint y: 138, distance: 64.2
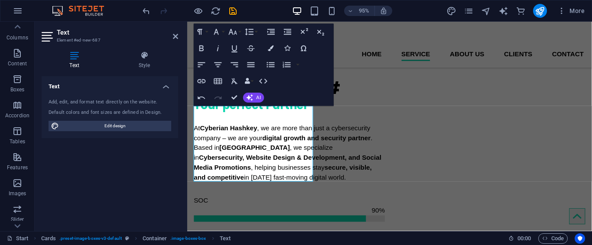
click at [123, 216] on div "Text Add, edit, and format text directly on the website. Default colors and fon…" at bounding box center [110, 150] width 137 height 148
click at [544, 15] on icon "publish" at bounding box center [540, 11] width 10 height 10
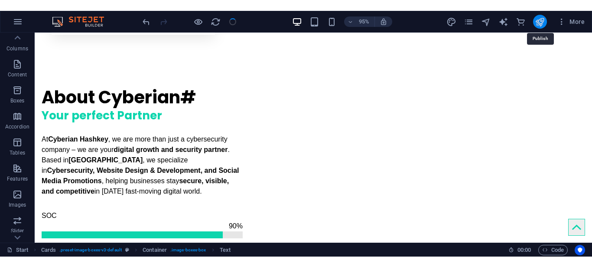
scroll to position [852, 0]
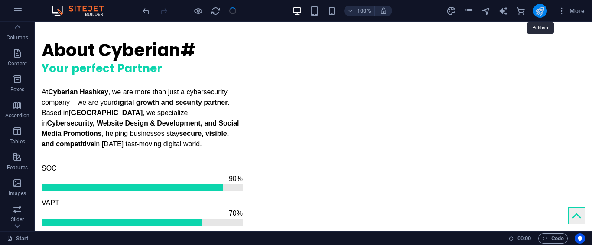
click at [544, 14] on icon "publish" at bounding box center [540, 11] width 10 height 10
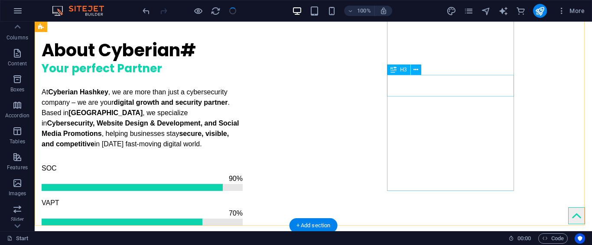
checkbox input "false"
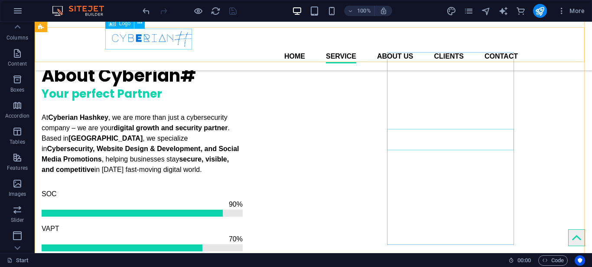
scroll to position [788, 0]
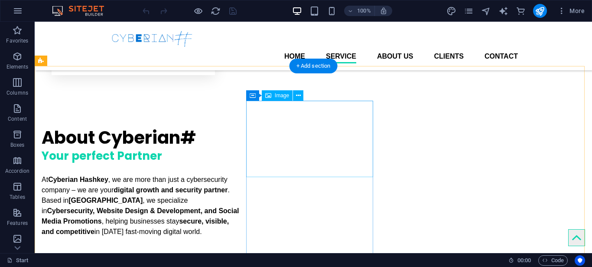
scroll to position [751, 0]
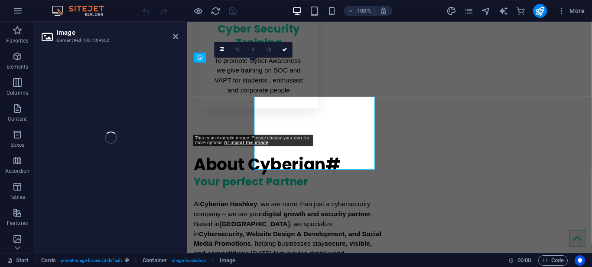
select select "%"
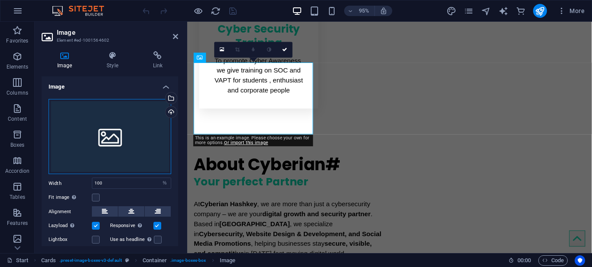
click at [128, 115] on div "Drag files here, click to choose files or select files from Files or our free s…" at bounding box center [110, 136] width 123 height 75
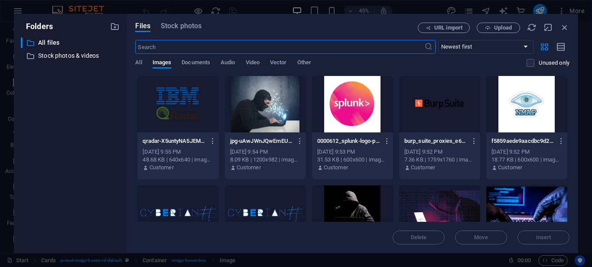
click at [280, 123] on div at bounding box center [265, 104] width 81 height 56
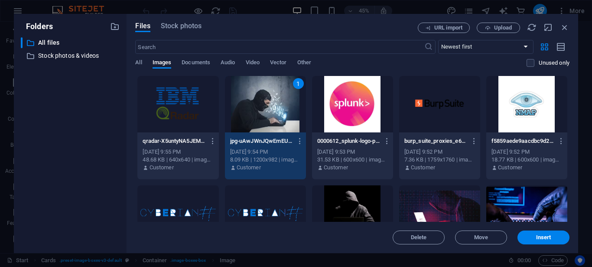
click at [280, 123] on div "1" at bounding box center [265, 104] width 81 height 56
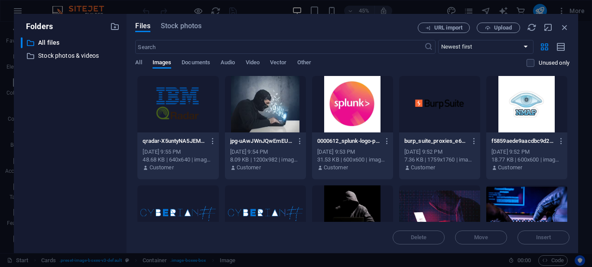
click at [280, 123] on div at bounding box center [265, 104] width 81 height 56
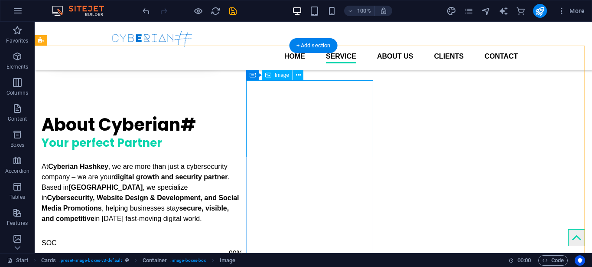
scroll to position [763, 0]
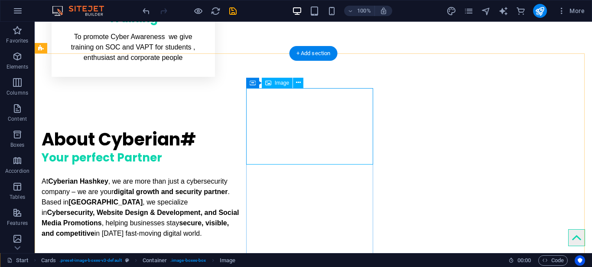
select select "%"
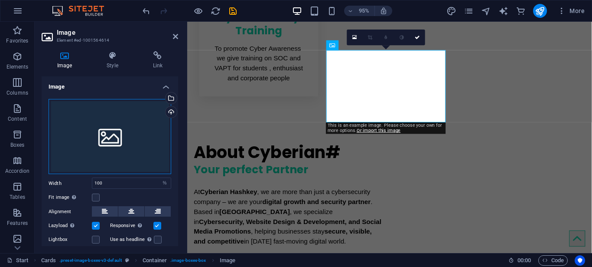
click at [114, 145] on div "Drag files here, click to choose files or select files from Files or our free s…" at bounding box center [110, 136] width 123 height 75
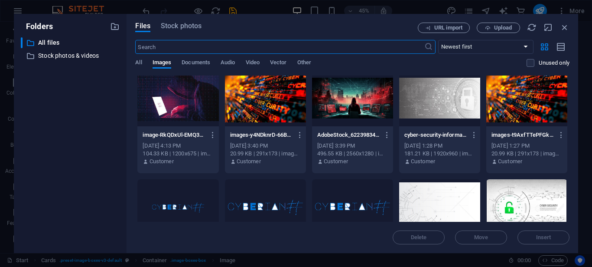
scroll to position [226, 0]
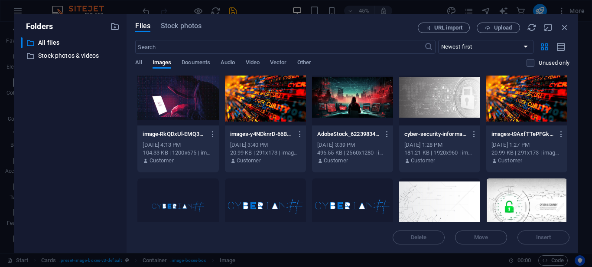
click at [169, 99] on div at bounding box center [177, 97] width 81 height 56
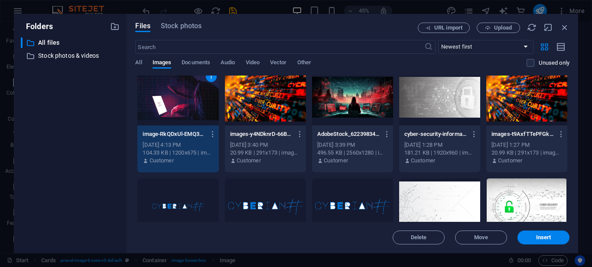
click at [169, 99] on div "1" at bounding box center [177, 97] width 81 height 56
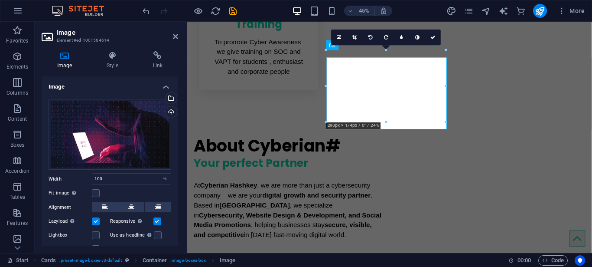
scroll to position [763, 0]
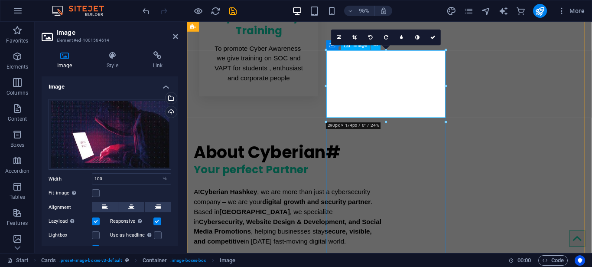
click at [109, 135] on div "Drag files here, click to choose files or select files from Files or our free s…" at bounding box center [110, 134] width 123 height 71
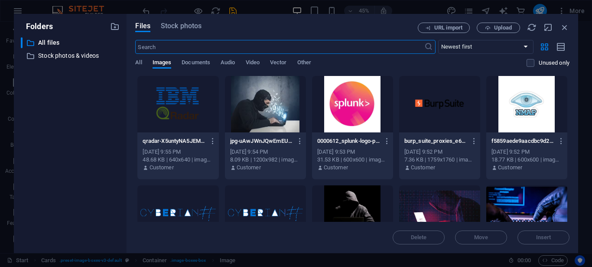
scroll to position [770, 0]
click at [479, 26] on button "Upload" at bounding box center [498, 28] width 43 height 10
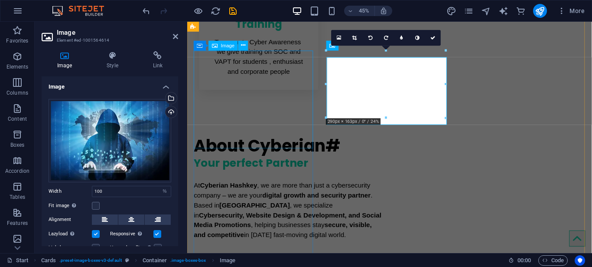
scroll to position [763, 0]
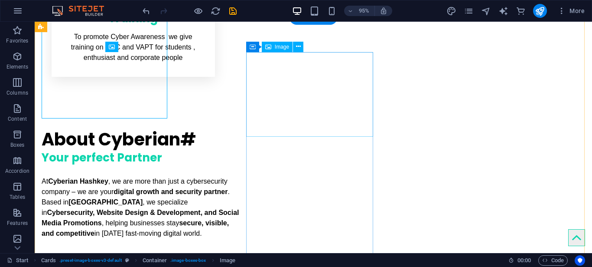
scroll to position [799, 0]
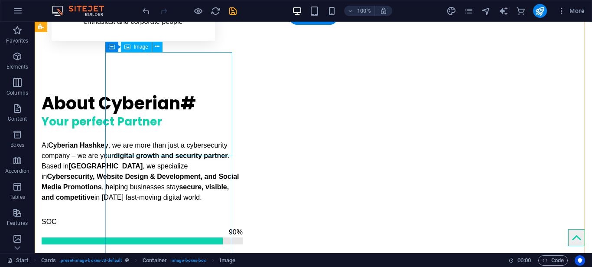
select select "%"
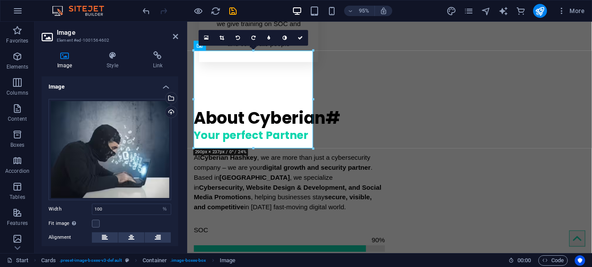
scroll to position [763, 0]
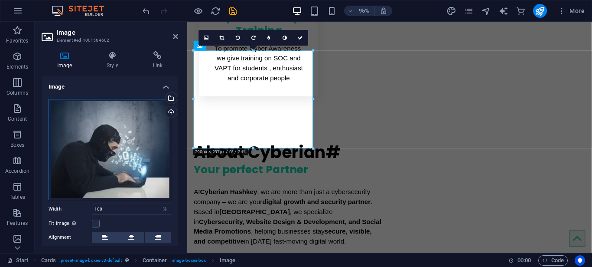
click at [60, 131] on div "Drag files here, click to choose files or select files from Files or our free s…" at bounding box center [110, 149] width 123 height 101
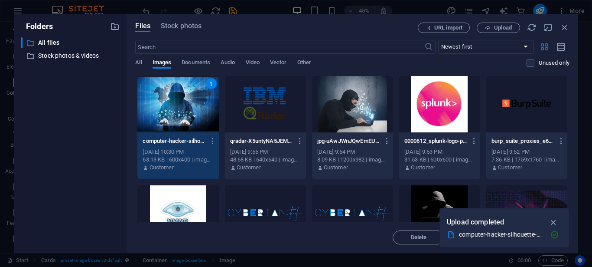
click at [198, 109] on div "1" at bounding box center [177, 104] width 81 height 56
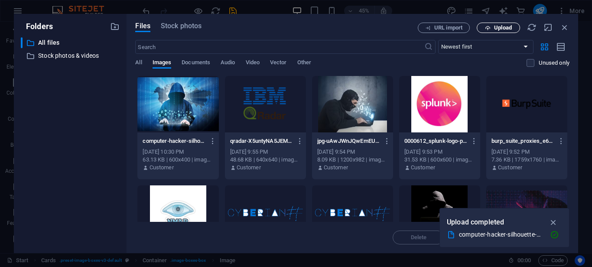
click at [511, 30] on span "Upload" at bounding box center [503, 27] width 18 height 5
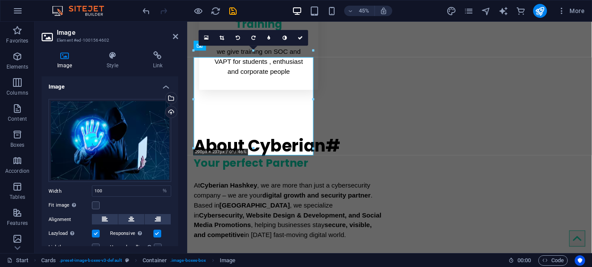
scroll to position [763, 0]
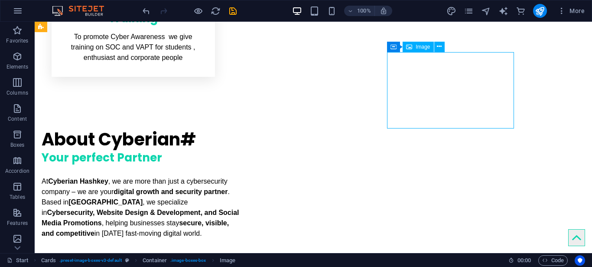
scroll to position [799, 0]
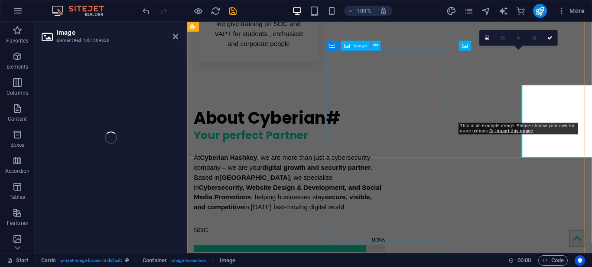
scroll to position [763, 0]
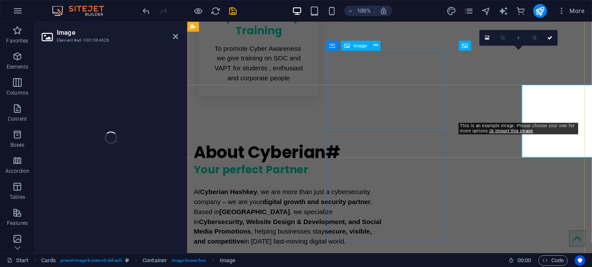
select select "%"
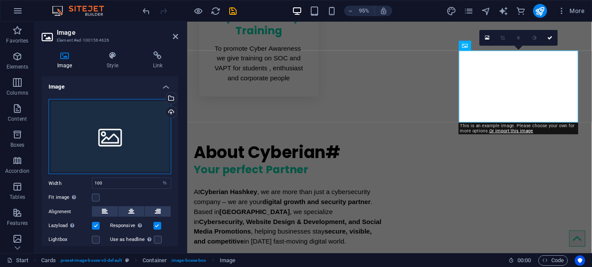
click at [124, 116] on div "Drag files here, click to choose files or select files from Files or our free s…" at bounding box center [110, 136] width 123 height 75
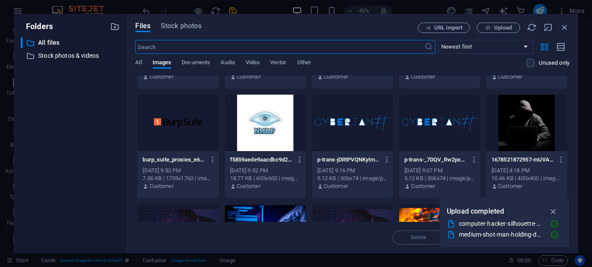
scroll to position [0, 0]
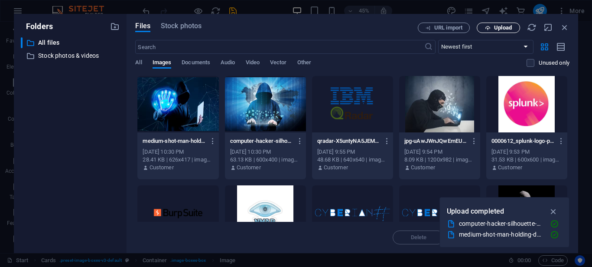
click at [496, 26] on span "Upload" at bounding box center [503, 27] width 18 height 5
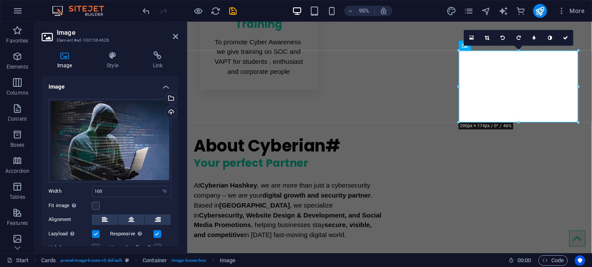
scroll to position [763, 0]
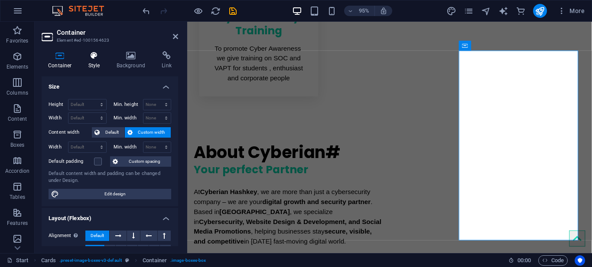
click at [98, 61] on h4 "Style" at bounding box center [96, 60] width 28 height 18
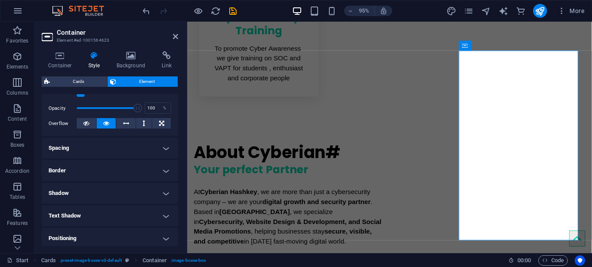
scroll to position [140, 0]
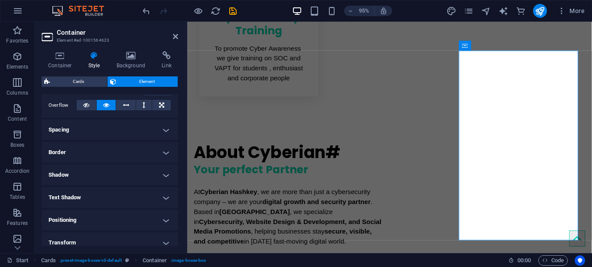
click at [154, 162] on h4 "Border" at bounding box center [110, 152] width 137 height 21
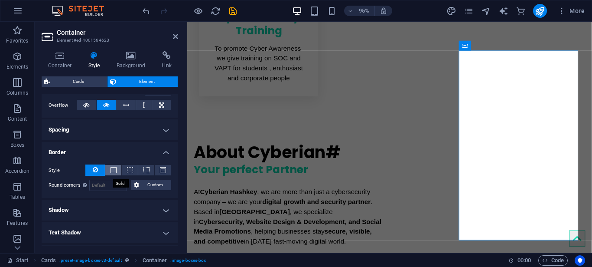
click at [112, 173] on span at bounding box center [114, 170] width 6 height 6
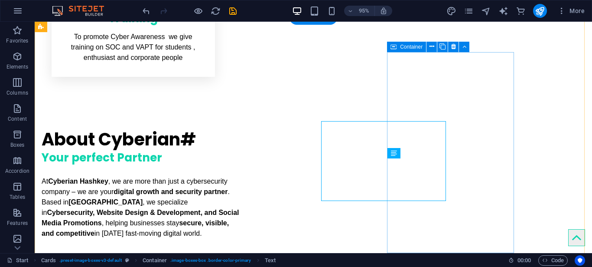
scroll to position [799, 0]
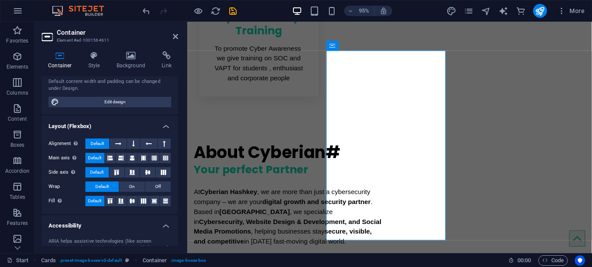
scroll to position [85, 0]
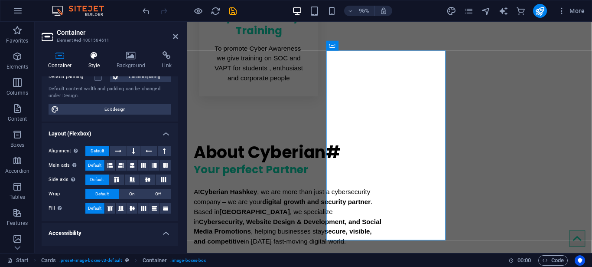
click at [94, 56] on icon at bounding box center [94, 55] width 25 height 9
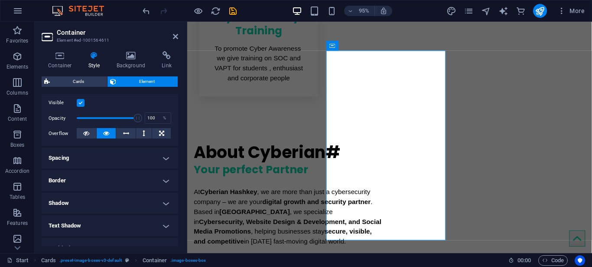
scroll to position [121, 0]
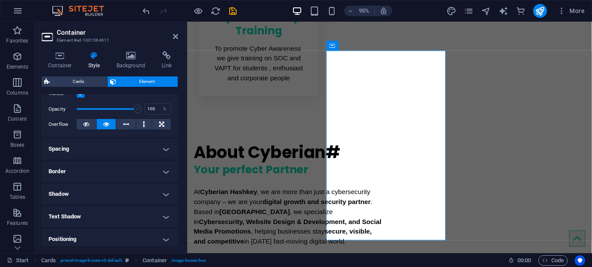
click at [159, 171] on h4 "Border" at bounding box center [110, 171] width 137 height 21
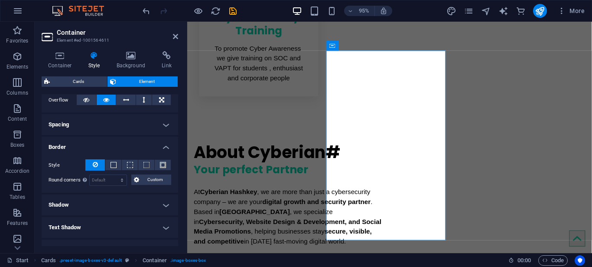
scroll to position [147, 0]
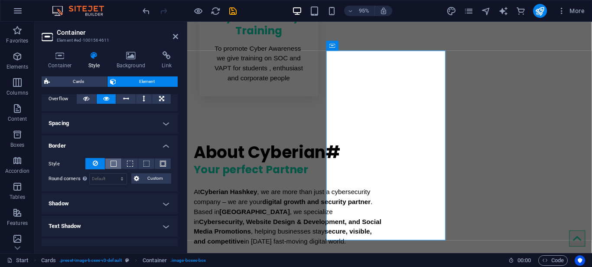
click at [105, 169] on button at bounding box center [113, 163] width 16 height 10
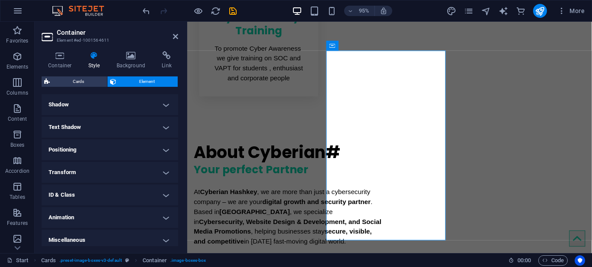
scroll to position [285, 0]
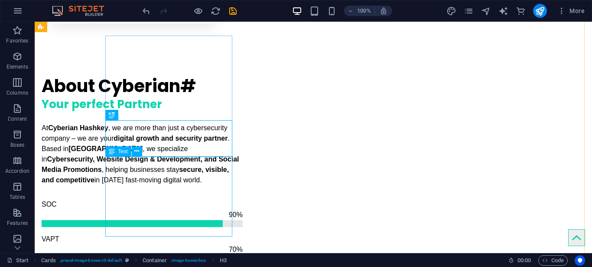
scroll to position [817, 0]
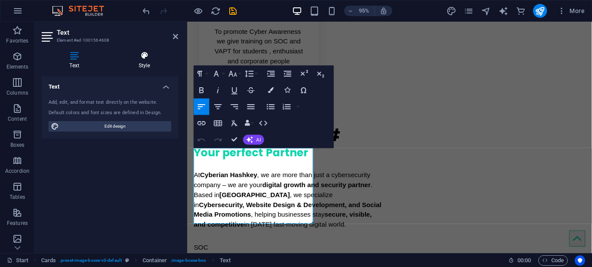
click at [134, 59] on icon at bounding box center [145, 55] width 68 height 9
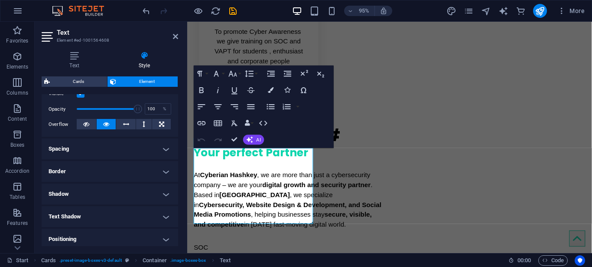
scroll to position [122, 0]
click at [163, 178] on h4 "Border" at bounding box center [110, 170] width 137 height 21
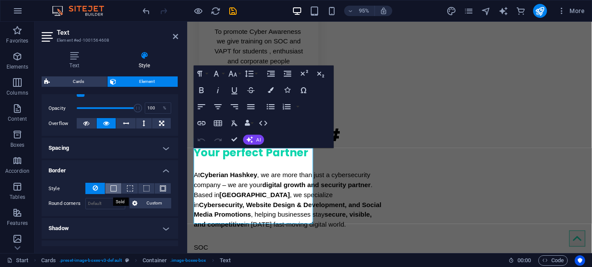
click at [112, 191] on span at bounding box center [114, 188] width 6 height 6
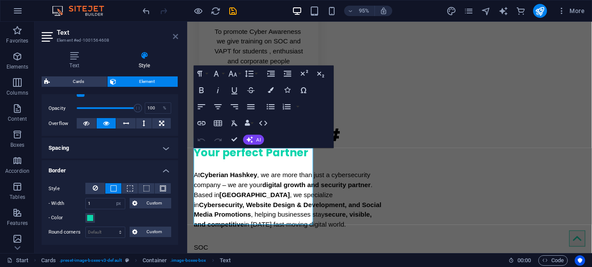
click at [177, 33] on icon at bounding box center [175, 36] width 5 height 7
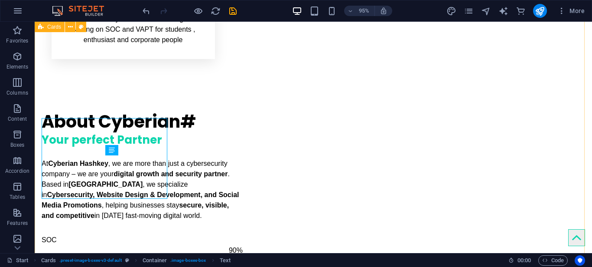
scroll to position [817, 0]
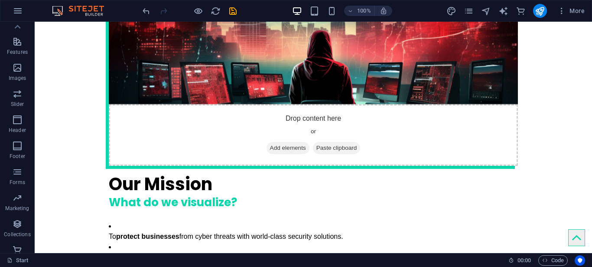
scroll to position [170, 0]
click at [16, 148] on icon "button" at bounding box center [17, 147] width 10 height 10
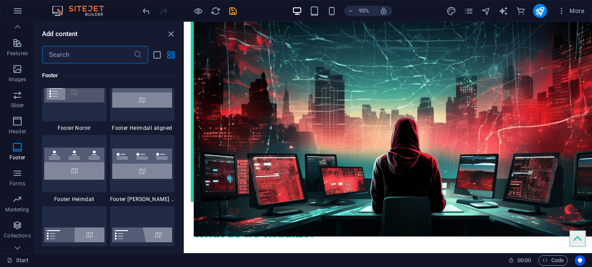
scroll to position [5845, 0]
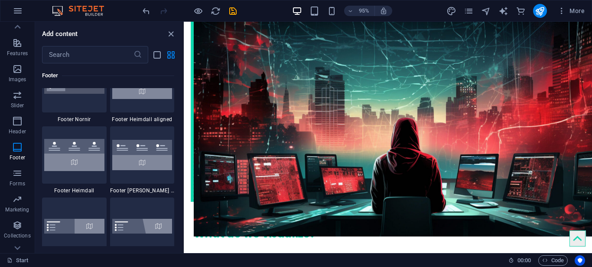
click at [131, 31] on img at bounding box center [142, 12] width 60 height 36
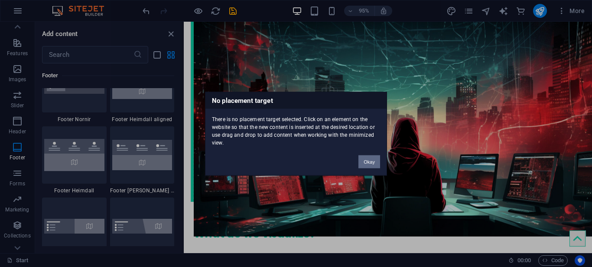
click at [367, 155] on button "Okay" at bounding box center [370, 161] width 22 height 13
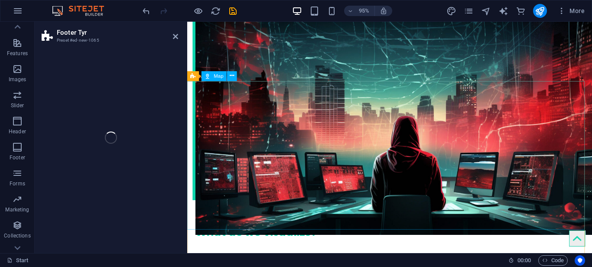
scroll to position [2189, 0]
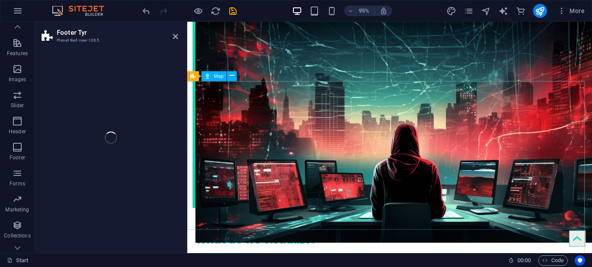
select select "rem"
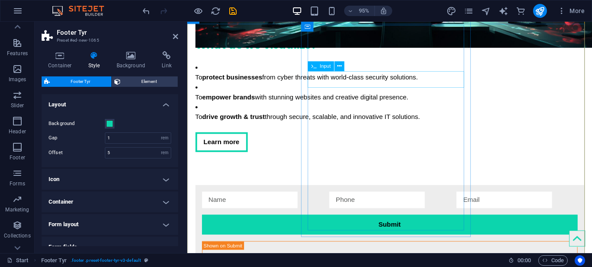
scroll to position [2407, 0]
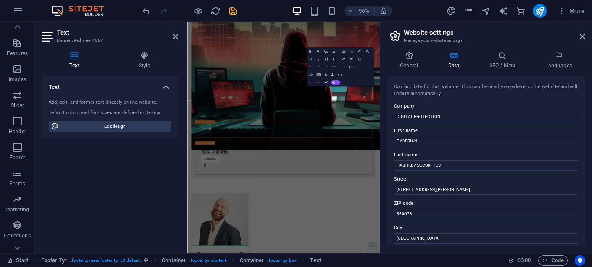
scroll to position [2337, 0]
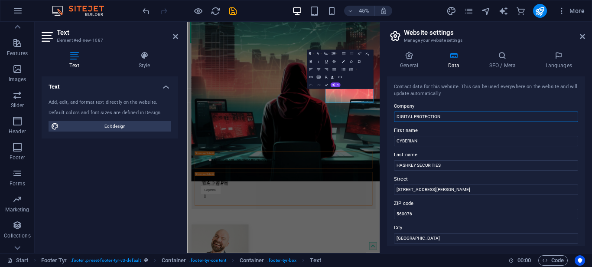
click at [515, 118] on input "DIGITAL PROTECTION" at bounding box center [486, 116] width 184 height 10
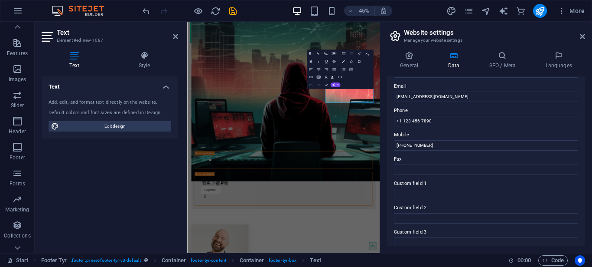
scroll to position [167, 0]
type input "Cyberian Hashkey"
click at [434, 118] on input "+1-123-456-7890" at bounding box center [486, 120] width 184 height 10
